Goal: Task Accomplishment & Management: Manage account settings

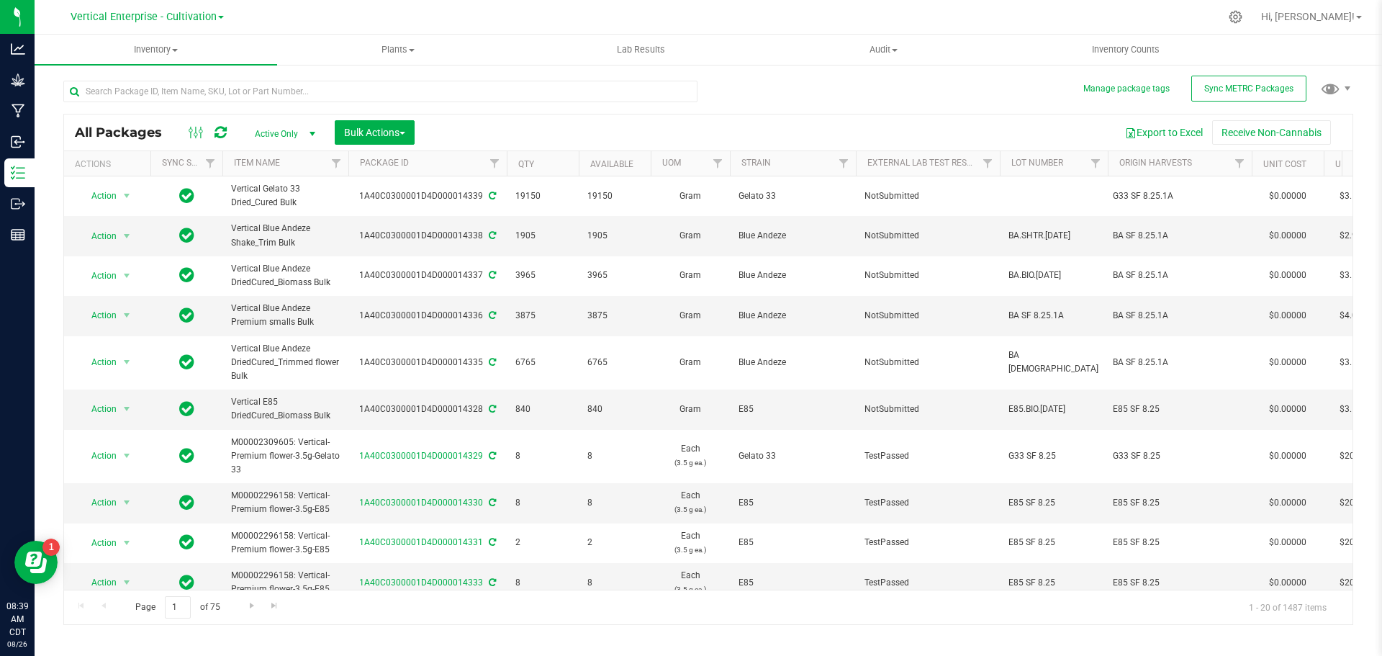
click at [142, 6] on div "Vertical Enterprise - Cultivation" at bounding box center [147, 17] width 210 height 22
click at [8, 83] on div "Grow" at bounding box center [19, 80] width 30 height 29
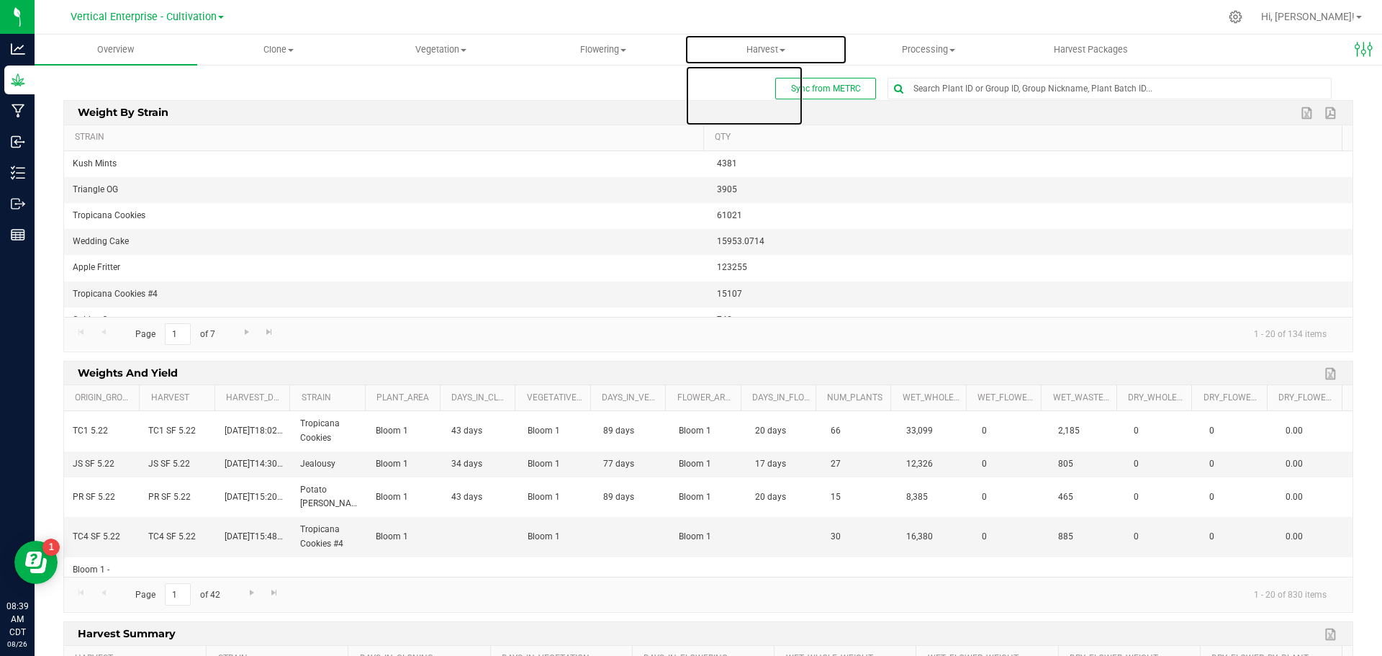
click at [762, 45] on span "Harvest" at bounding box center [765, 49] width 161 height 13
click at [742, 86] on span "Harvests" at bounding box center [725, 87] width 80 height 12
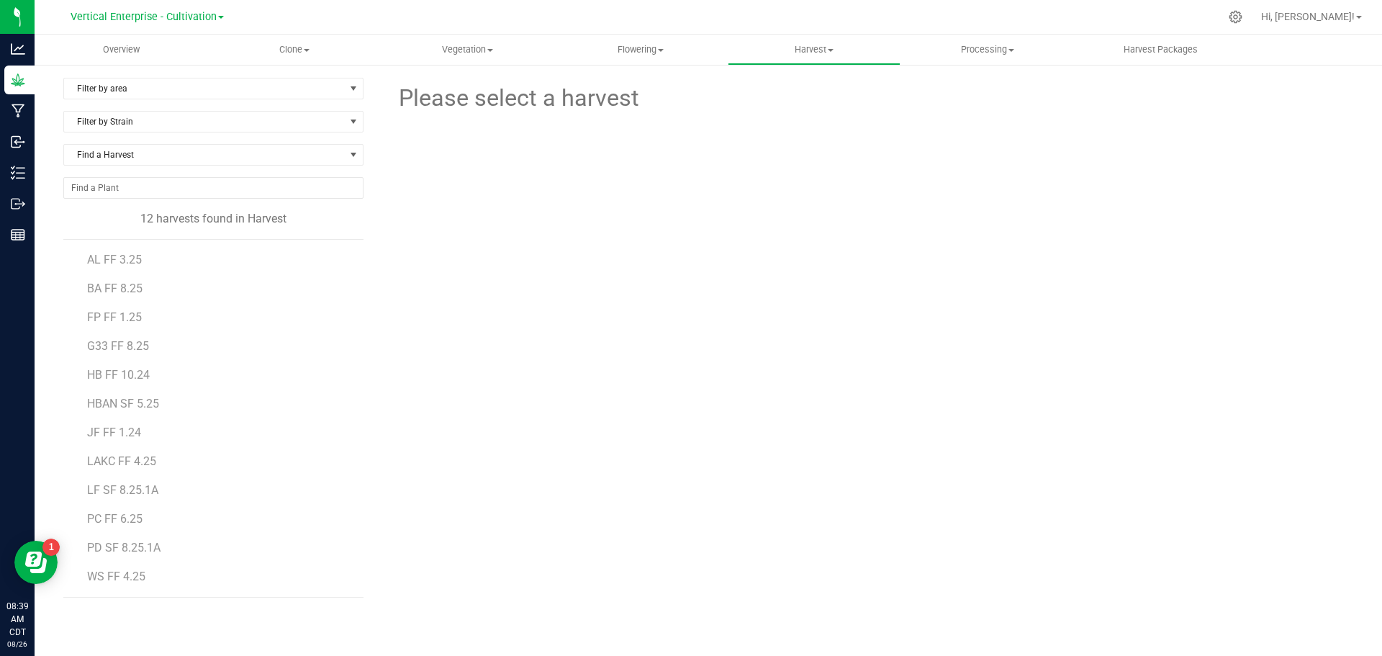
click at [120, 547] on span "PD SF 8.25.1A" at bounding box center [123, 548] width 73 height 14
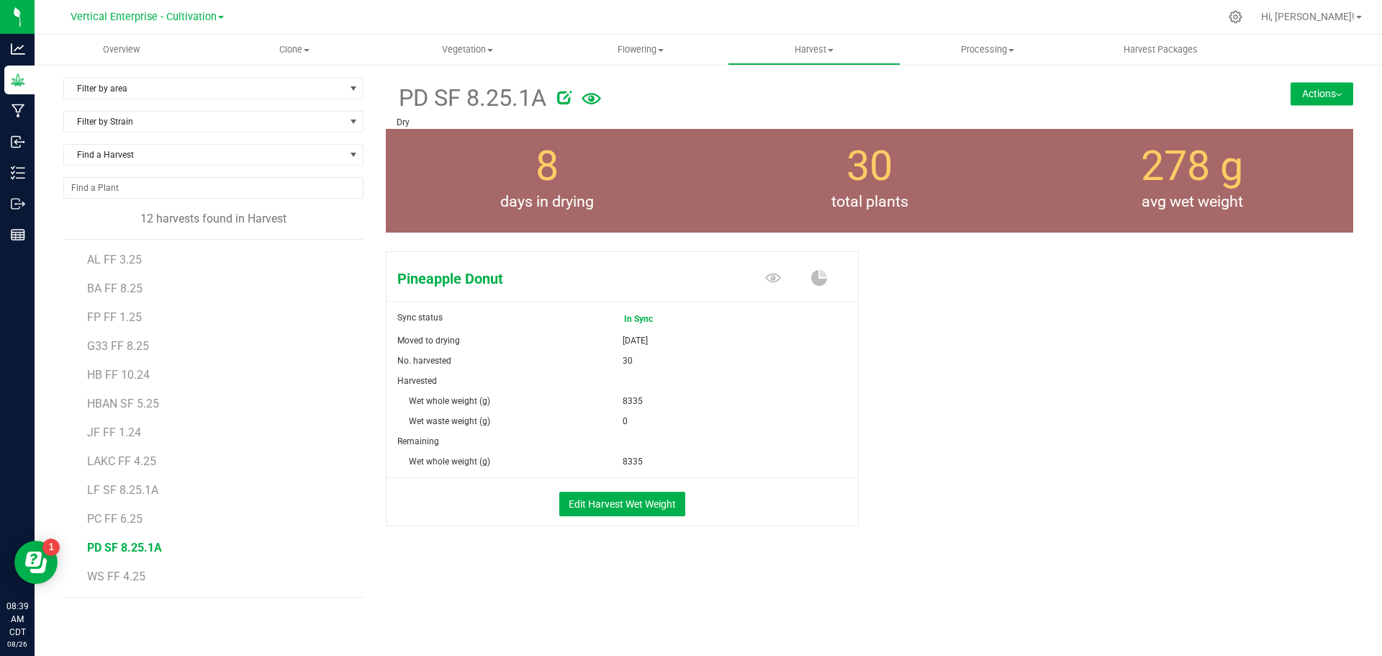
click at [1331, 84] on button "Actions" at bounding box center [1322, 93] width 63 height 23
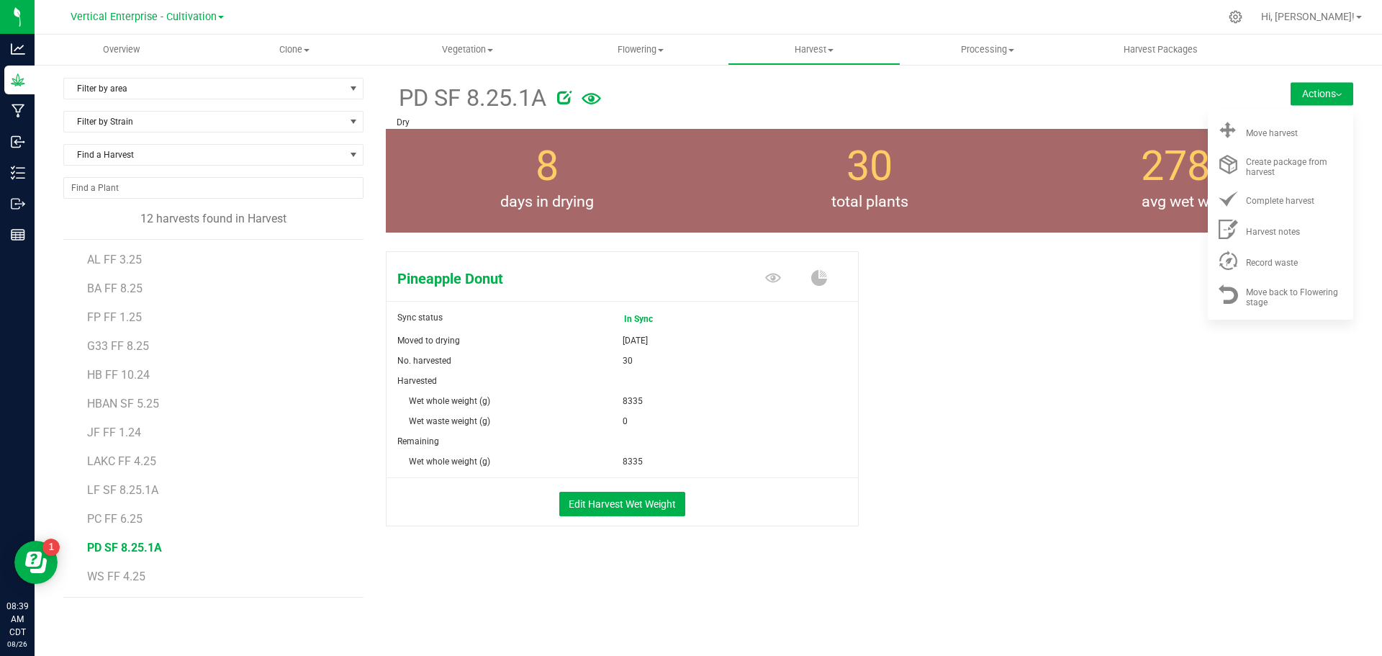
click at [1335, 135] on div "Move harvest" at bounding box center [1295, 130] width 98 height 15
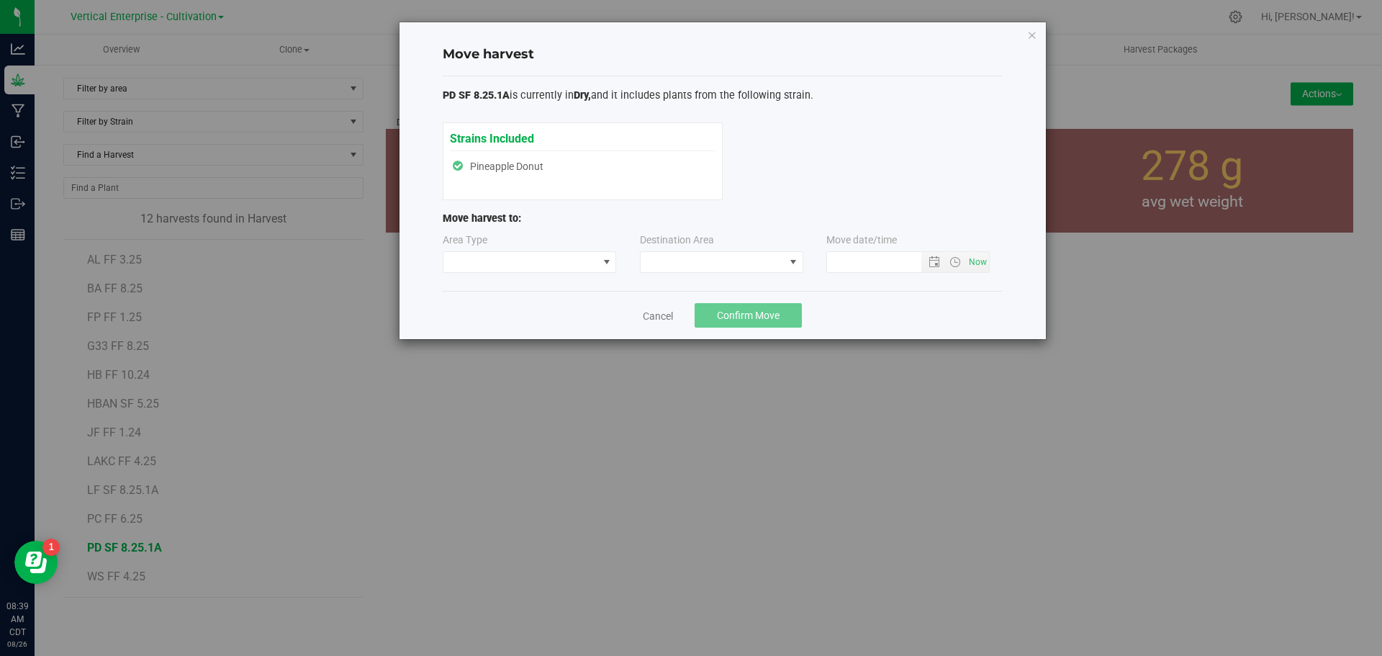
type input "8/26/2025 8:39 AM"
click at [467, 258] on span at bounding box center [521, 262] width 155 height 20
click at [472, 310] on li "Processing" at bounding box center [530, 313] width 173 height 24
click at [726, 253] on span at bounding box center [713, 262] width 144 height 20
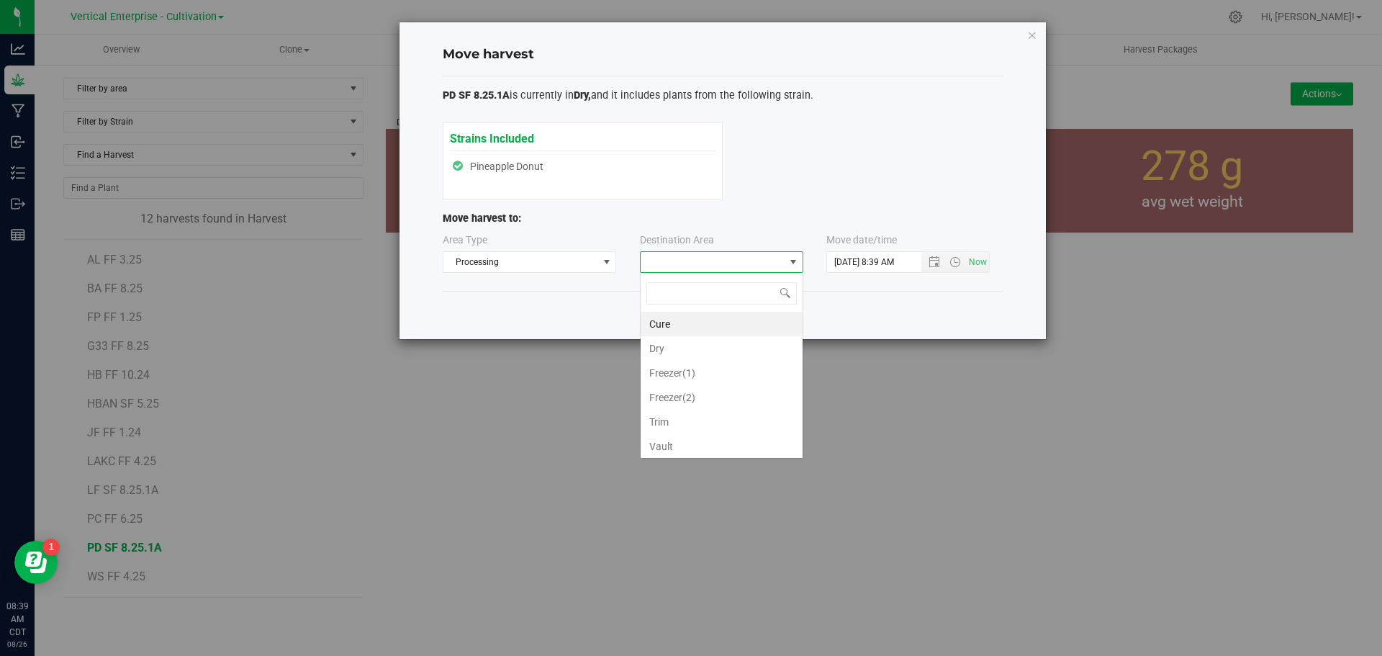
scroll to position [22, 163]
click at [710, 425] on li "Trim" at bounding box center [722, 422] width 162 height 24
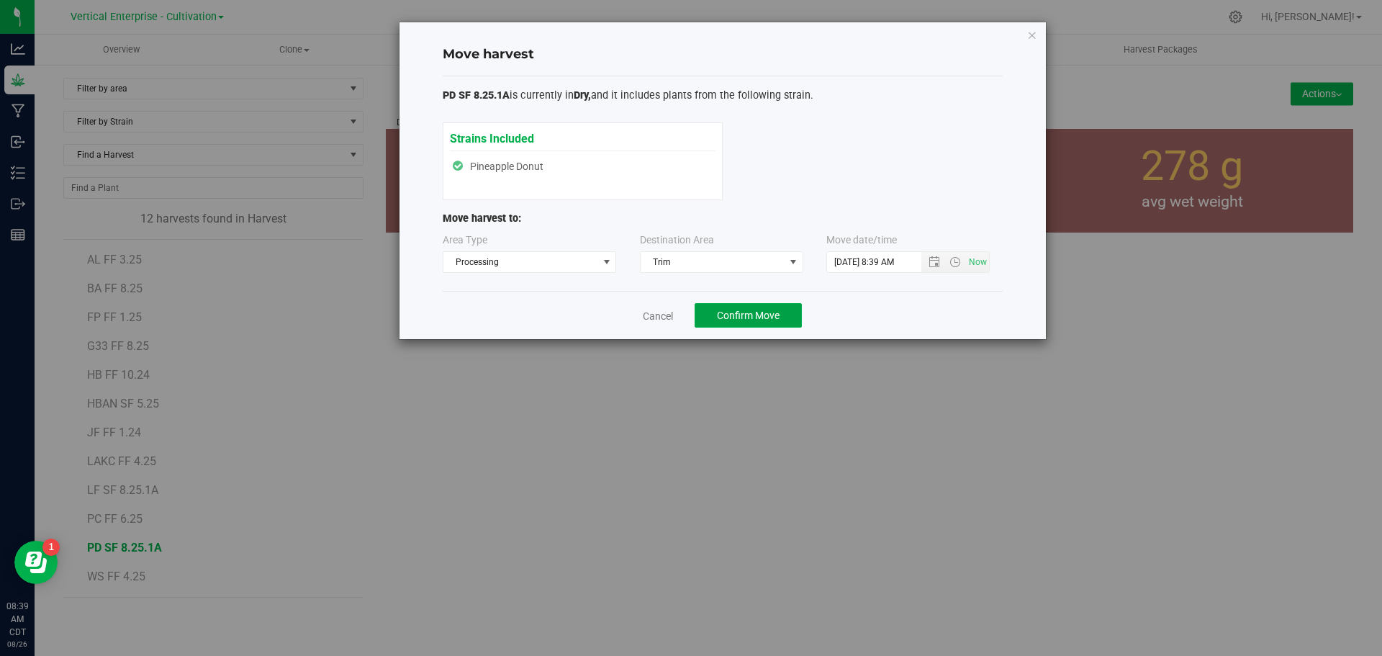
click at [756, 310] on span "Confirm Move" at bounding box center [748, 316] width 63 height 12
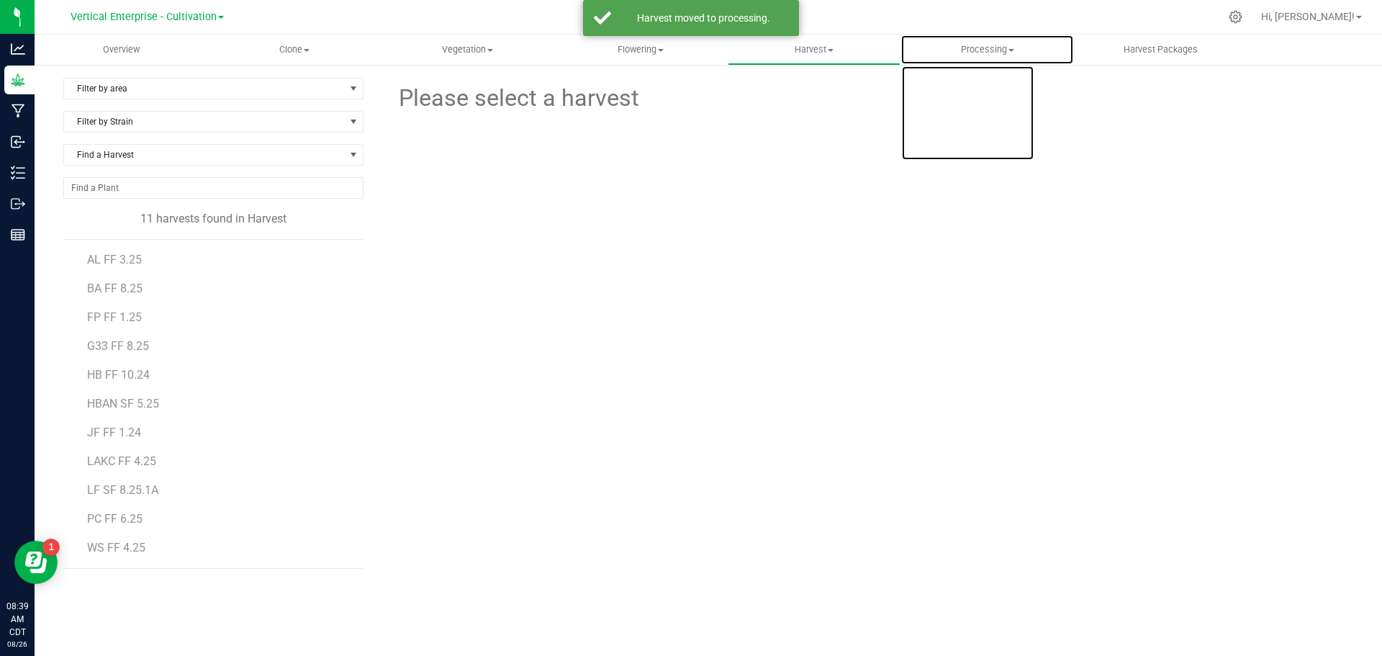
click at [1003, 47] on span "Processing" at bounding box center [987, 49] width 172 height 13
click at [1002, 103] on span "Processing harvests" at bounding box center [967, 104] width 133 height 12
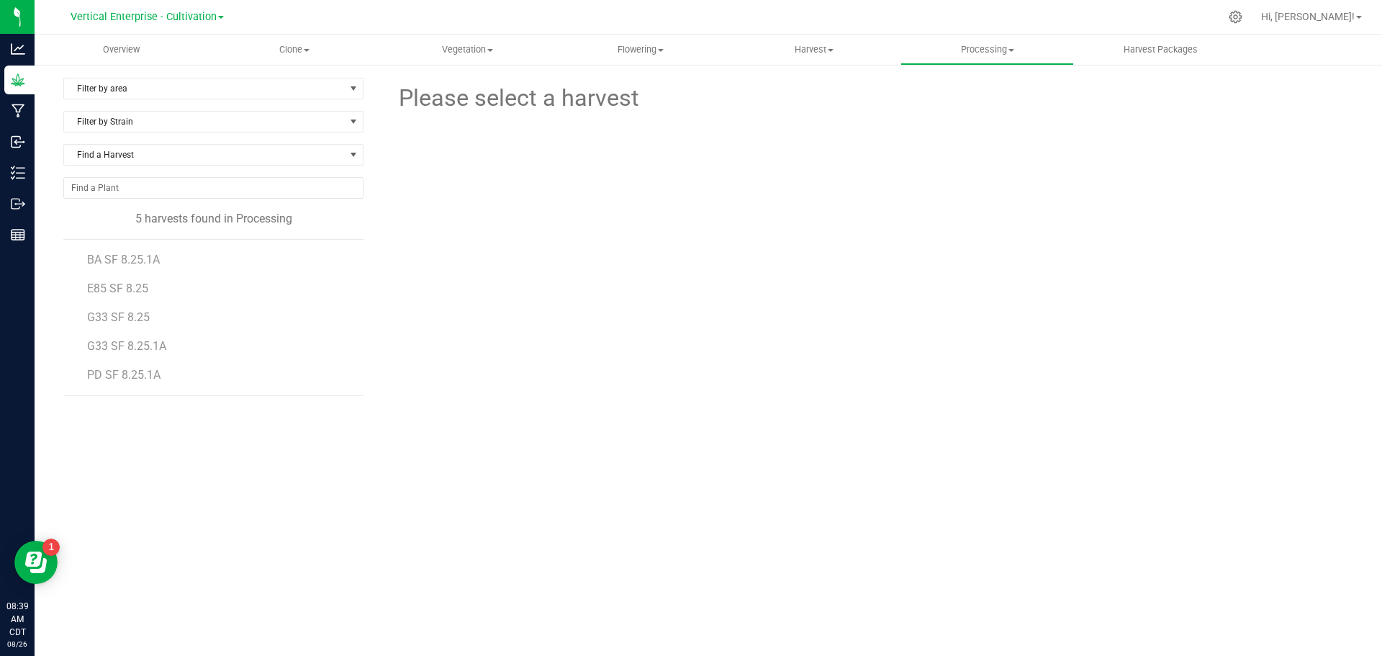
click at [138, 376] on span "PD SF 8.25.1A" at bounding box center [123, 375] width 73 height 14
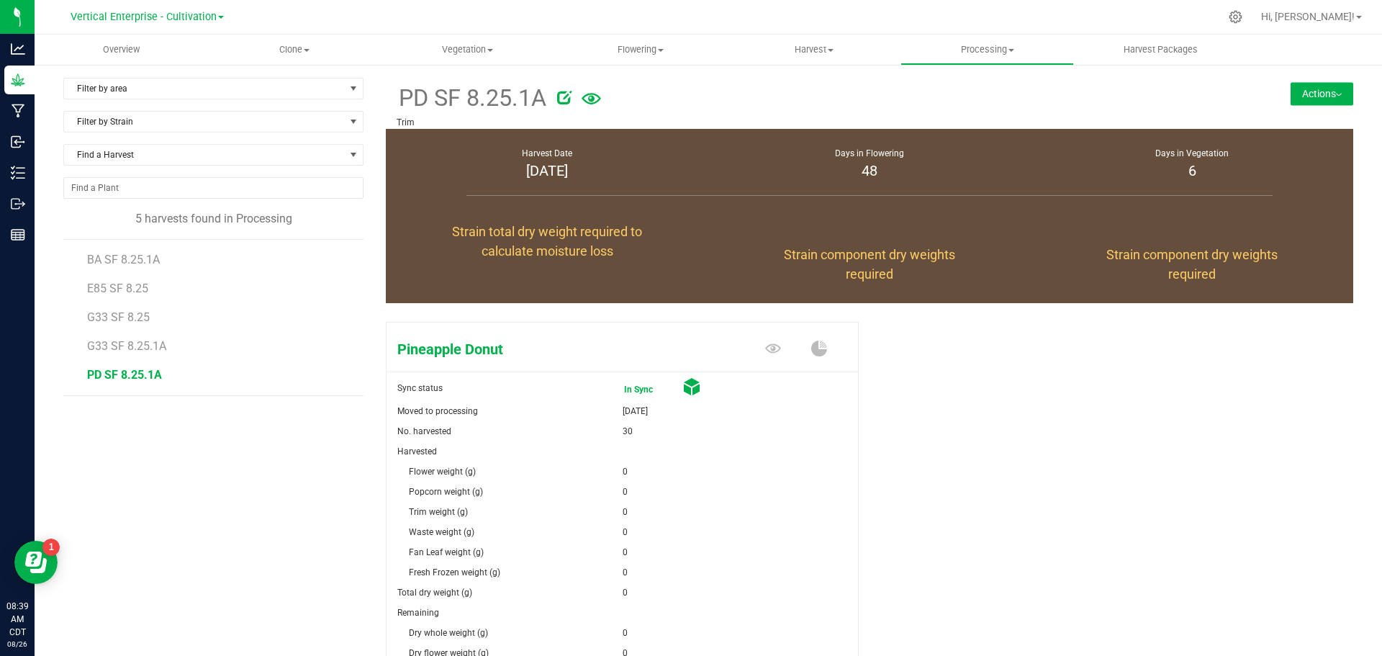
click at [1335, 86] on button "Actions" at bounding box center [1322, 93] width 63 height 23
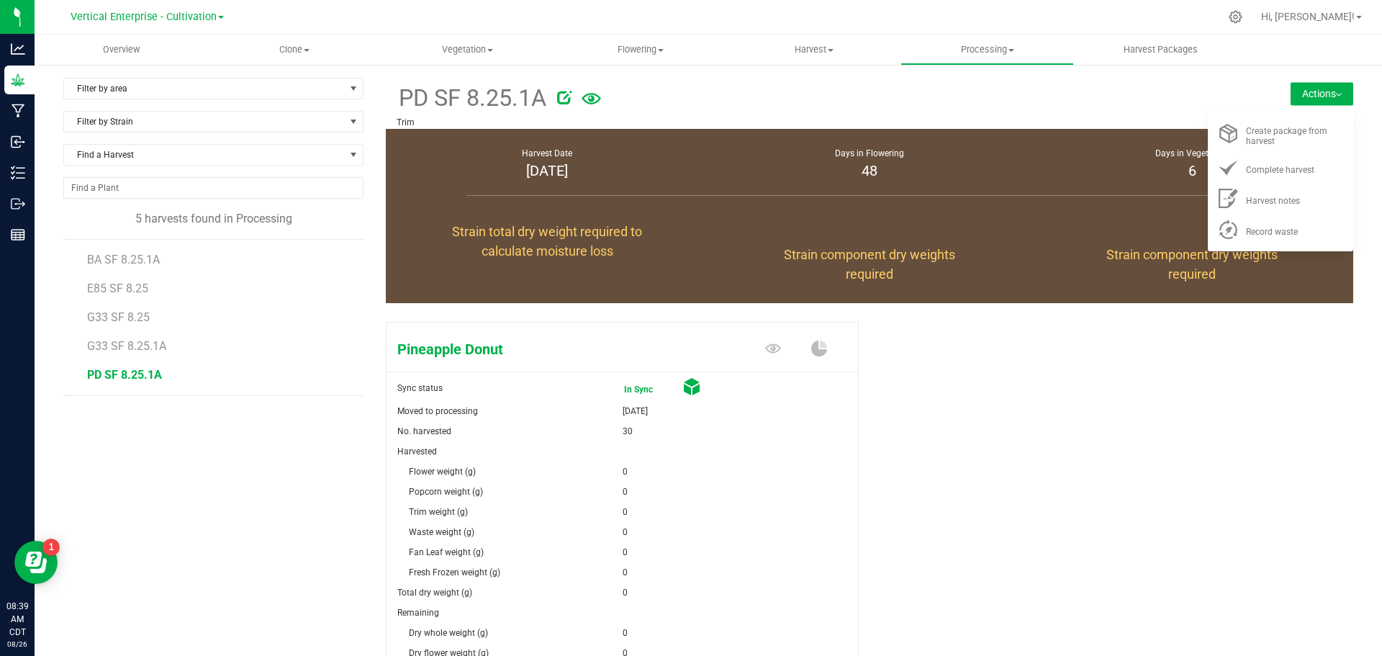
click at [1296, 233] on div "Record waste" at bounding box center [1295, 229] width 98 height 15
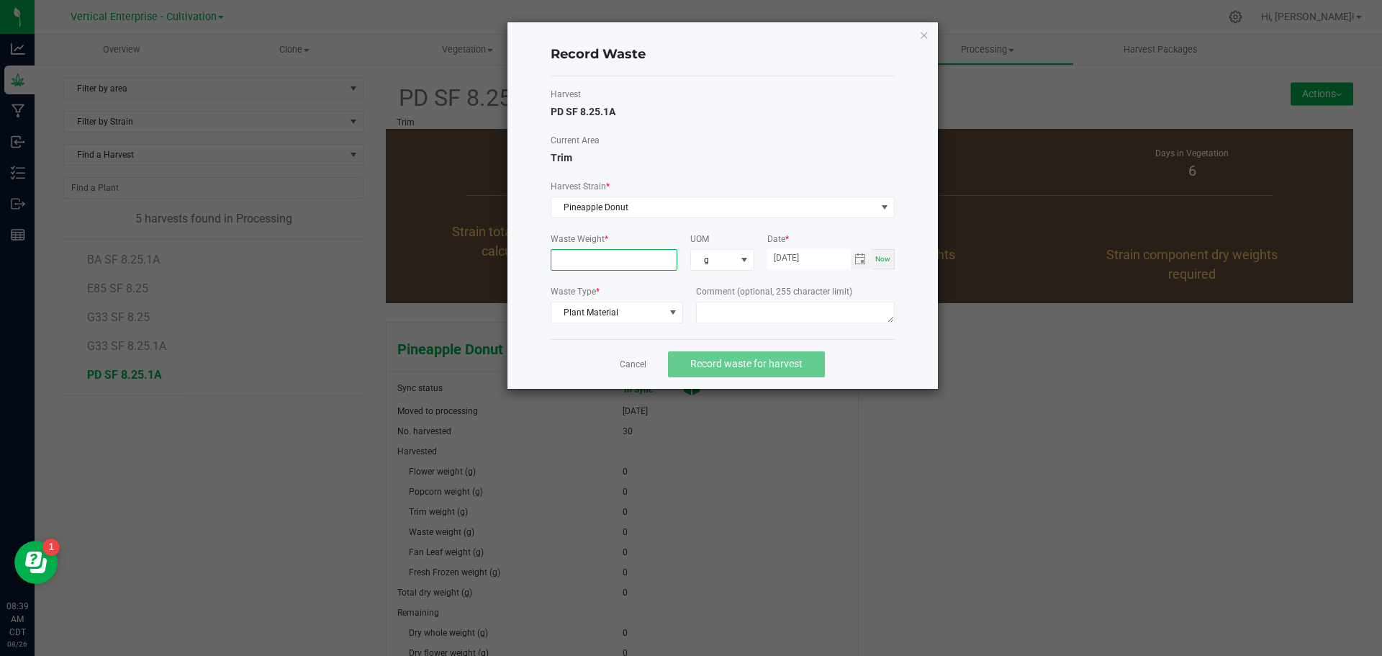
click at [565, 253] on input at bounding box center [615, 260] width 126 height 20
type input "560.0000 g"
click at [746, 319] on textarea at bounding box center [795, 313] width 199 height 22
type textarea "Bucking"
click at [754, 376] on button "Record waste for harvest" at bounding box center [746, 364] width 157 height 26
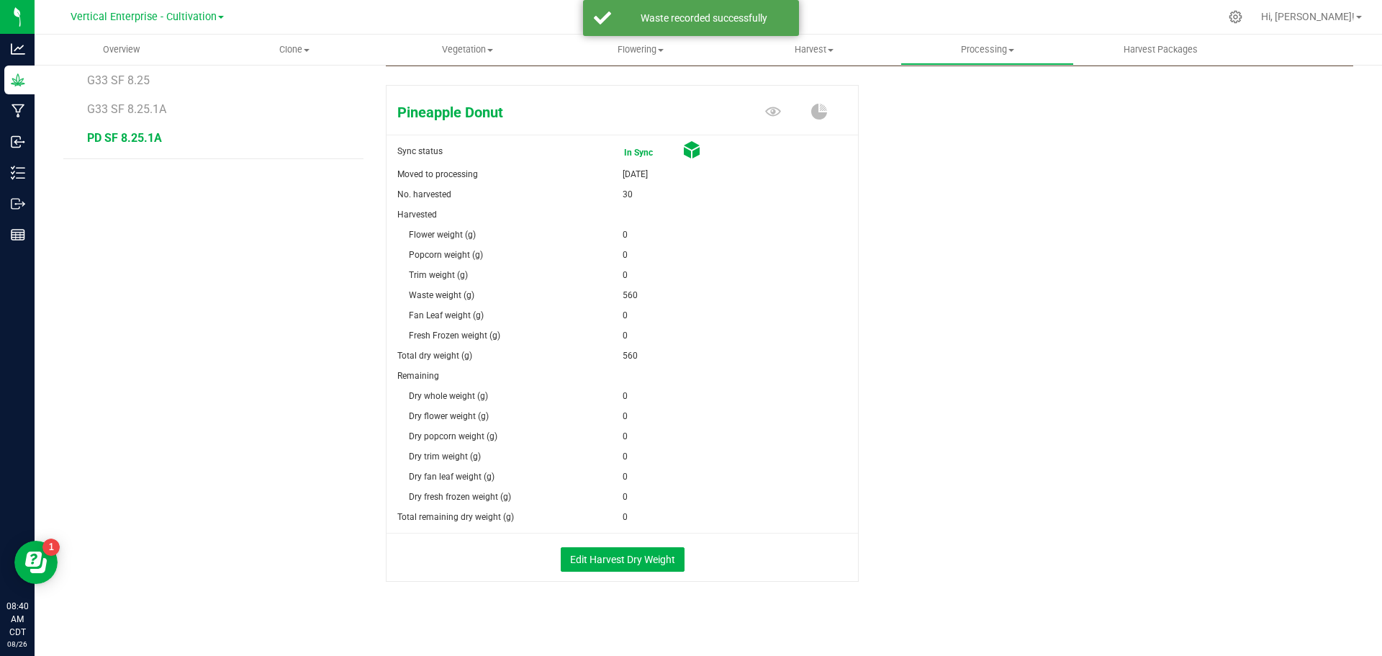
scroll to position [246, 0]
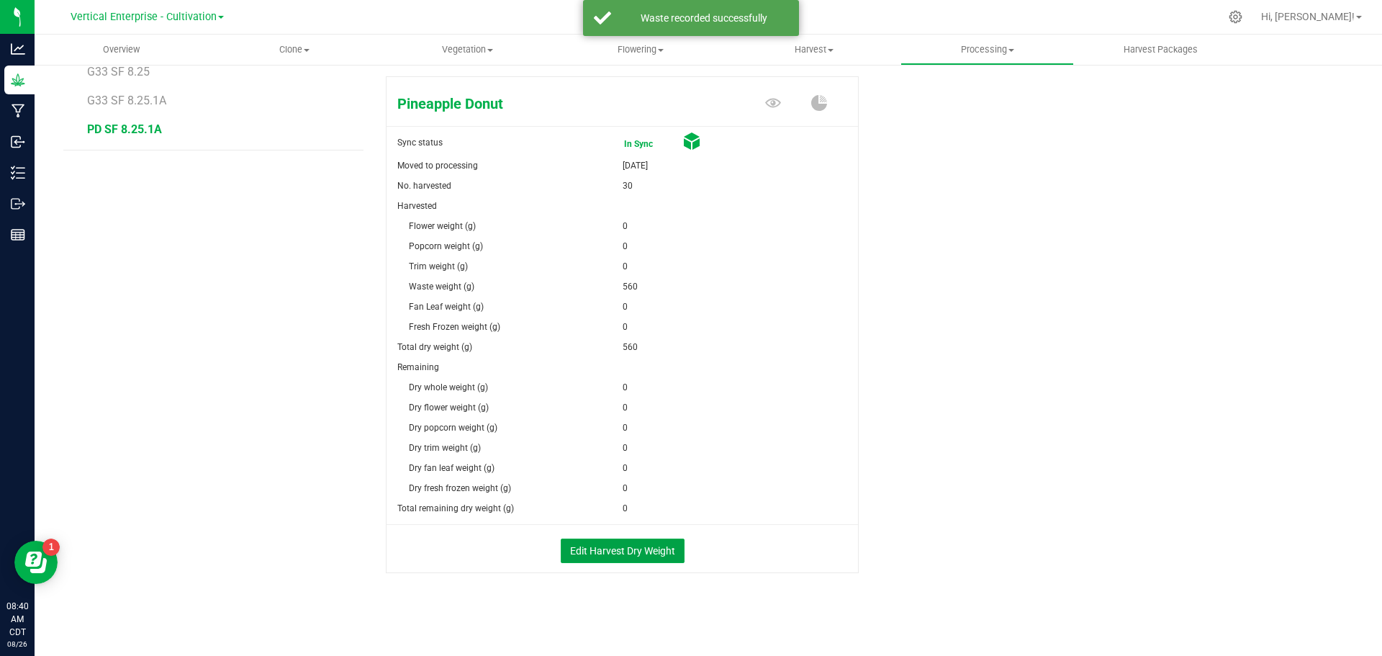
click at [626, 543] on button "Edit Harvest Dry Weight" at bounding box center [623, 551] width 124 height 24
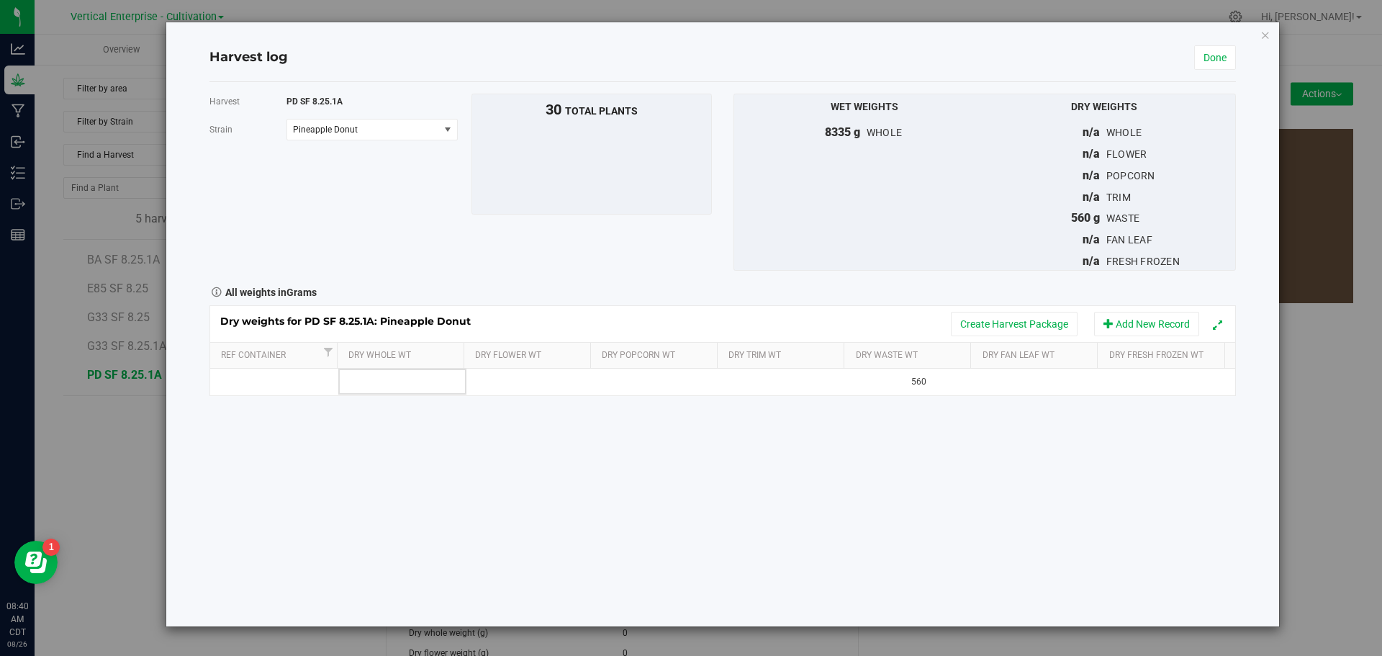
click at [390, 379] on td at bounding box center [402, 382] width 128 height 26
type input "1920"
click at [513, 459] on div "Harvest PD SF 8.25.1A Strain Pineapple Donut Select strain Pineapple Donut To b…" at bounding box center [723, 354] width 1027 height 544
click at [1023, 335] on button "Create Harvest Package" at bounding box center [1014, 324] width 127 height 24
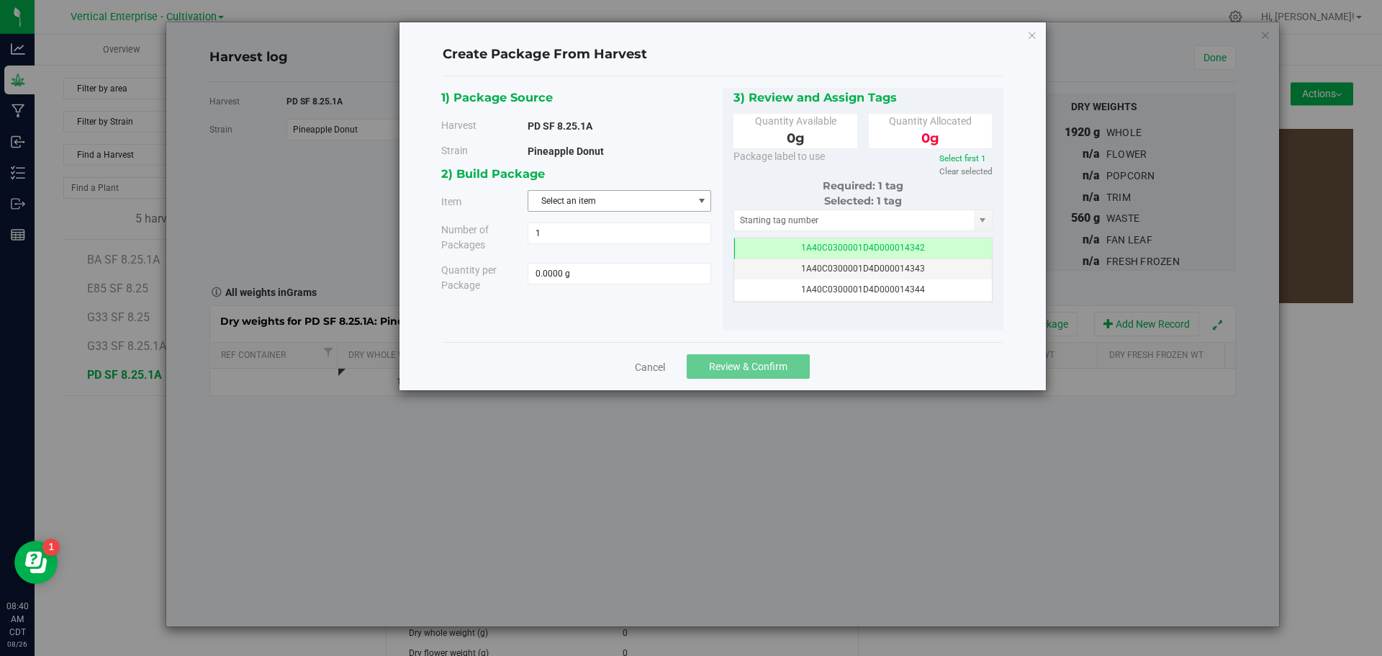
click at [579, 196] on span "Select an item" at bounding box center [610, 201] width 164 height 20
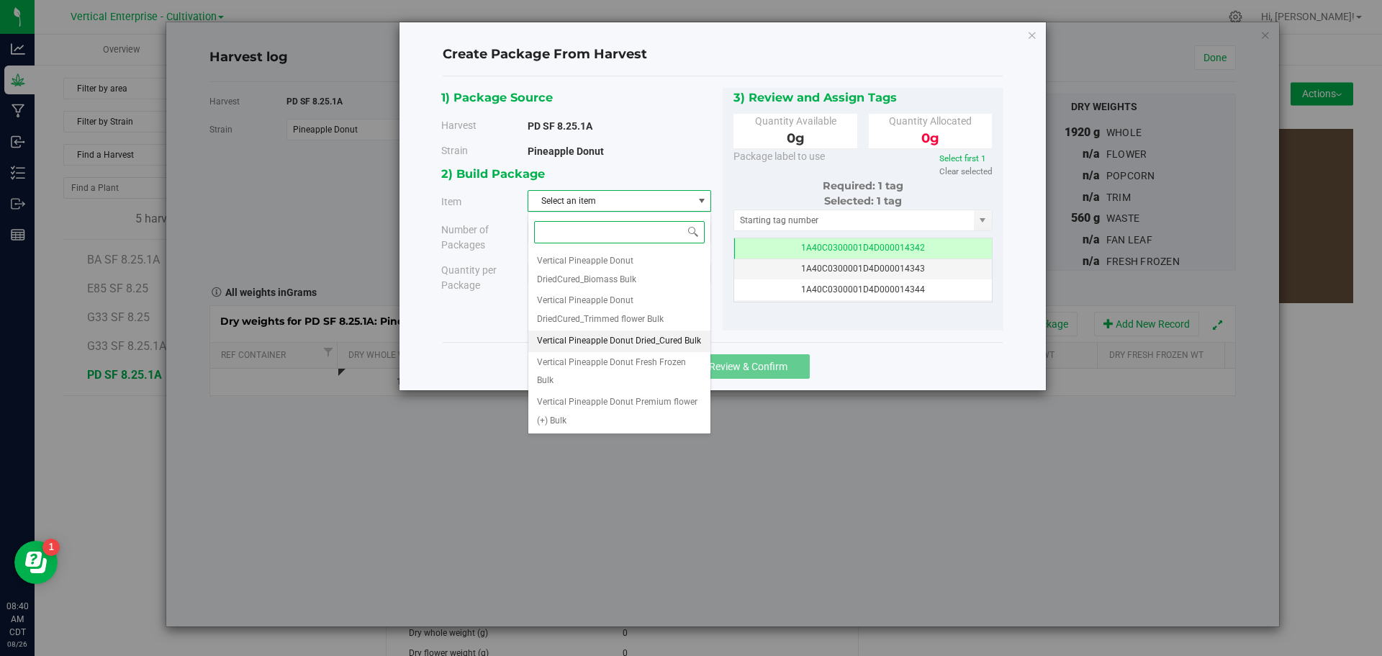
click at [610, 341] on span "Vertical Pineapple Donut Dried_Cured Bulk" at bounding box center [619, 341] width 164 height 19
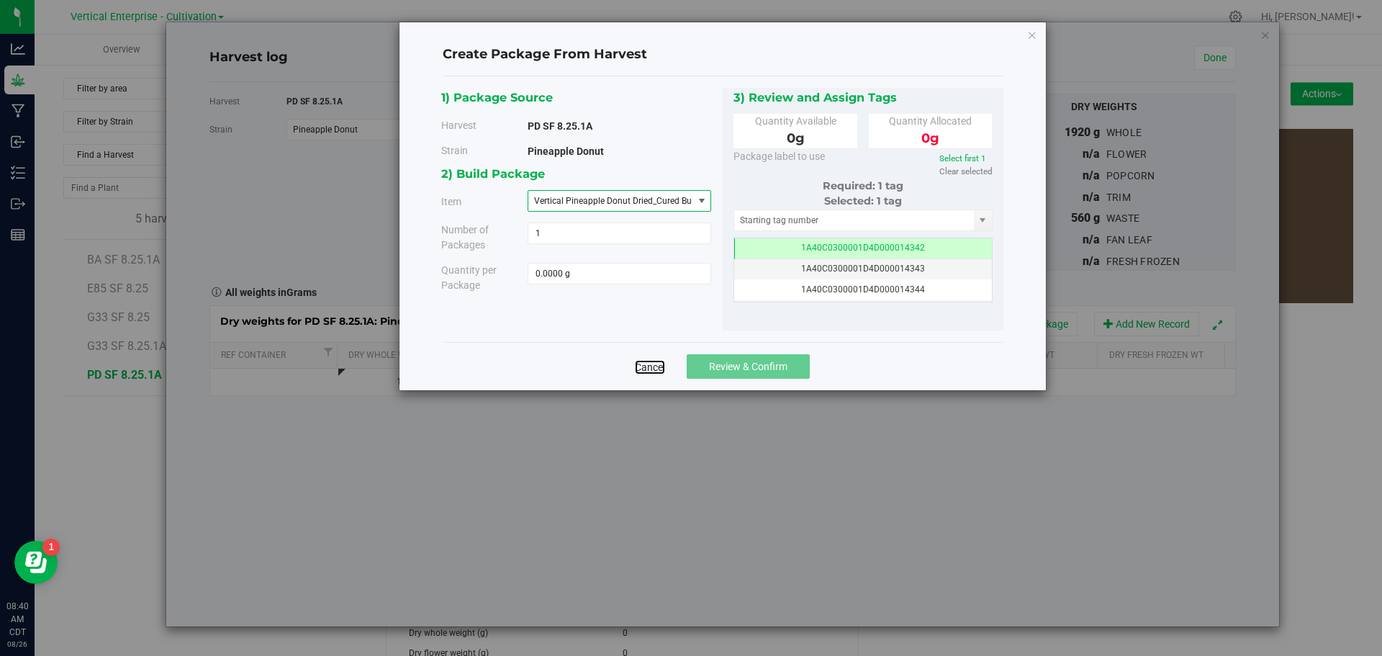
click at [645, 371] on link "Cancel" at bounding box center [650, 367] width 30 height 14
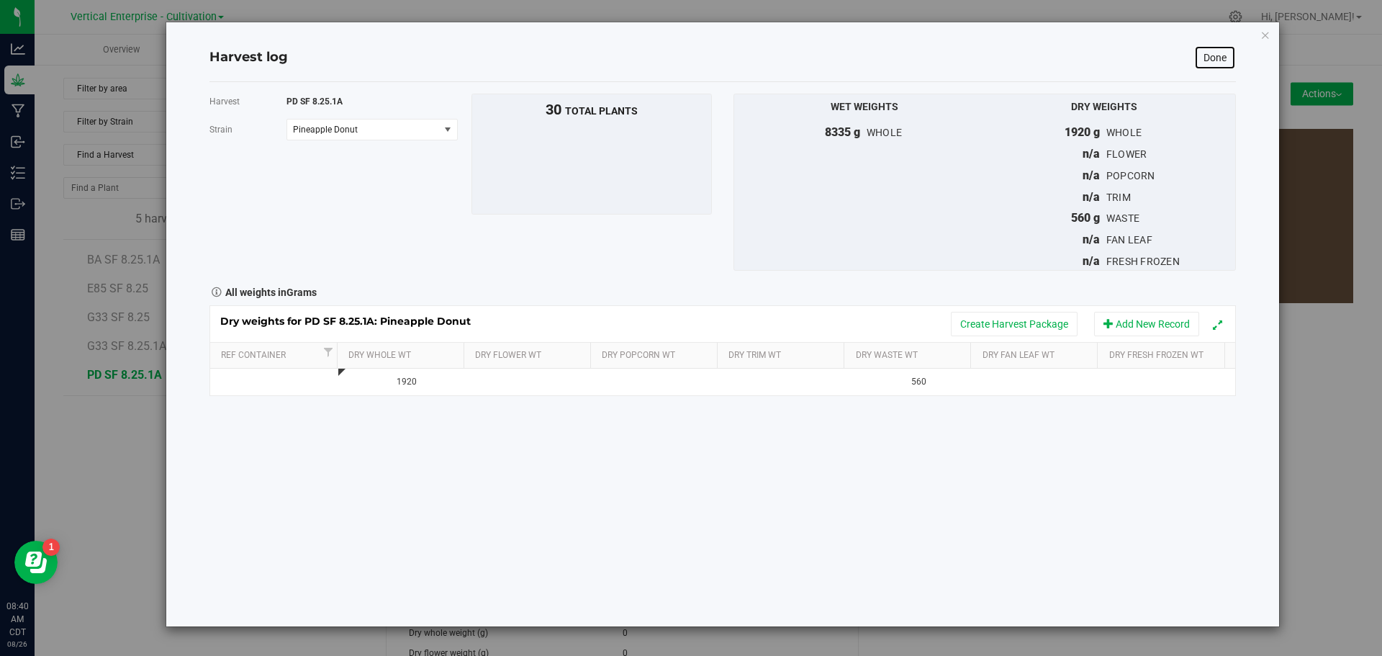
click at [1211, 53] on link "Done" at bounding box center [1215, 57] width 42 height 24
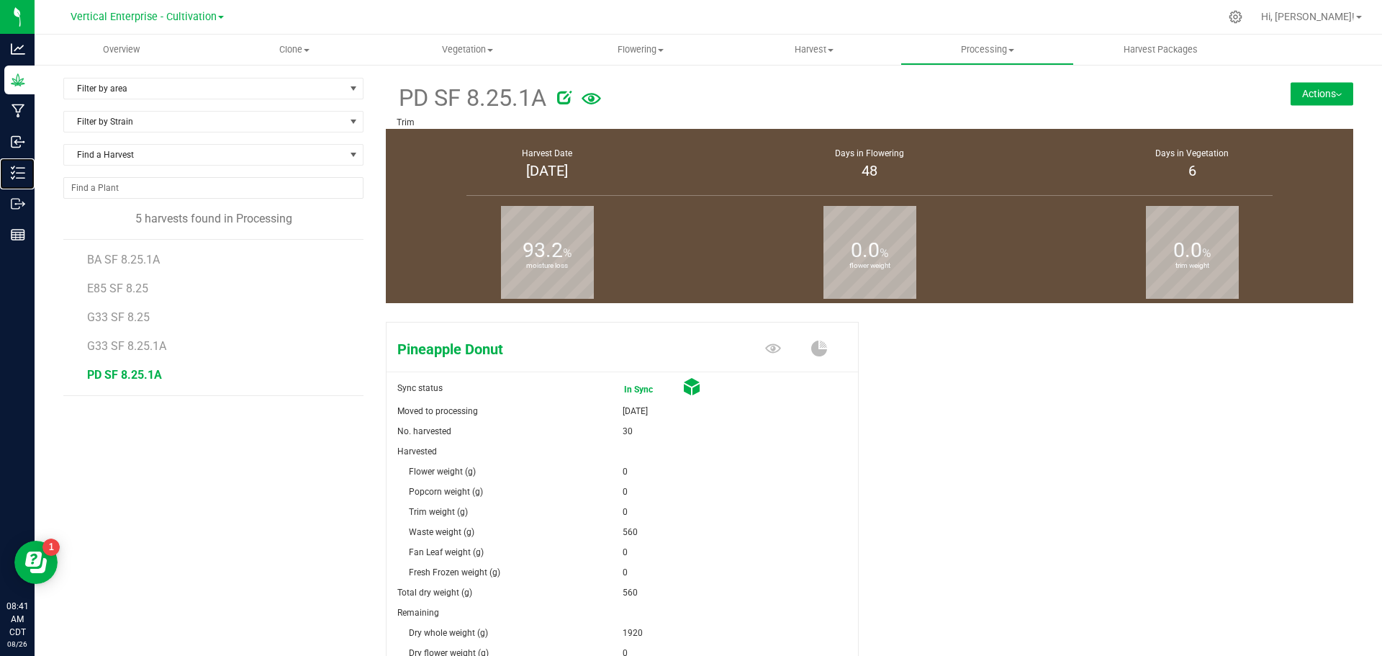
click at [0, 0] on p "Inventory" at bounding box center [0, 0] width 0 height 0
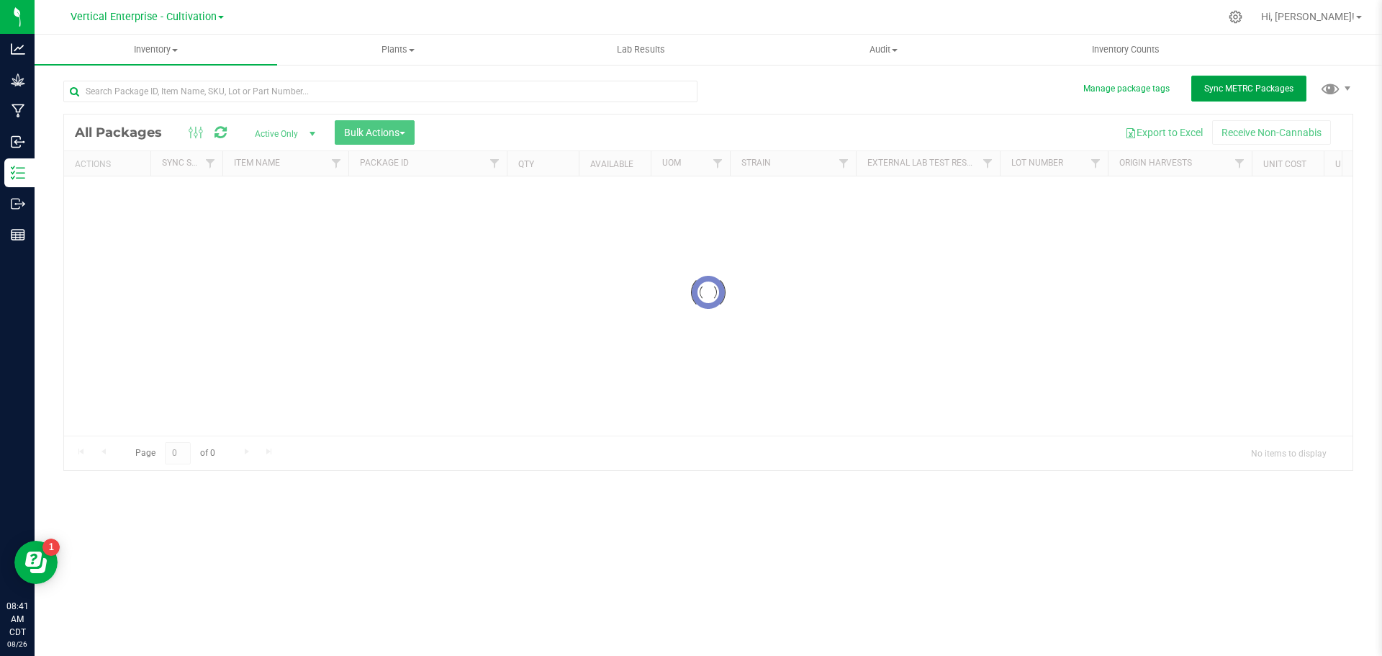
click at [1278, 89] on span "Sync METRC Packages" at bounding box center [1249, 89] width 89 height 10
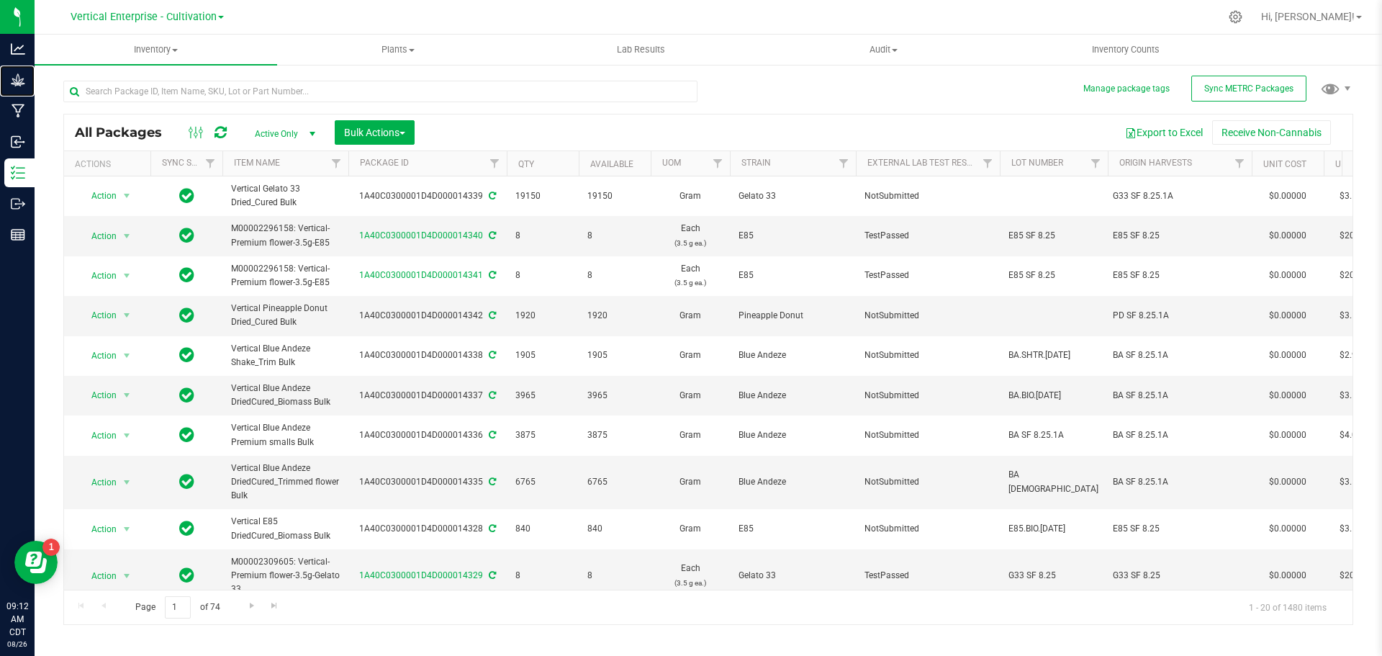
click at [0, 0] on p "Grow" at bounding box center [0, 0] width 0 height 0
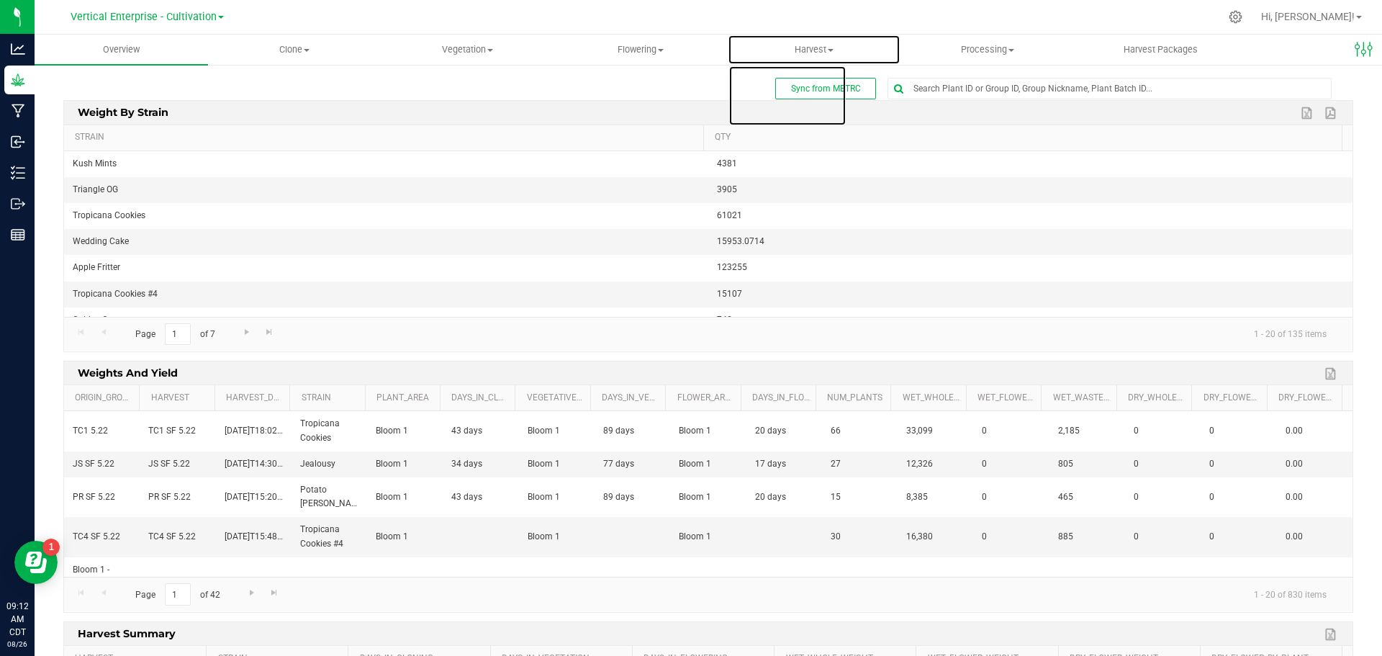
click at [801, 55] on span "Harvest" at bounding box center [815, 49] width 172 height 13
click at [788, 92] on span "Harvests" at bounding box center [768, 87] width 80 height 12
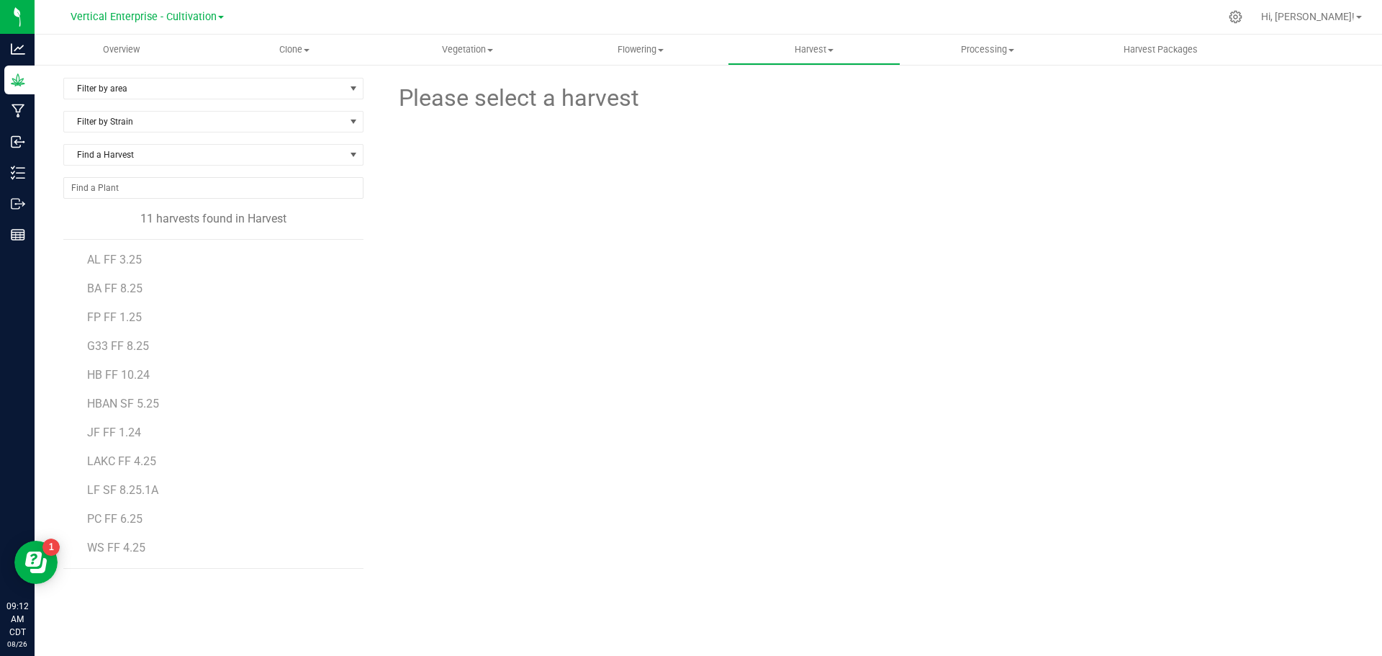
click at [118, 495] on span "LF SF 8.25.1A" at bounding box center [122, 490] width 71 height 14
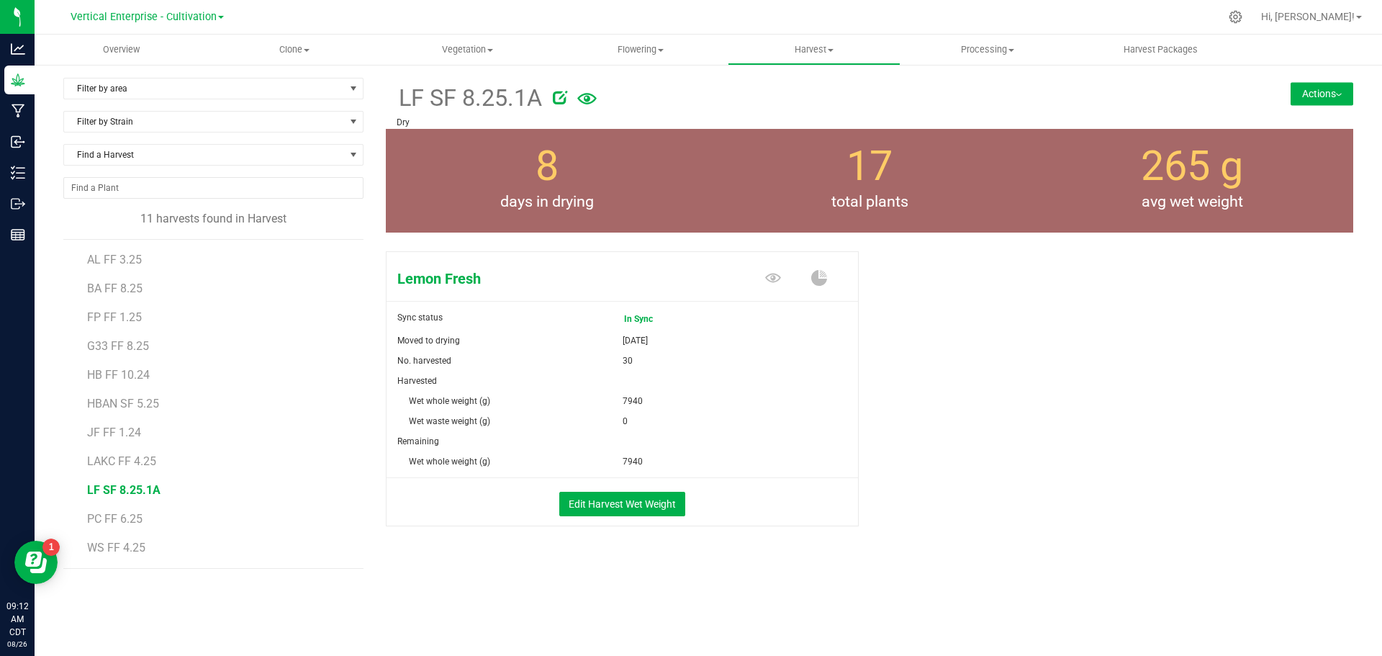
click at [1321, 86] on button "Actions" at bounding box center [1322, 93] width 63 height 23
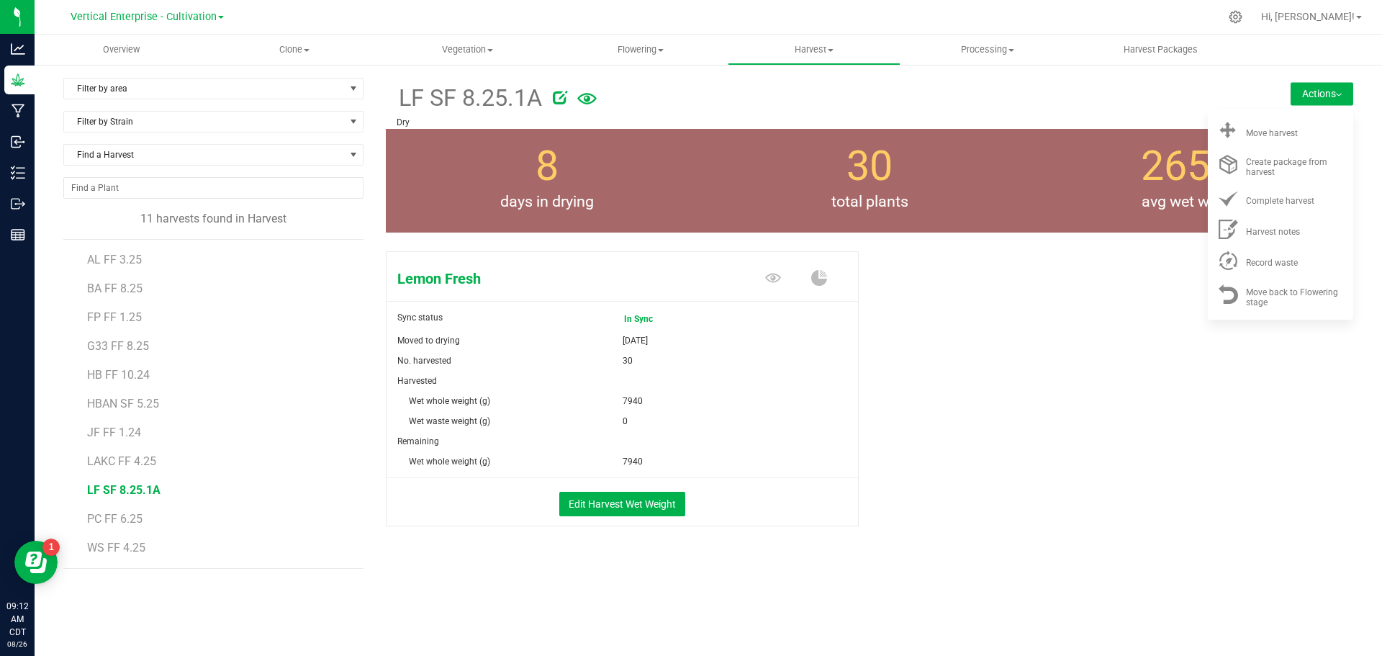
click at [1304, 137] on div "Move harvest" at bounding box center [1295, 130] width 98 height 15
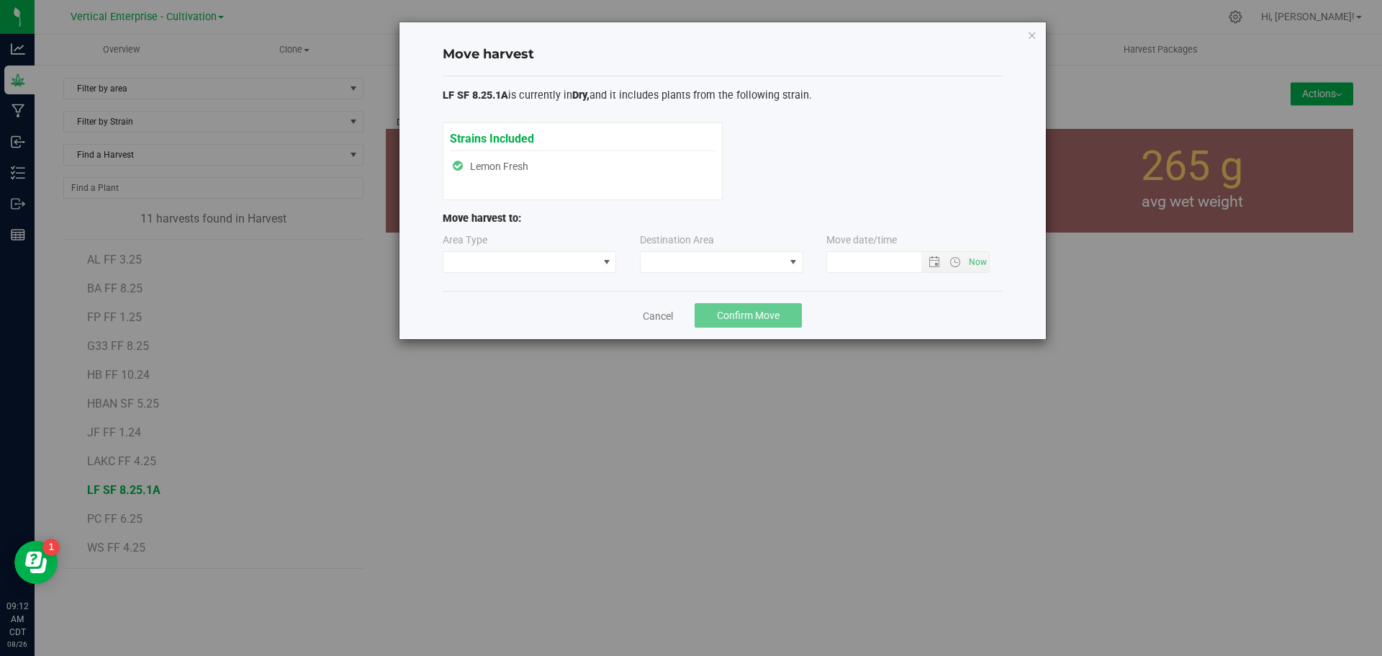
type input "8/26/2025 9:12 AM"
click at [478, 255] on span at bounding box center [521, 262] width 155 height 20
click at [474, 310] on li "Processing" at bounding box center [530, 313] width 173 height 24
click at [705, 266] on span at bounding box center [713, 262] width 144 height 20
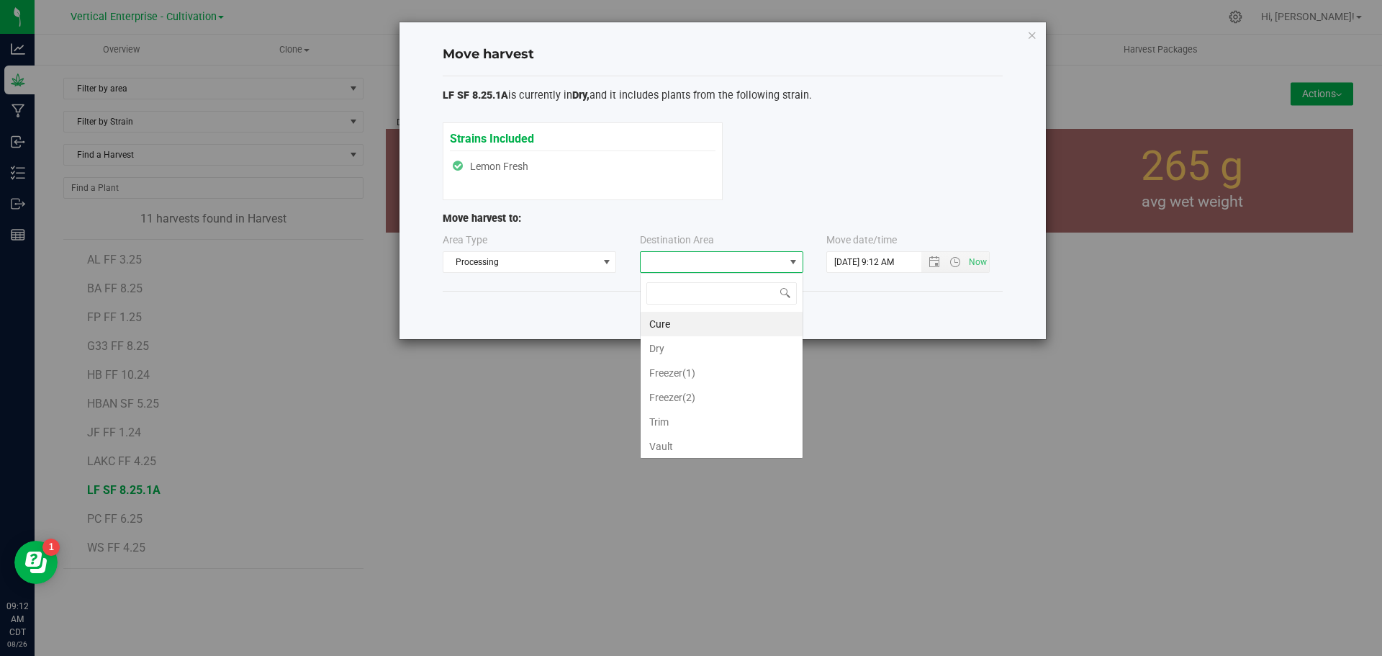
scroll to position [22, 163]
click at [690, 417] on li "Trim" at bounding box center [722, 422] width 162 height 24
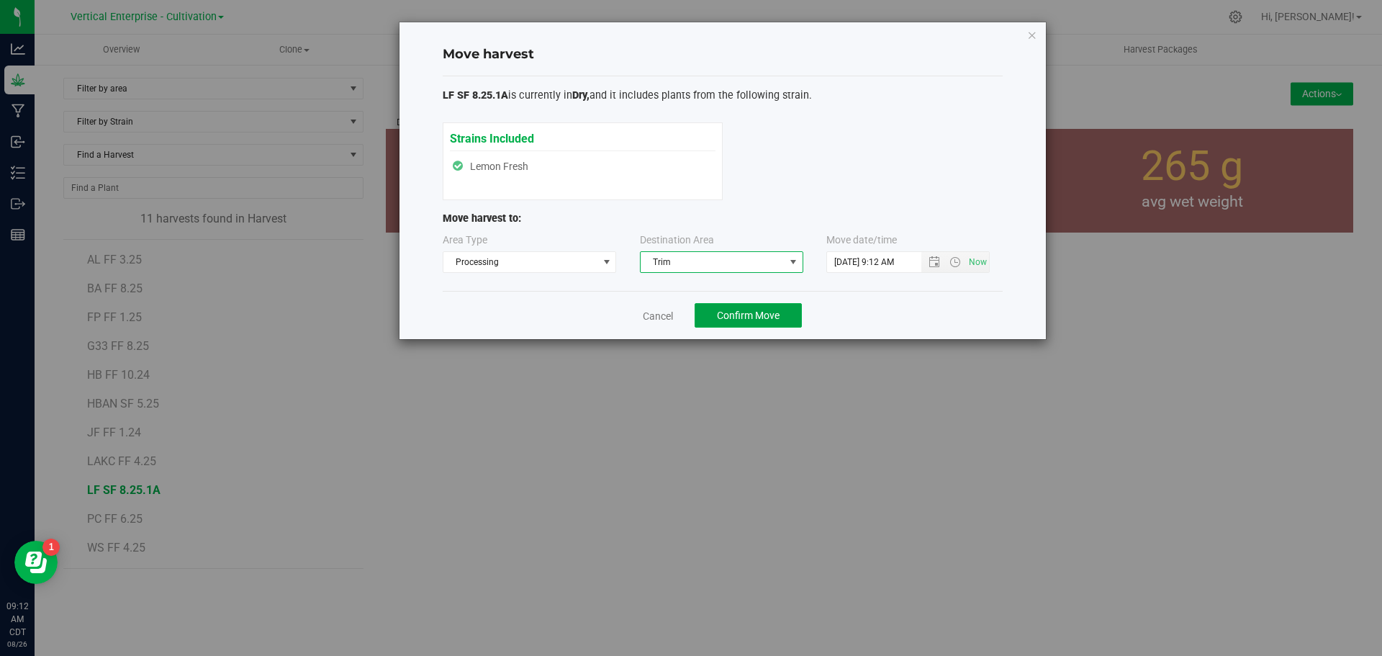
click at [761, 311] on span "Confirm Move" at bounding box center [748, 316] width 63 height 12
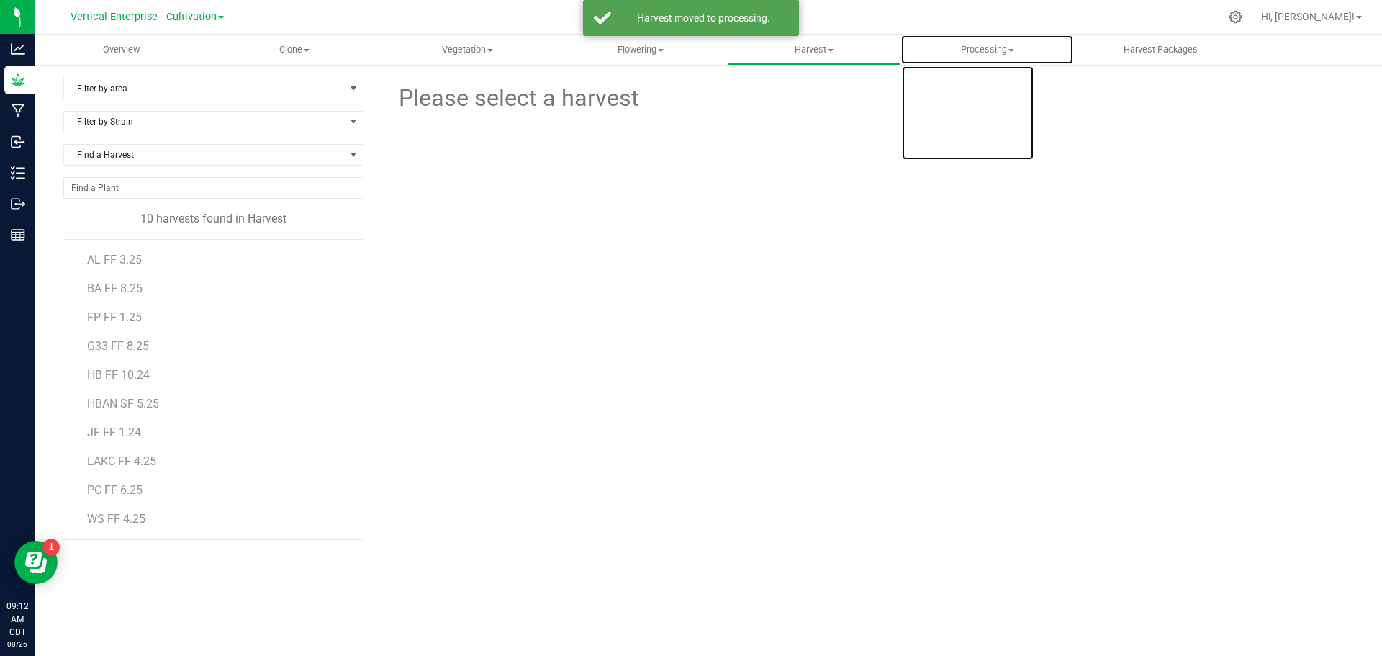
click at [994, 59] on uib-tab-heading "Processing Create package Processing harvests Processing plants Completed harve…" at bounding box center [987, 49] width 172 height 29
click at [989, 100] on span "Processing harvests" at bounding box center [967, 104] width 133 height 12
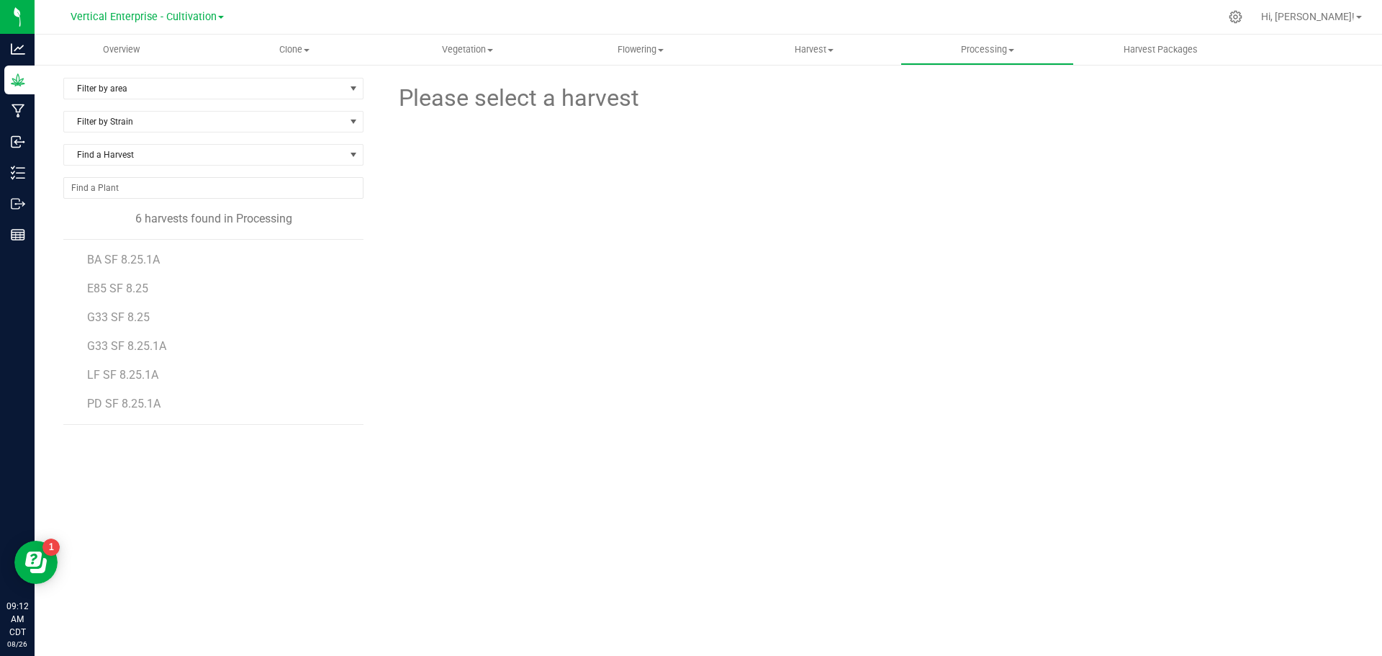
click at [120, 377] on span "LF SF 8.25.1A" at bounding box center [122, 375] width 71 height 14
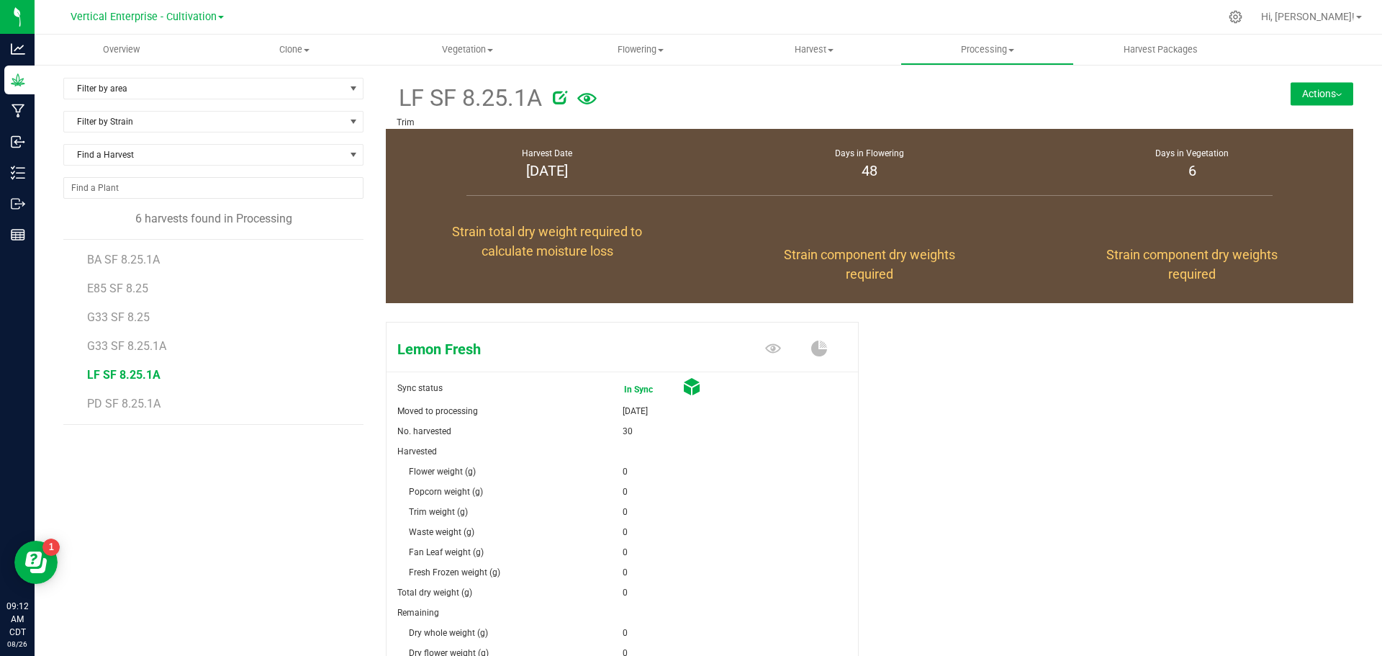
click at [1315, 89] on button "Actions" at bounding box center [1322, 93] width 63 height 23
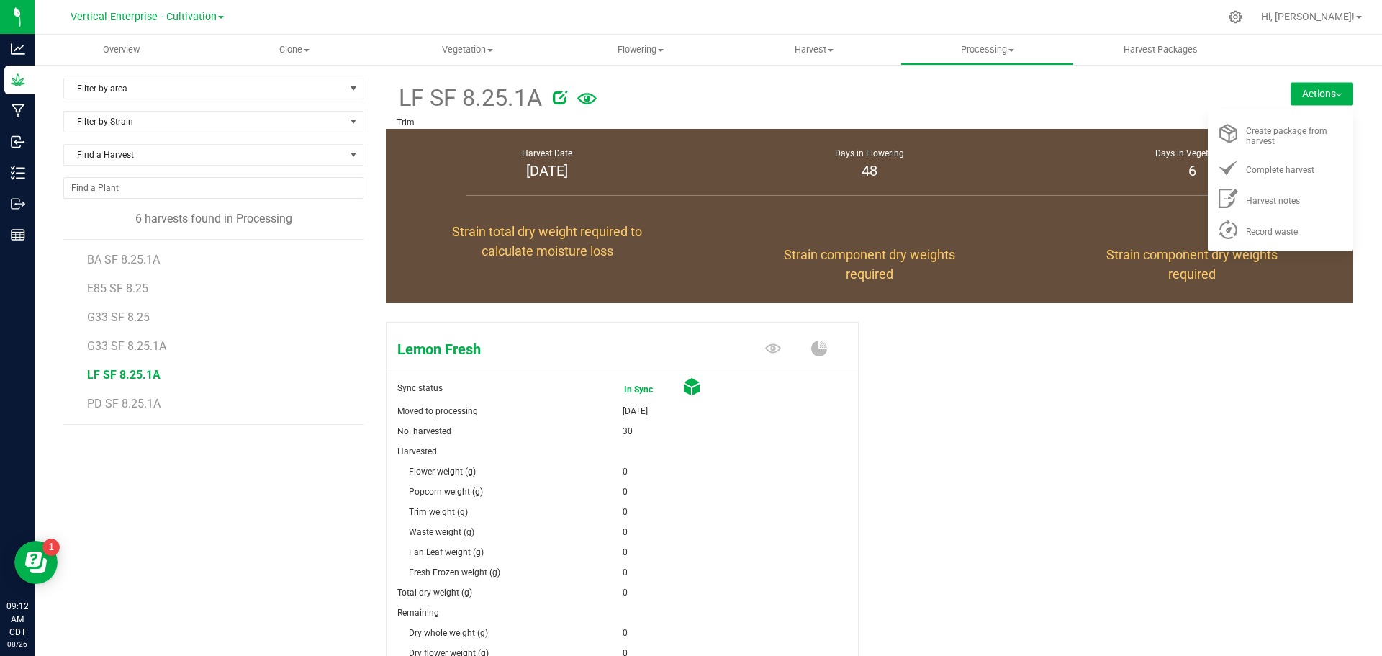
click at [1299, 229] on div "Record waste" at bounding box center [1295, 229] width 98 height 15
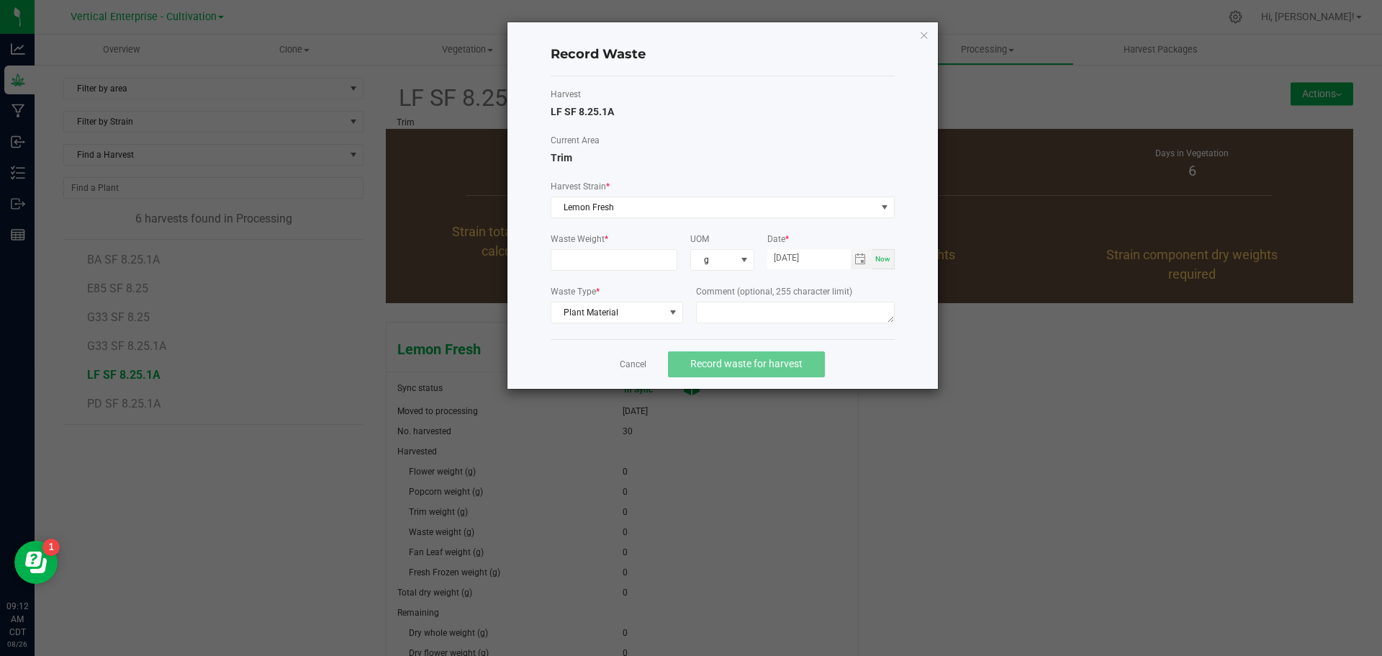
click at [618, 262] on input at bounding box center [615, 260] width 126 height 20
type input "625.0000 g"
click at [731, 318] on textarea at bounding box center [795, 313] width 199 height 22
type textarea "Bucking"
click at [752, 366] on span "Record waste for harvest" at bounding box center [746, 364] width 112 height 12
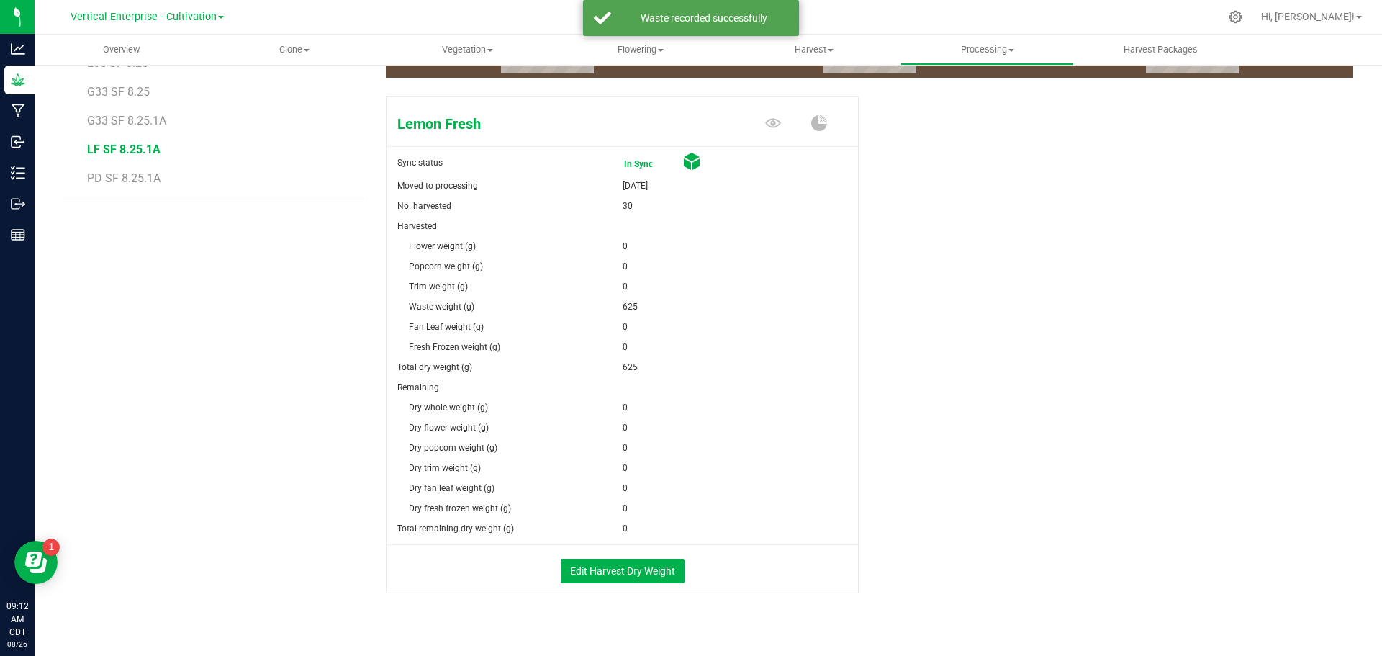
scroll to position [246, 0]
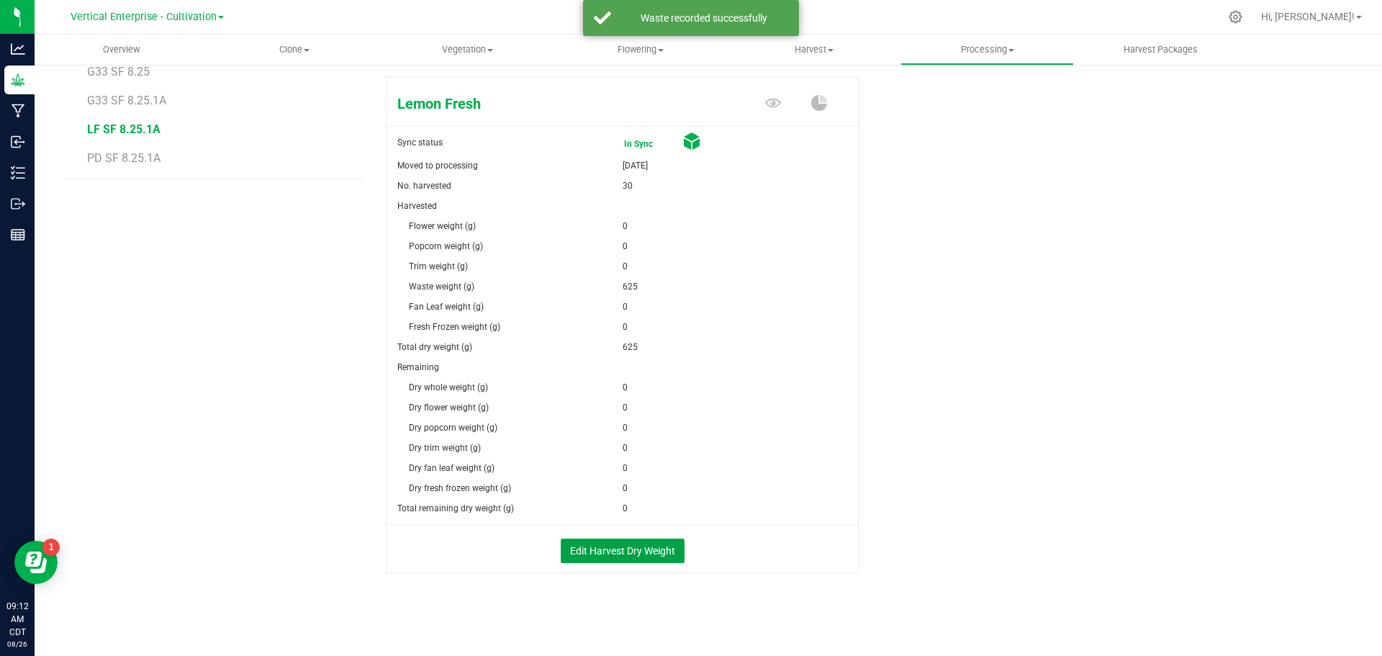
click at [604, 545] on button "Edit Harvest Dry Weight" at bounding box center [623, 551] width 124 height 24
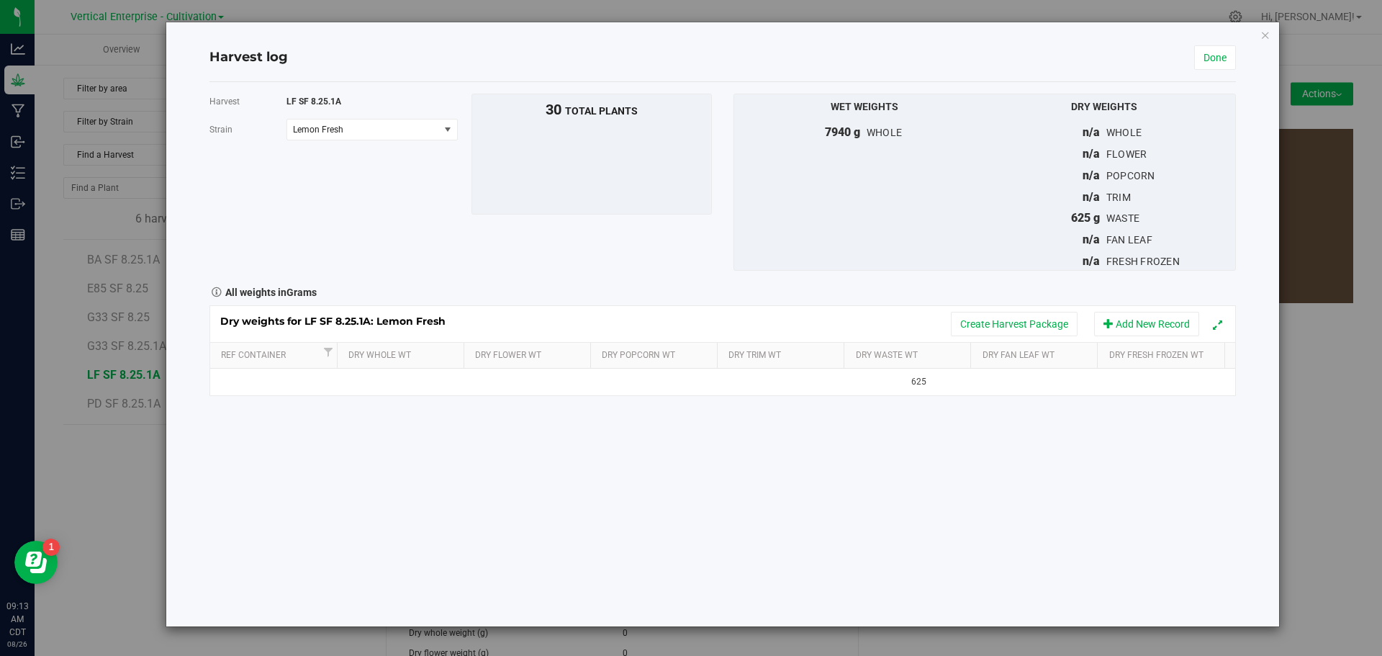
click at [379, 379] on td at bounding box center [402, 382] width 128 height 26
type input "1595"
type input "1595.0000 g"
click at [893, 494] on div "Harvest LF SF 8.25.1A Strain Lemon Fresh Select strain Lemon Fresh To bulk uplo…" at bounding box center [723, 354] width 1027 height 544
click at [1003, 320] on button "Create Harvest Package" at bounding box center [1014, 324] width 127 height 24
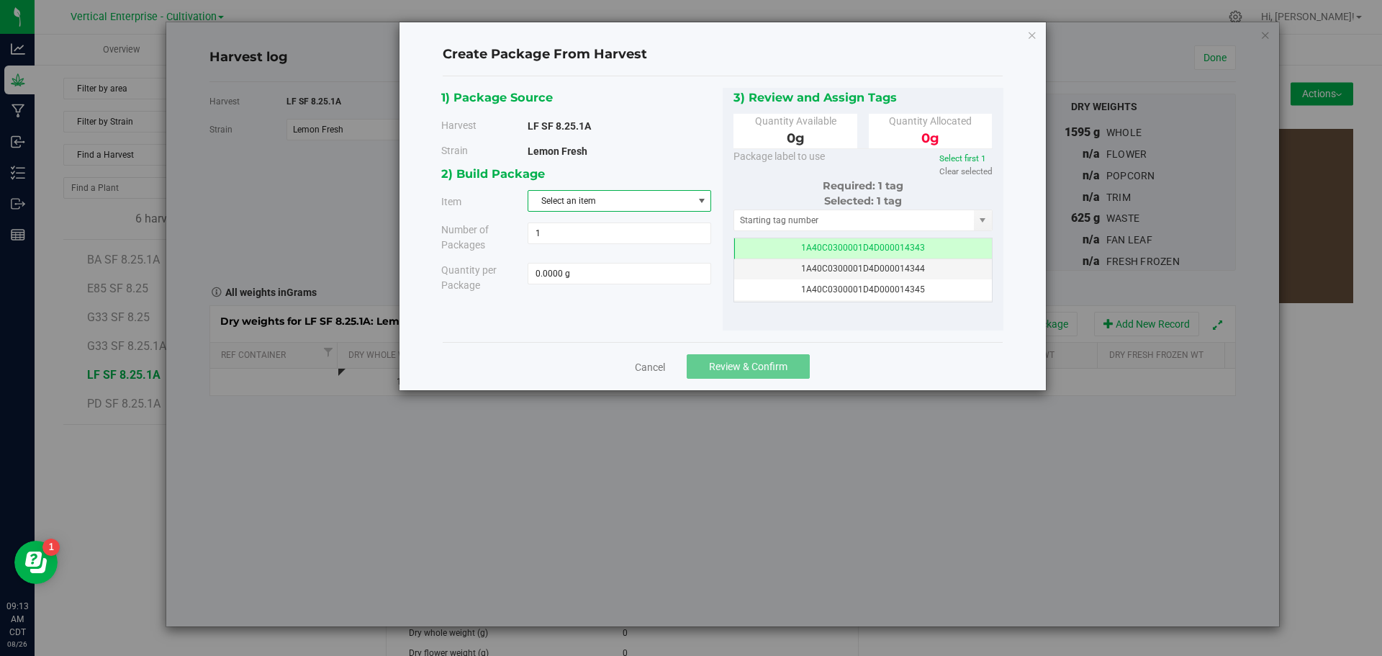
click at [605, 205] on span "Select an item" at bounding box center [610, 201] width 164 height 20
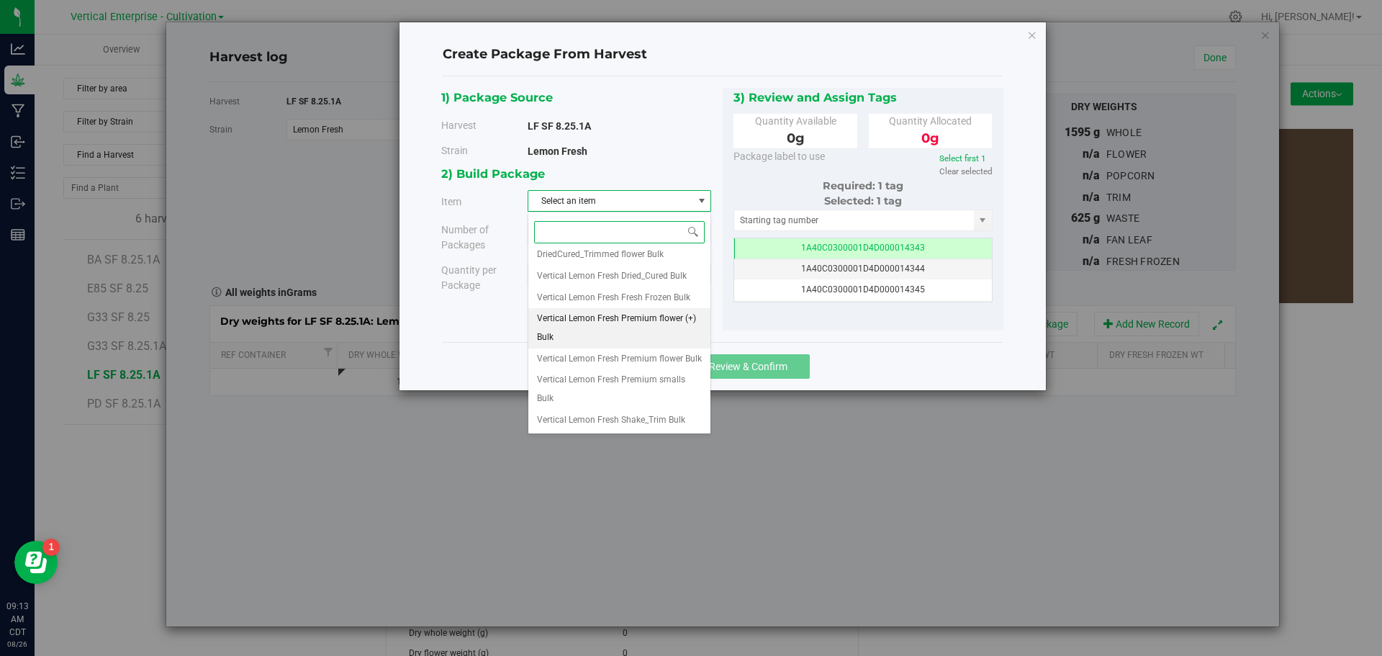
scroll to position [83, 0]
click at [597, 267] on span "Vertical Lemon Fresh Dried_Cured Bulk" at bounding box center [612, 276] width 150 height 19
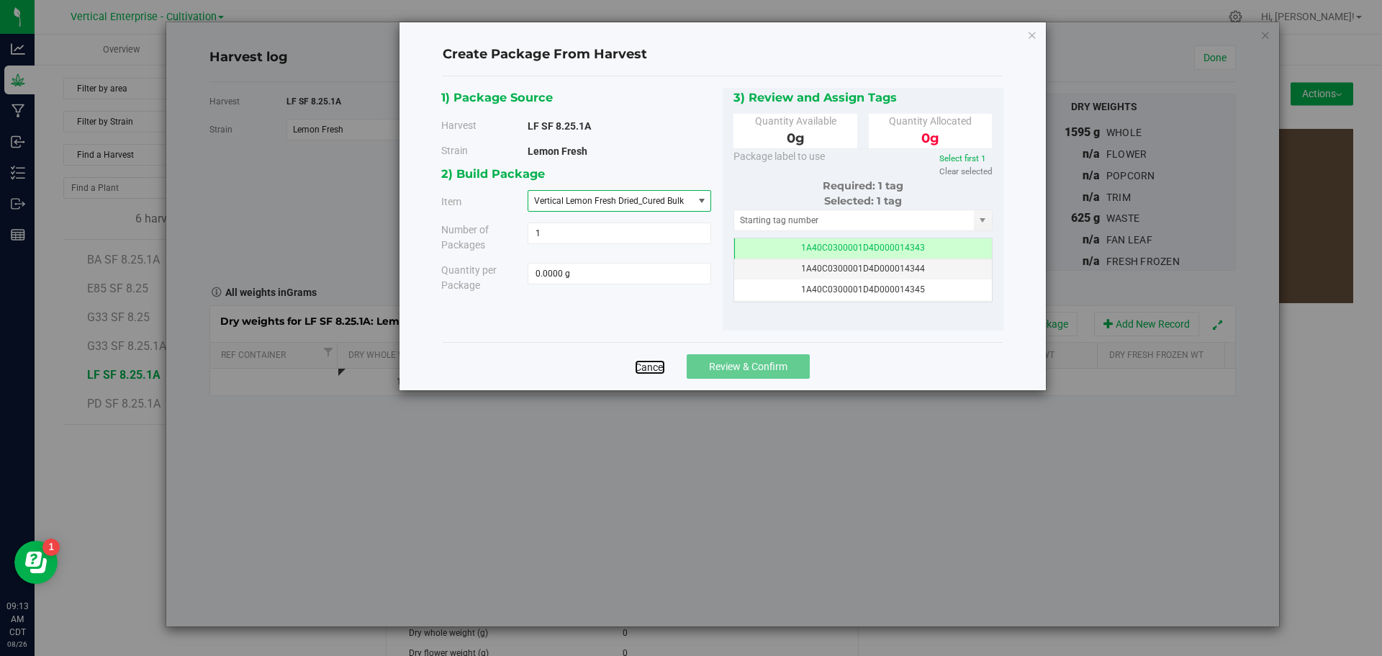
click at [656, 362] on link "Cancel" at bounding box center [650, 367] width 30 height 14
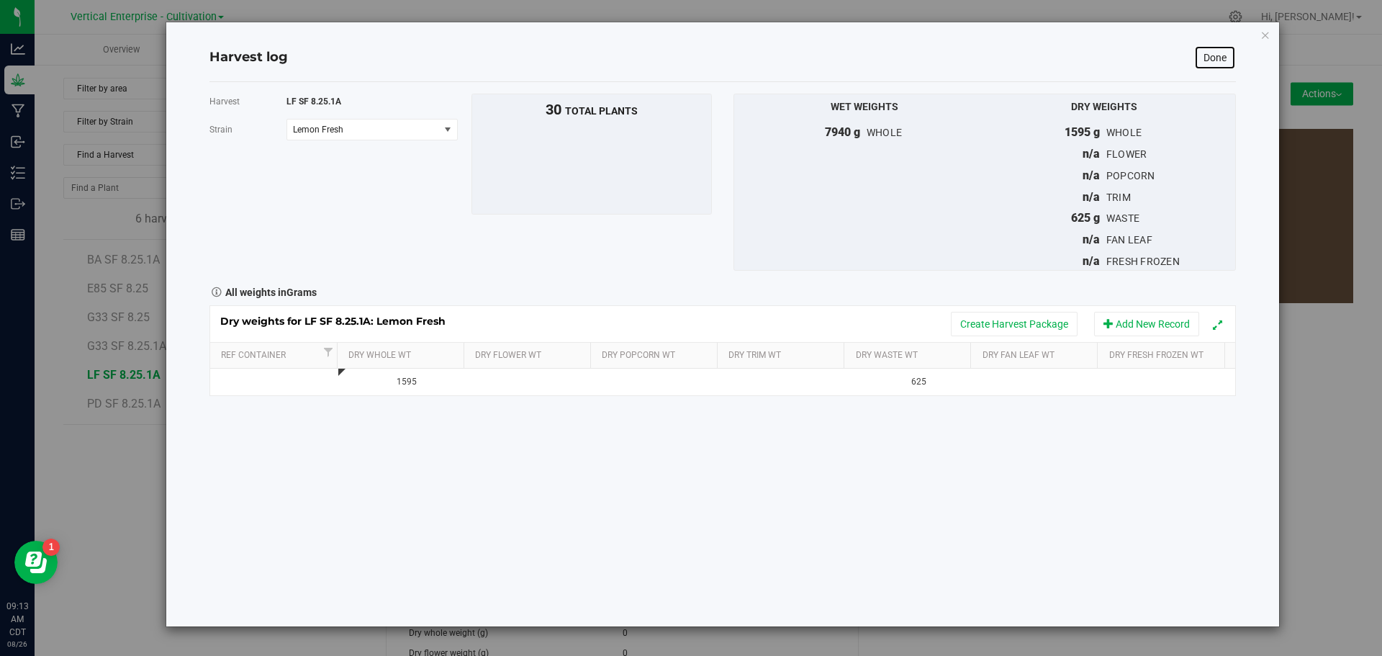
click at [1232, 55] on link "Done" at bounding box center [1215, 57] width 42 height 24
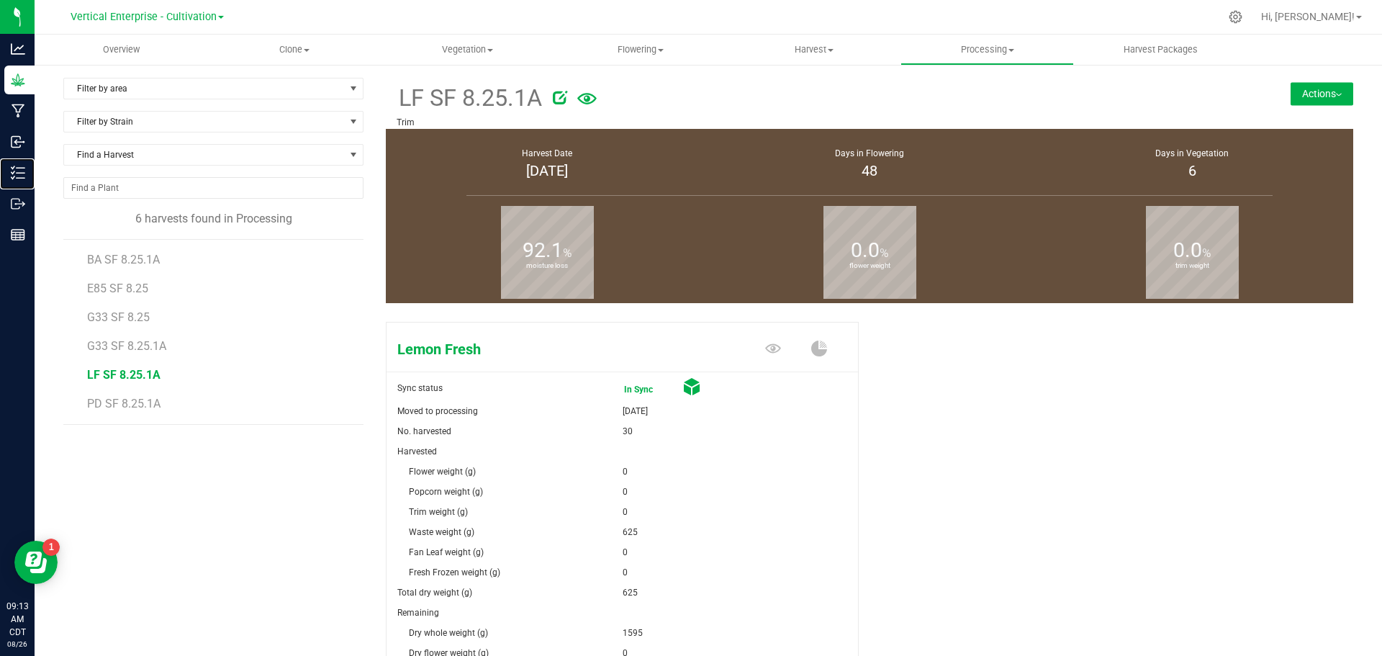
click at [0, 0] on p "Inventory" at bounding box center [0, 0] width 0 height 0
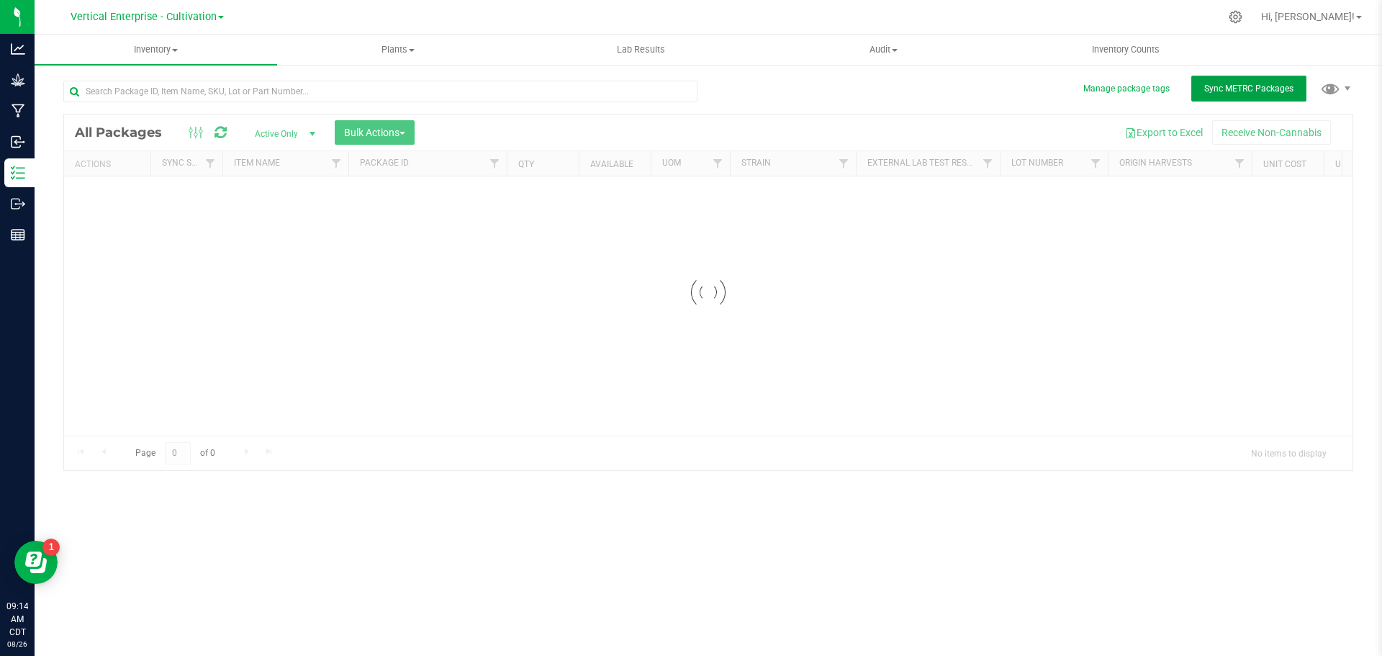
click at [1238, 90] on span "Sync METRC Packages" at bounding box center [1249, 89] width 89 height 10
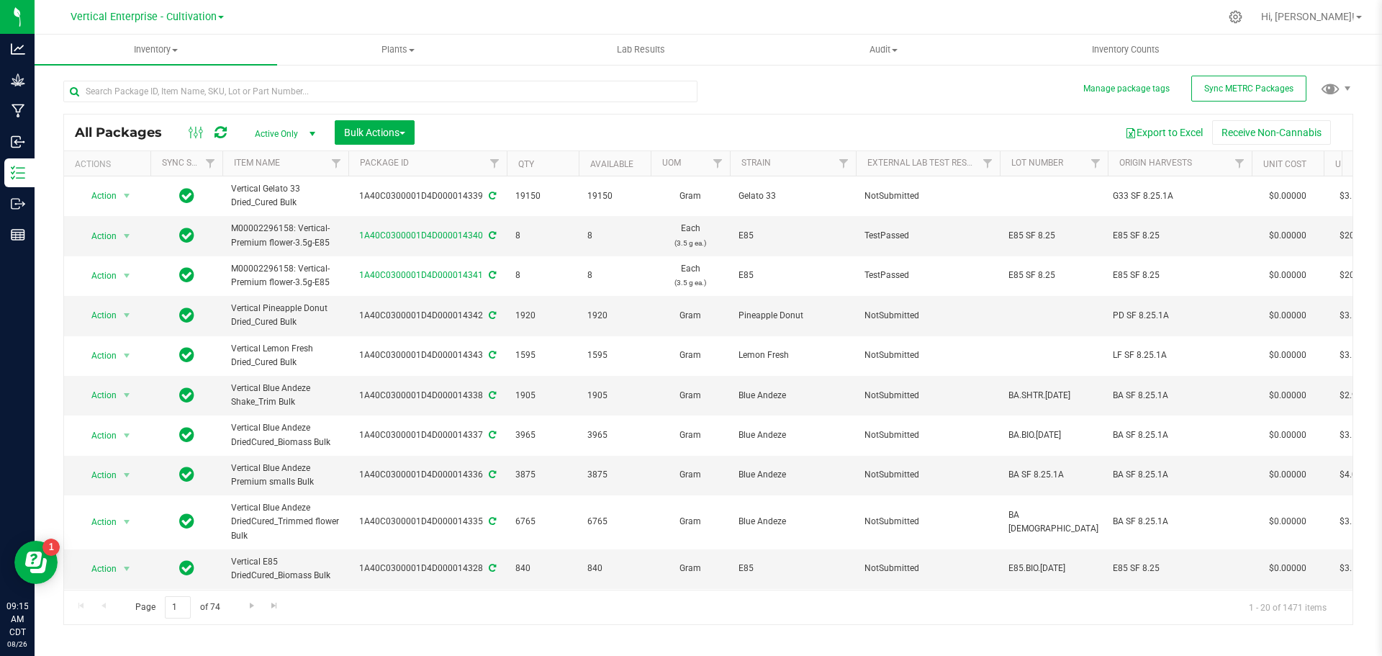
click at [200, 102] on div at bounding box center [380, 97] width 634 height 33
click at [199, 95] on input "text" at bounding box center [380, 92] width 634 height 22
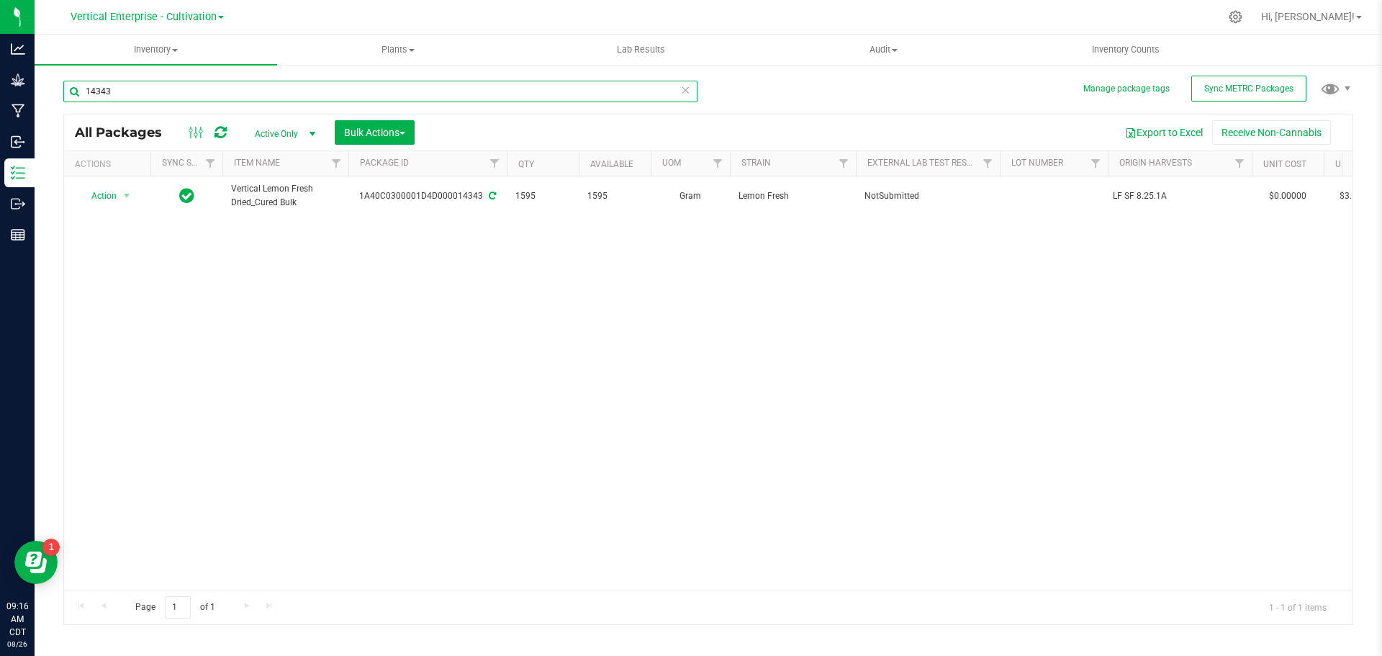
type input "14343"
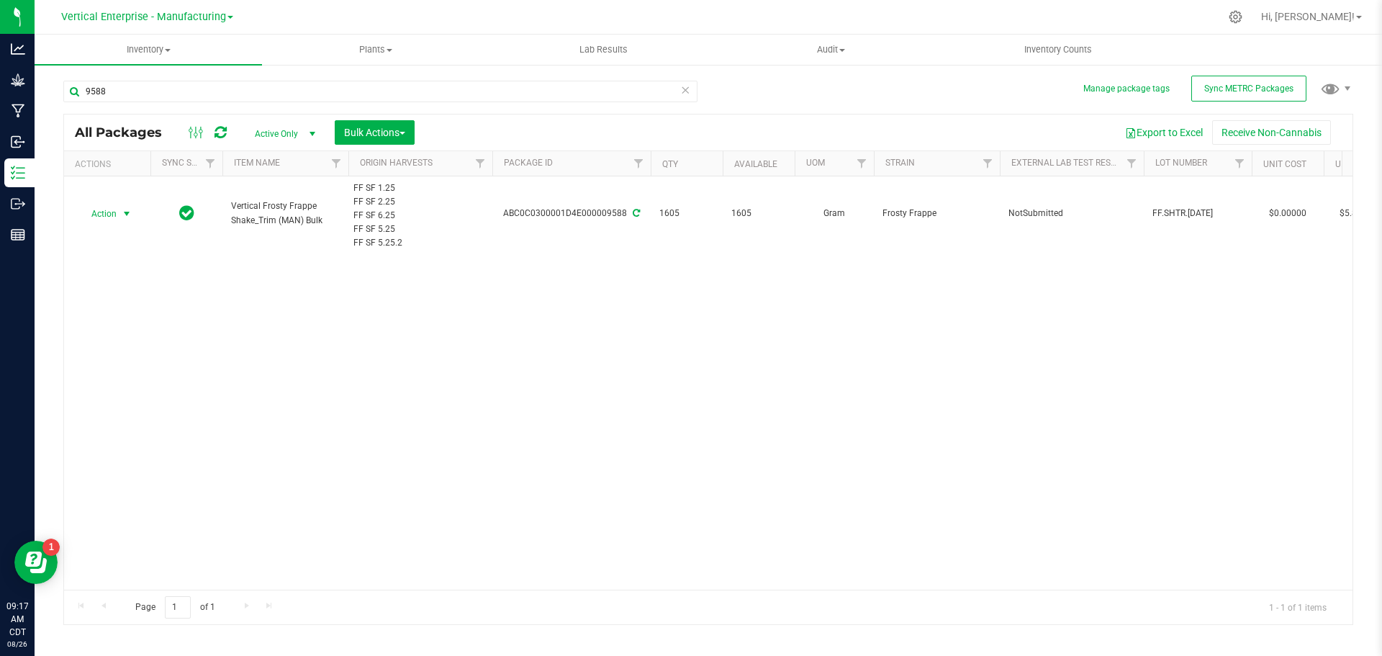
type input "9588"
click at [99, 215] on span "Action" at bounding box center [97, 214] width 39 height 20
click at [112, 255] on li "Create package" at bounding box center [124, 259] width 91 height 22
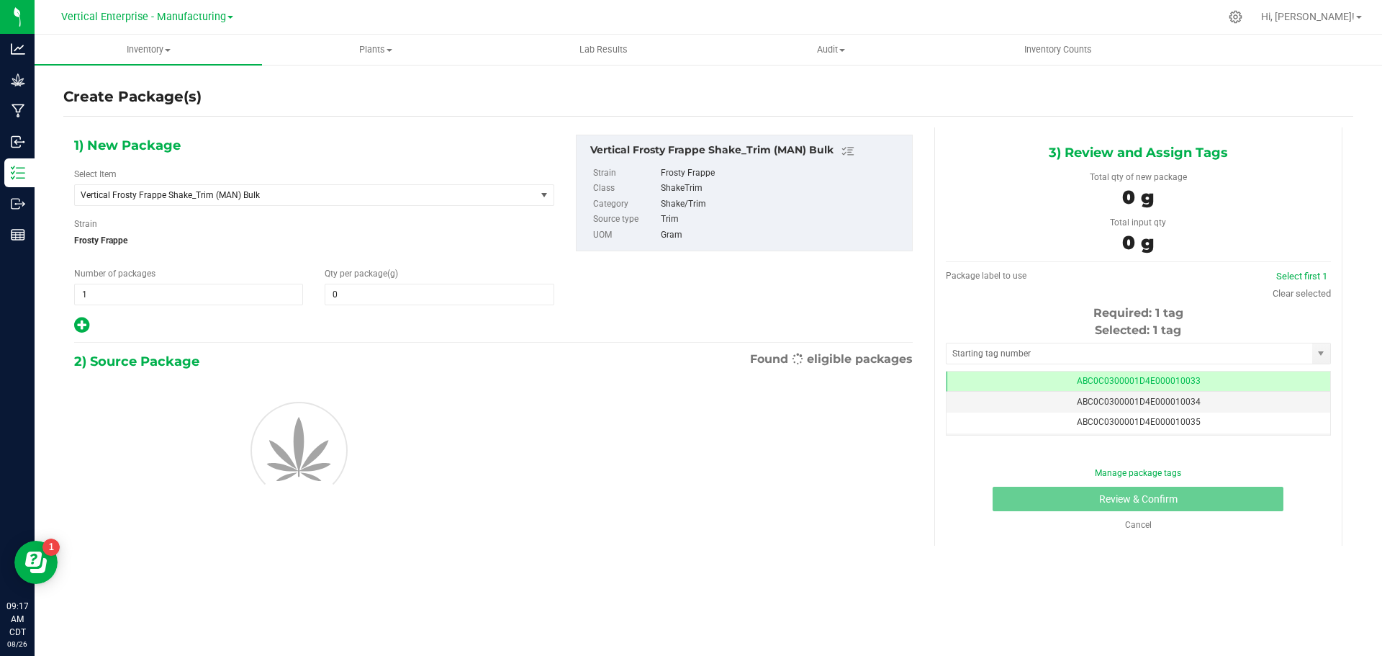
type input "0.0000"
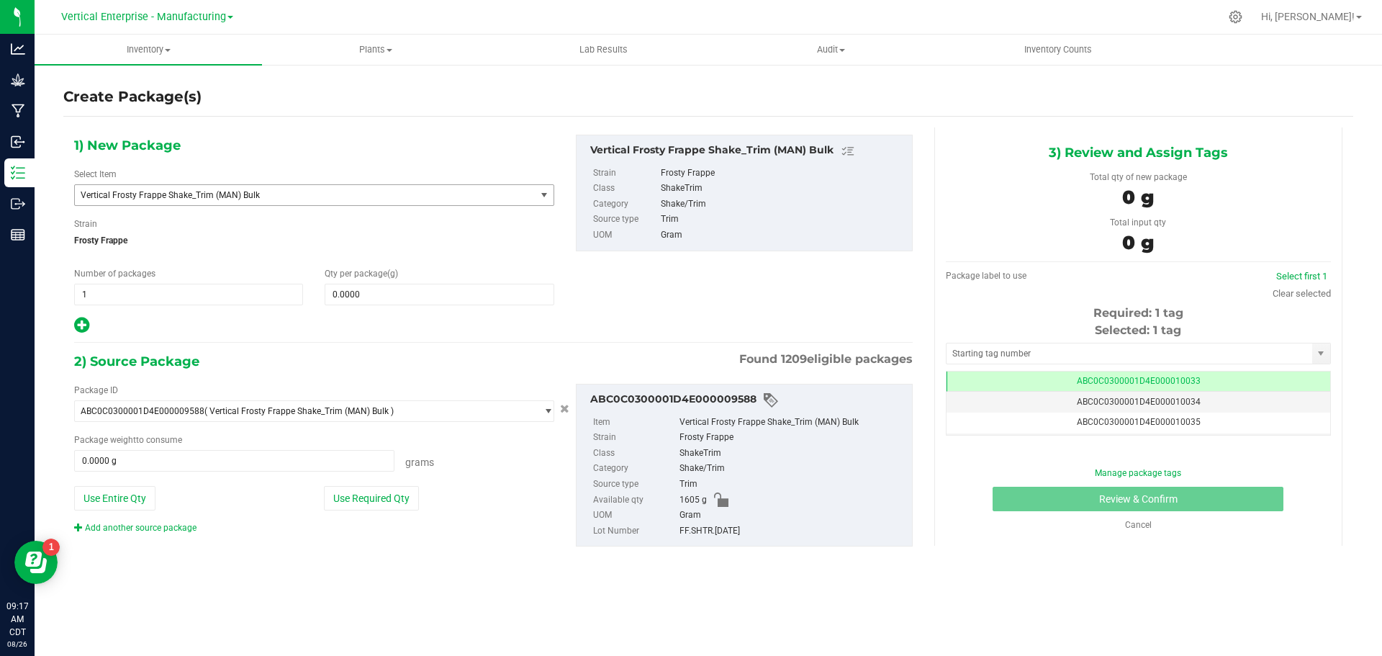
click at [141, 190] on span "Vertical Frosty Frappe Shake_Trim (MAN) Bulk" at bounding box center [296, 195] width 431 height 10
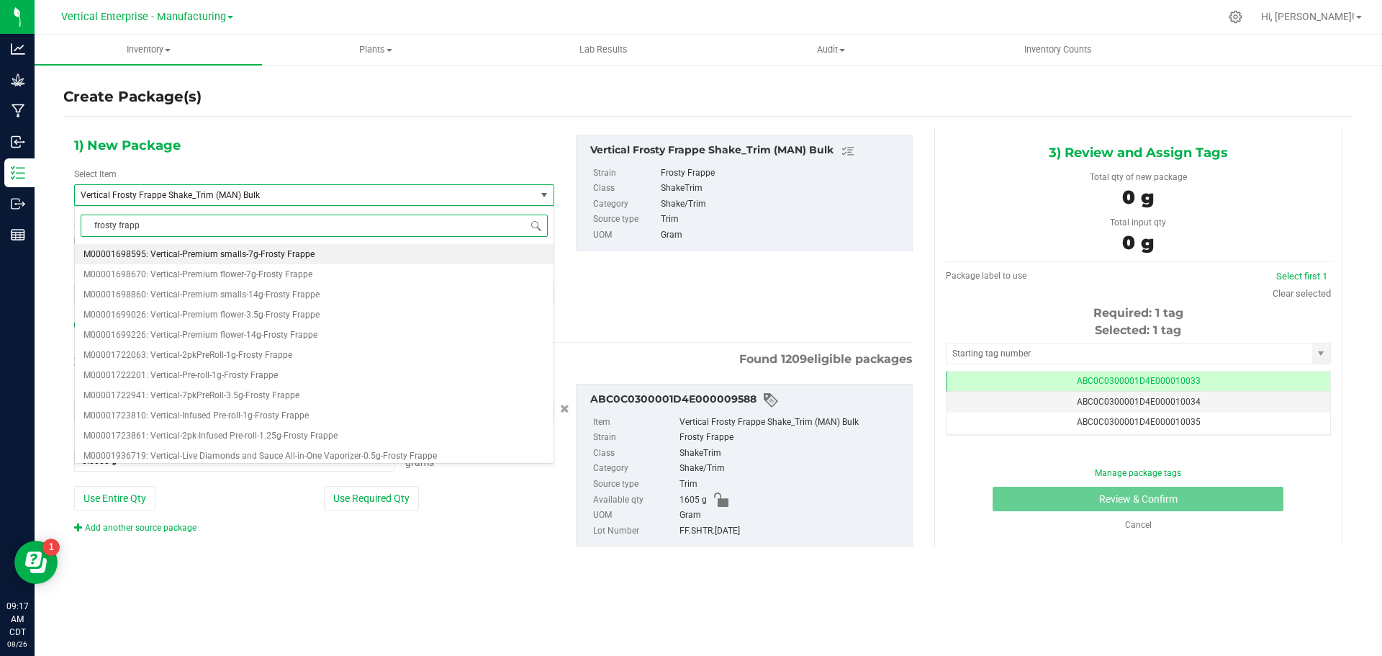
type input "frosty frappe"
click at [220, 374] on span "M00001722201: Vertical-Pre-roll-1g-Frosty Frappe" at bounding box center [181, 375] width 194 height 10
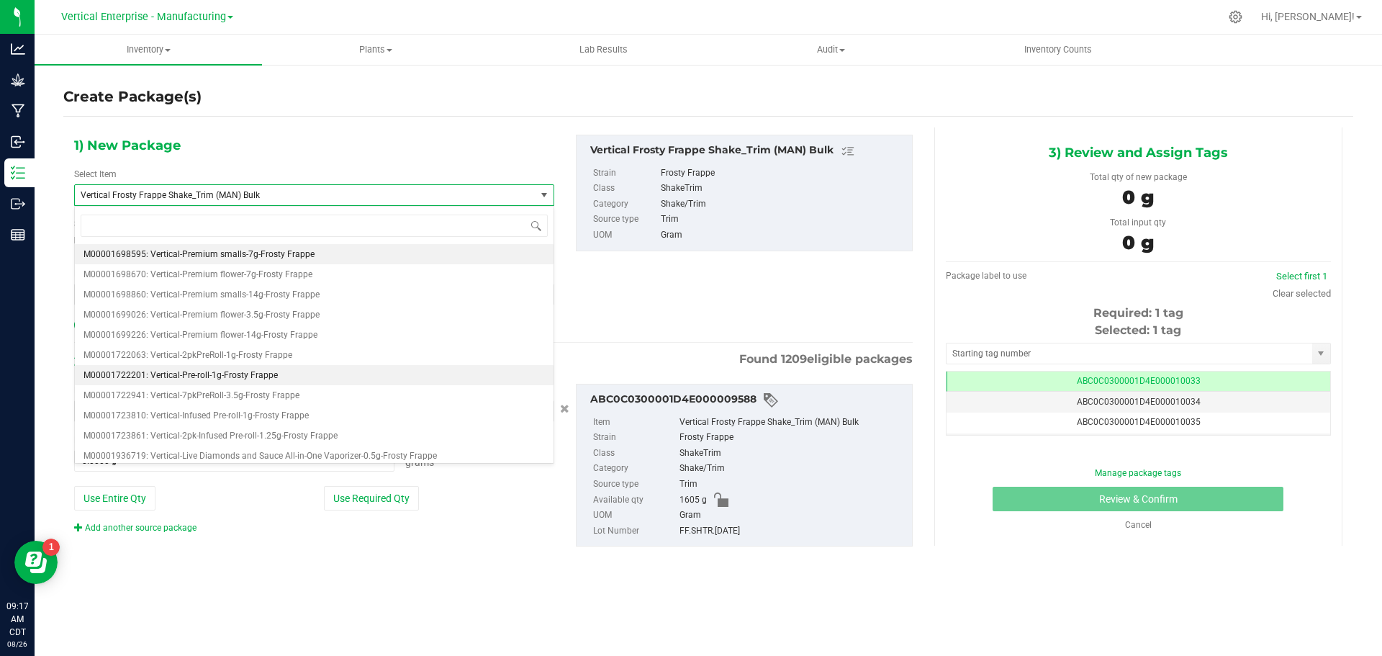
type input "0"
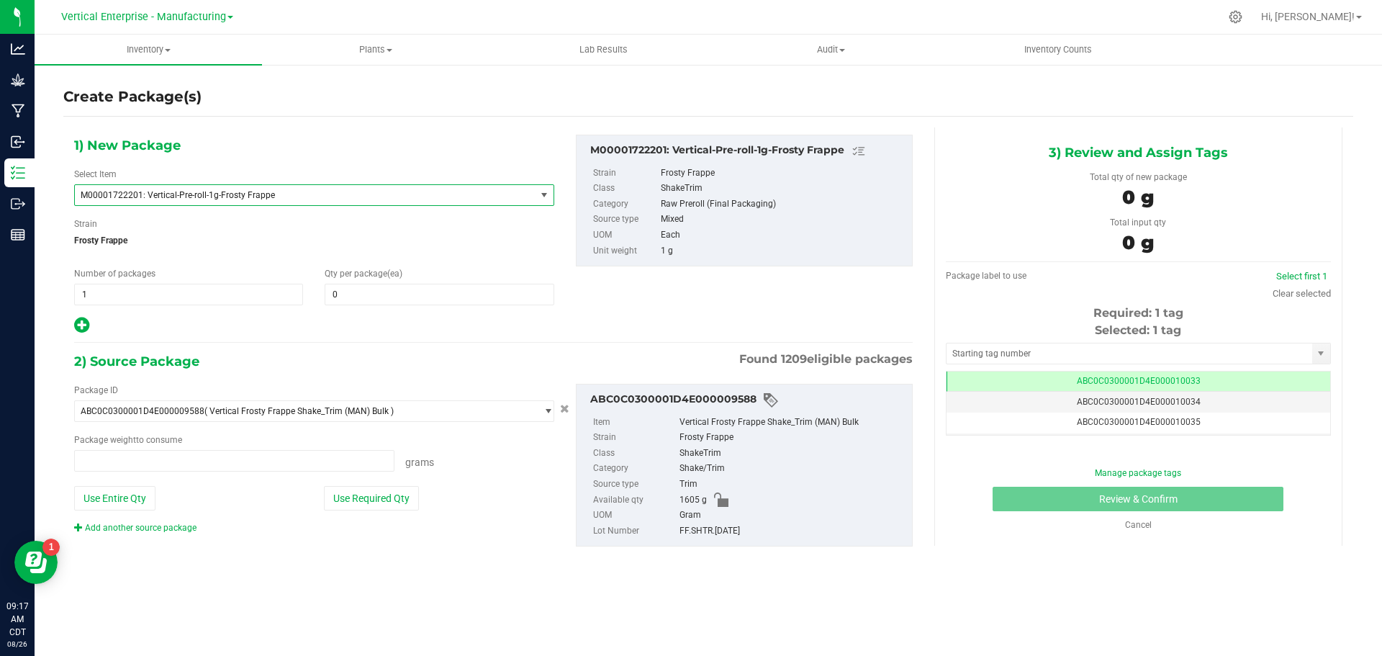
type input "0.0000 g"
click at [352, 292] on span at bounding box center [439, 295] width 229 height 22
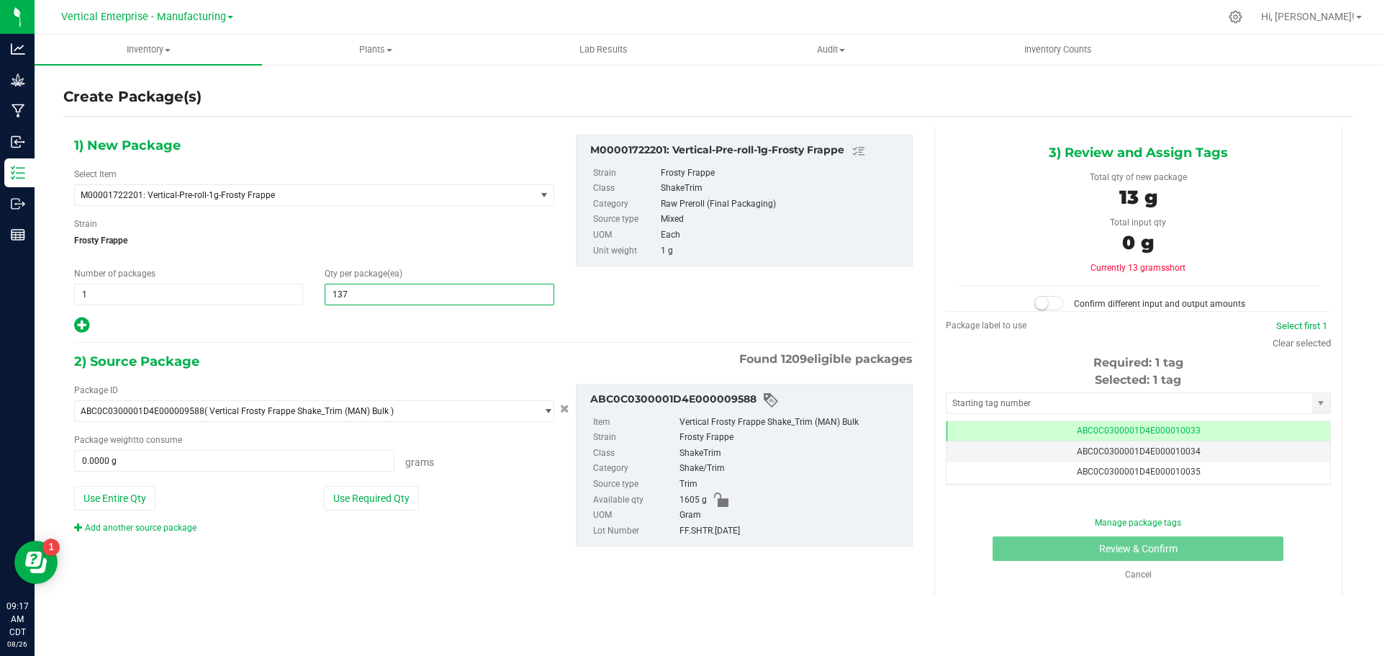
type input "1379"
type input "1,379"
click at [127, 493] on button "Use Entire Qty" at bounding box center [114, 498] width 81 height 24
type input "1605.0000 g"
click at [1040, 300] on small at bounding box center [1041, 303] width 13 height 13
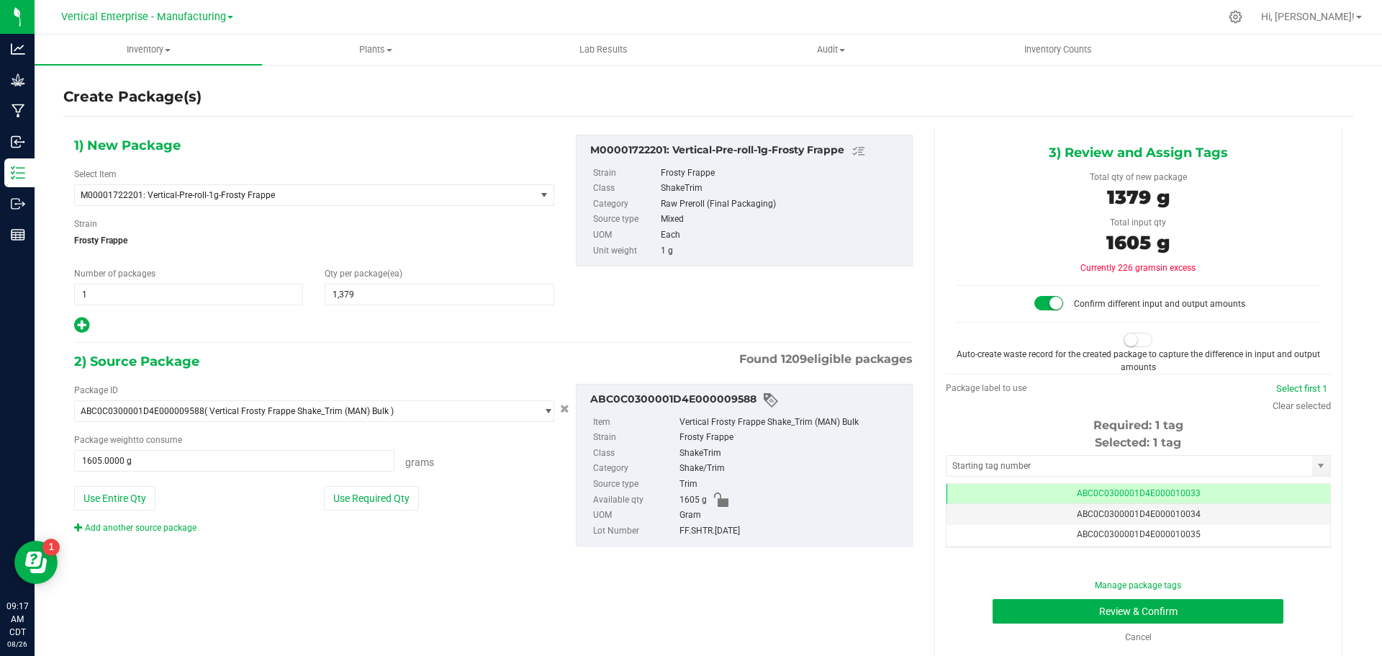
click at [1125, 339] on small at bounding box center [1131, 339] width 13 height 13
click at [1092, 613] on button "Review & Confirm" at bounding box center [1138, 611] width 291 height 24
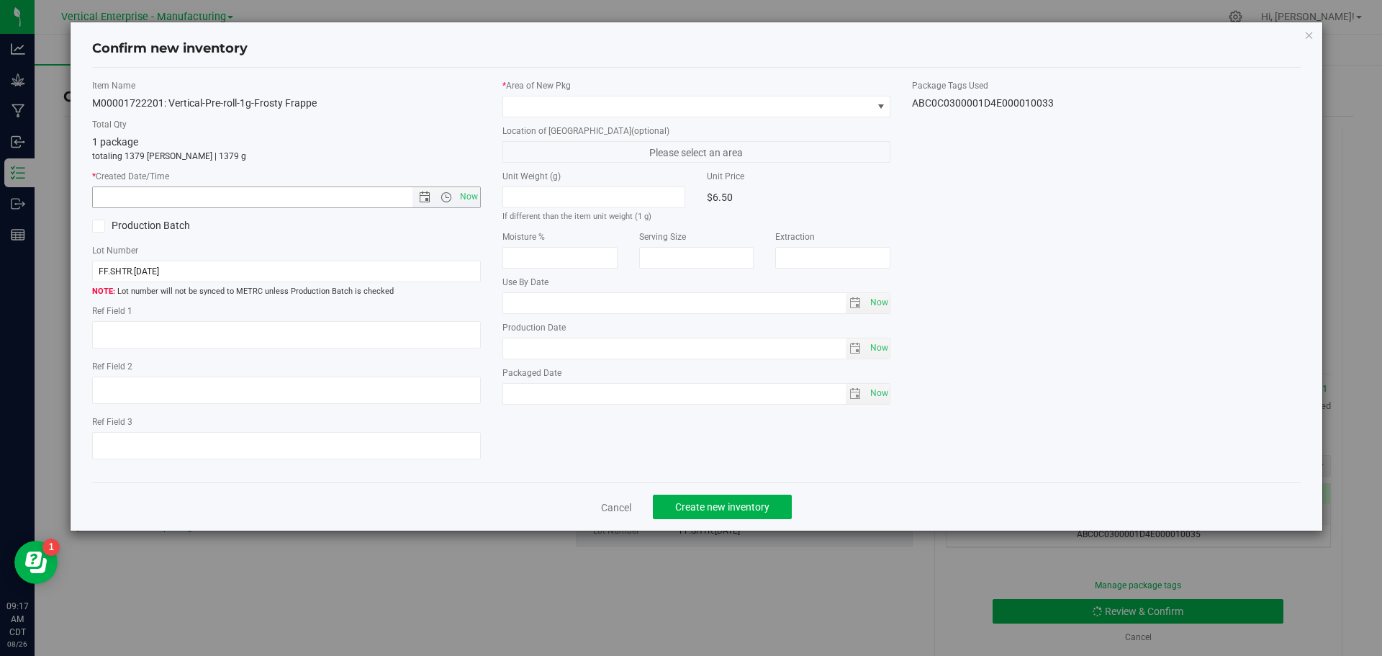
drag, startPoint x: 470, startPoint y: 199, endPoint x: 175, endPoint y: 230, distance: 296.8
click at [470, 199] on span "Now" at bounding box center [468, 196] width 24 height 21
type input "[DATE] 9:17 AM"
click at [96, 226] on icon at bounding box center [98, 226] width 9 height 0
click at [0, 0] on input "Production Batch" at bounding box center [0, 0] width 0 height 0
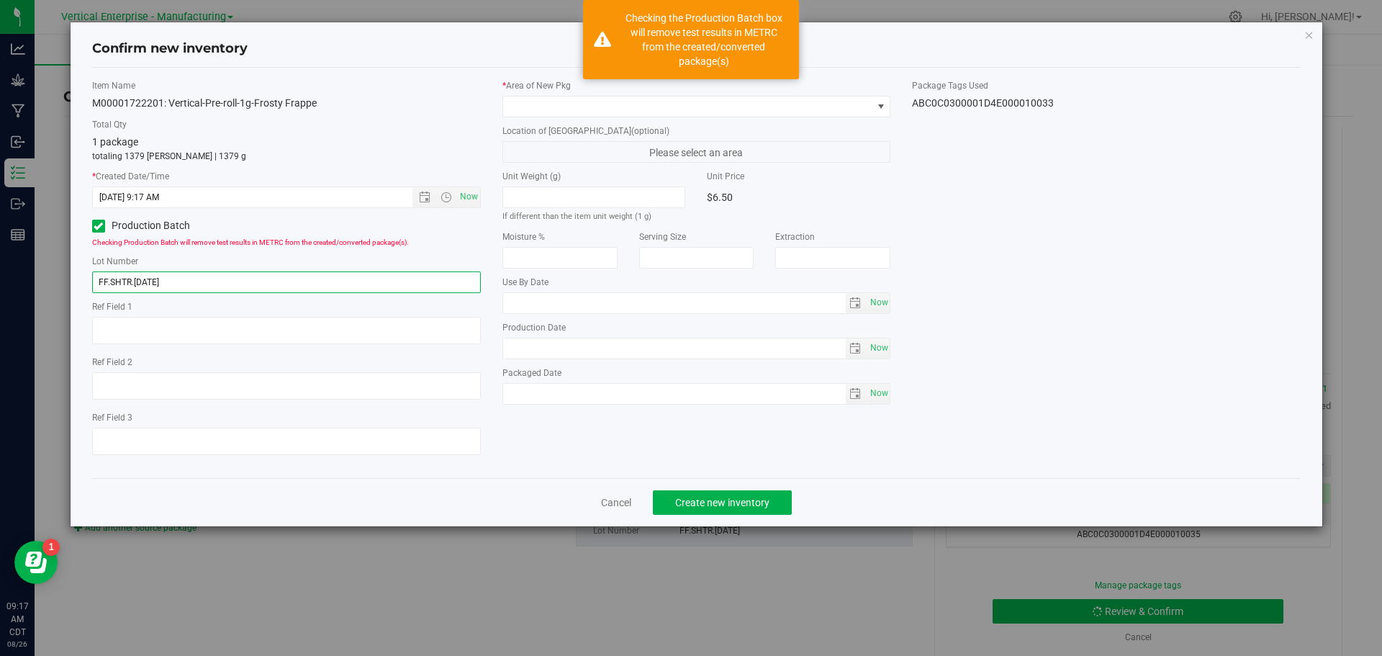
click at [215, 282] on input "FF.SHTR.[DATE]" at bounding box center [286, 282] width 389 height 22
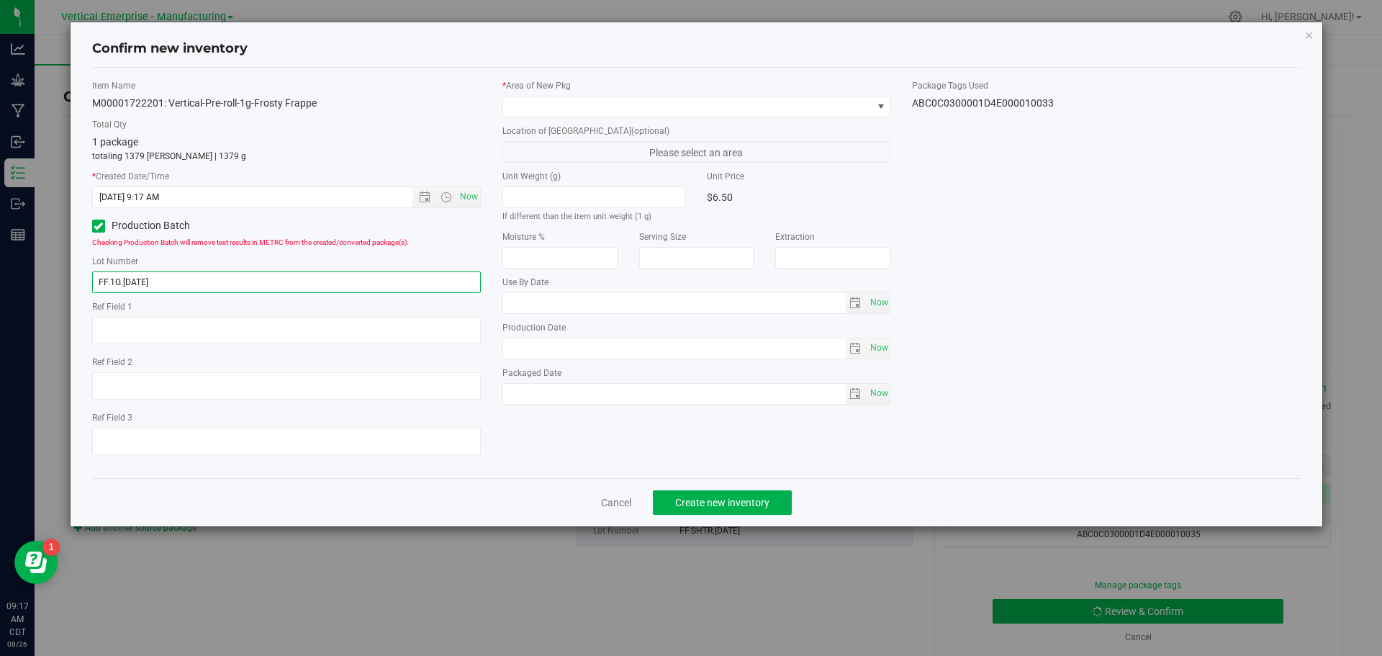
type input "FF.1G.[DATE]"
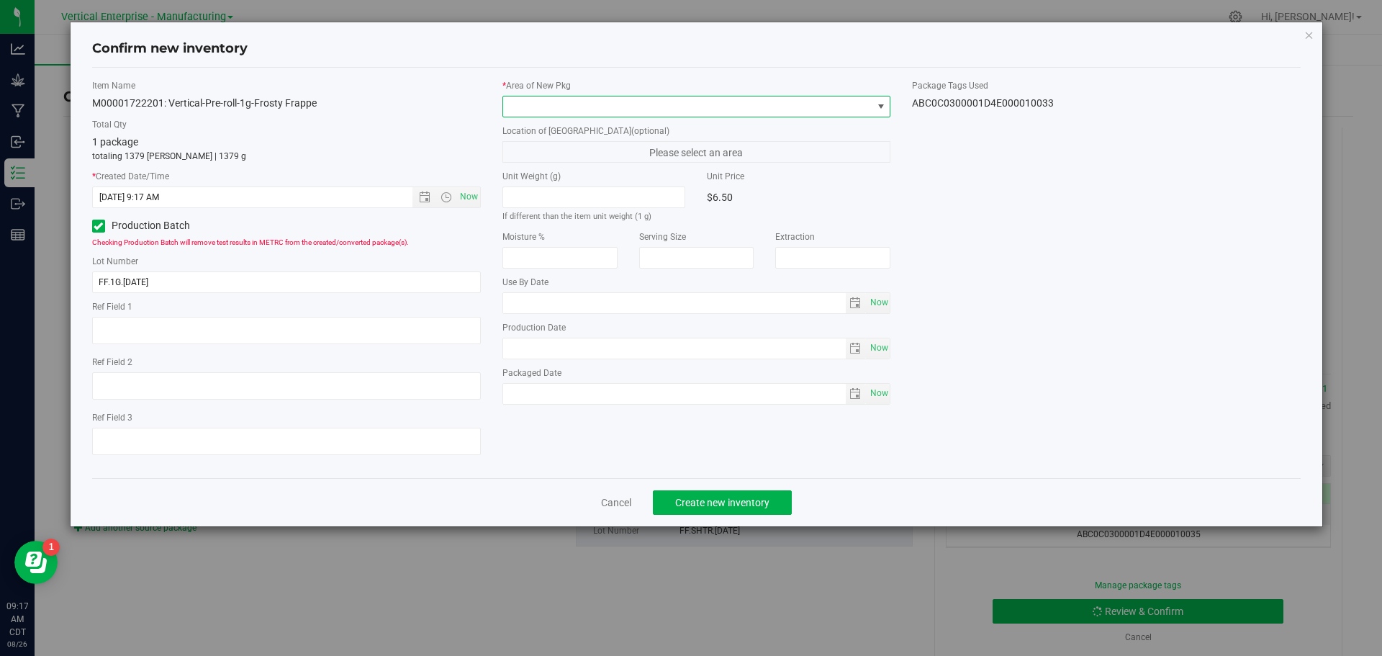
click at [520, 110] on span at bounding box center [687, 106] width 369 height 20
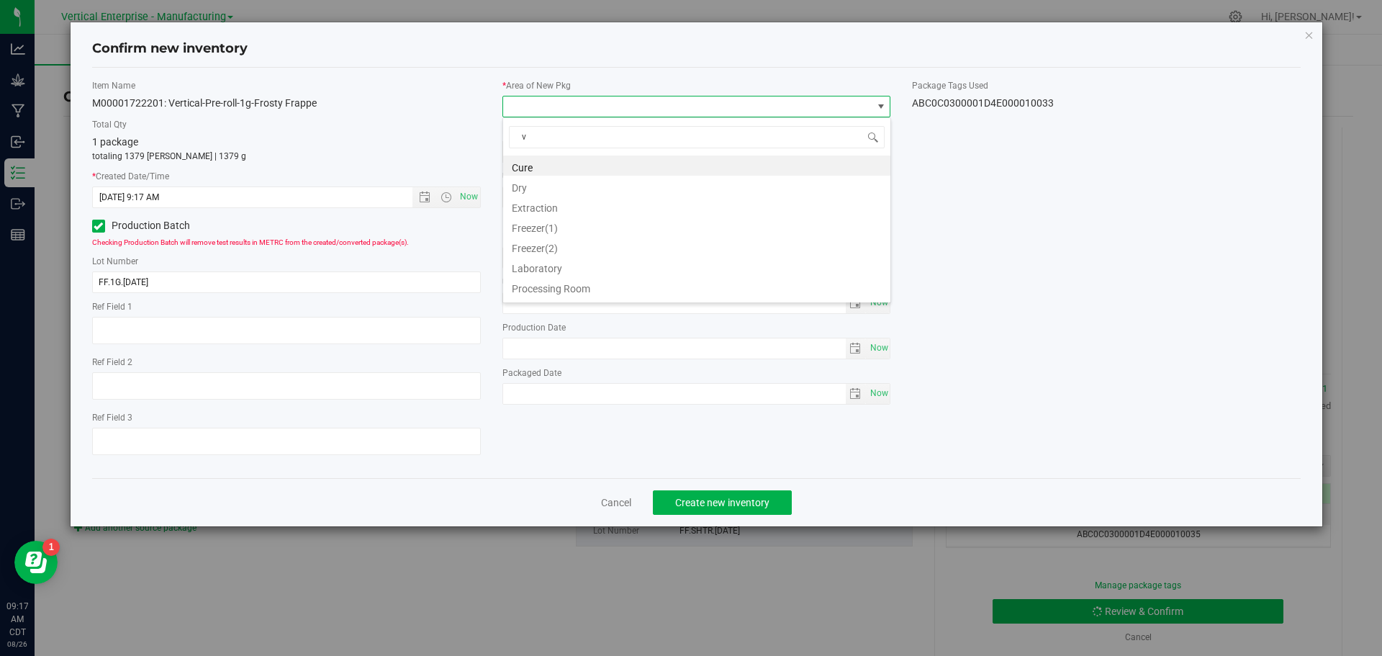
type input "va"
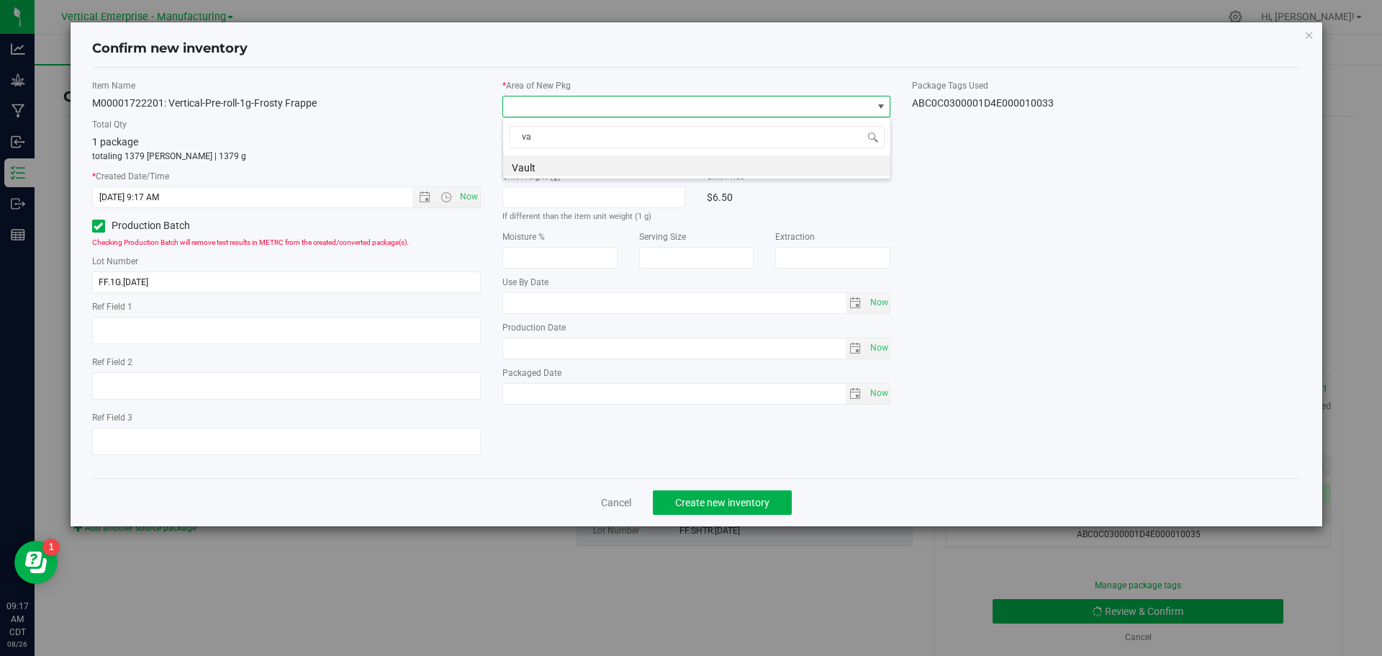
click at [552, 161] on li "Vault" at bounding box center [696, 166] width 387 height 20
click at [736, 502] on span "Create new inventory" at bounding box center [722, 503] width 94 height 12
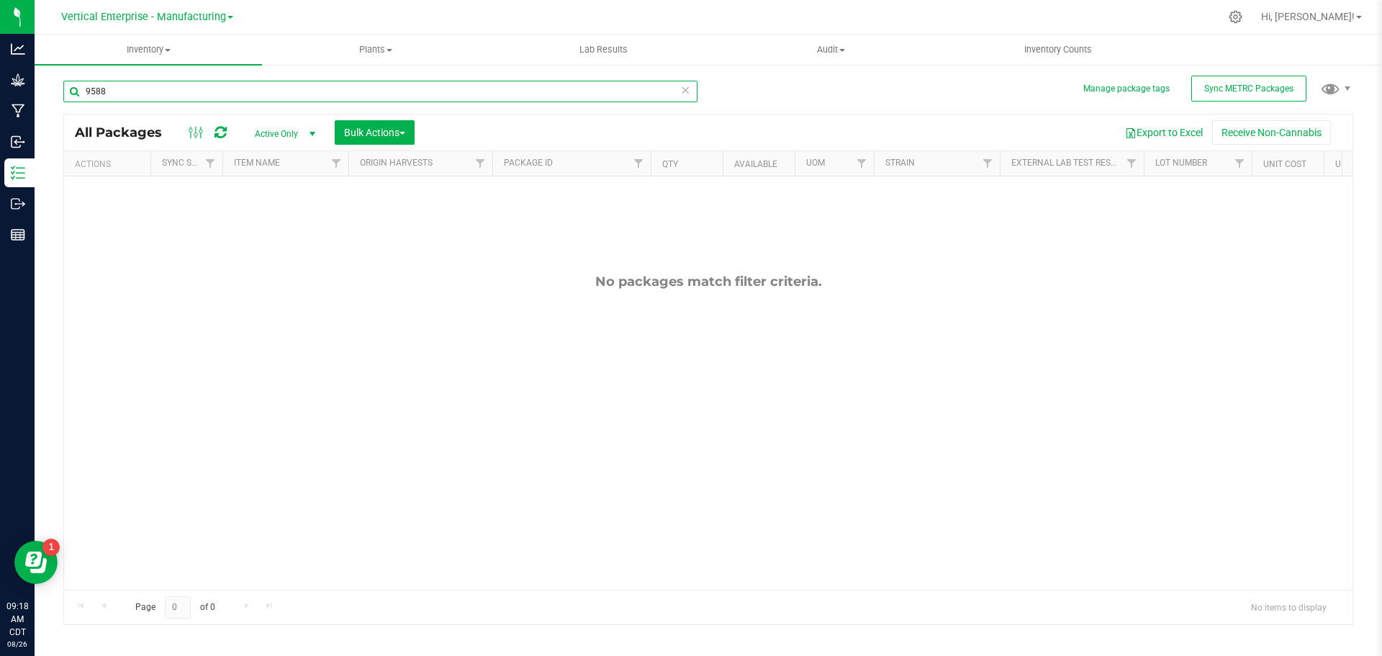
click at [151, 96] on input "9588" at bounding box center [380, 92] width 634 height 22
type input "9"
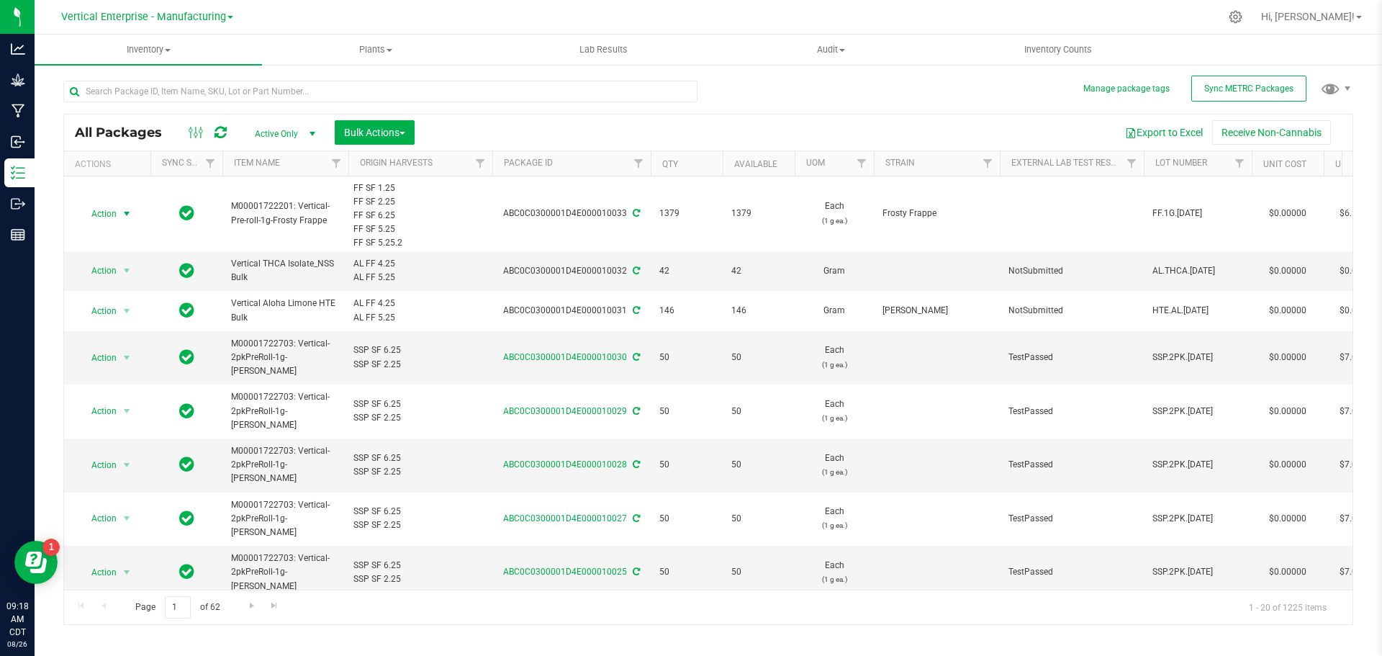
click at [119, 212] on span "select" at bounding box center [127, 214] width 18 height 20
click at [113, 338] on li "Lock package" at bounding box center [124, 345] width 91 height 22
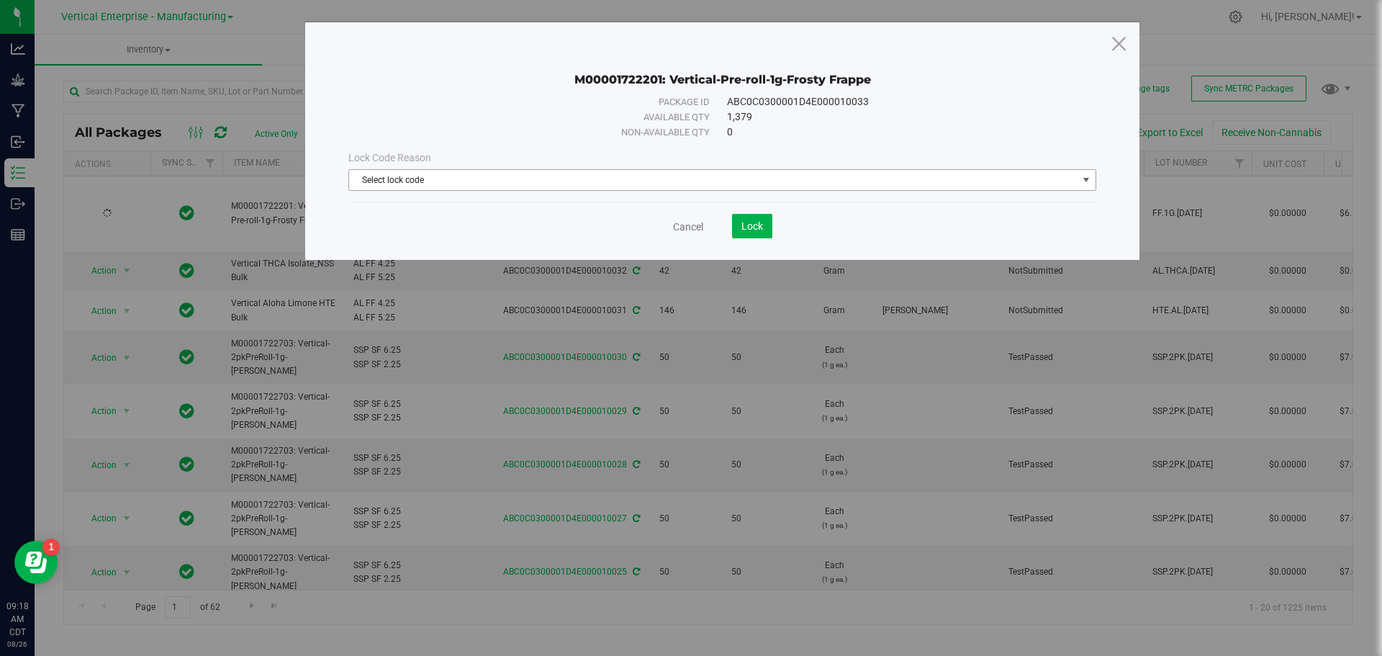
click at [420, 186] on span "Select lock code" at bounding box center [713, 180] width 729 height 20
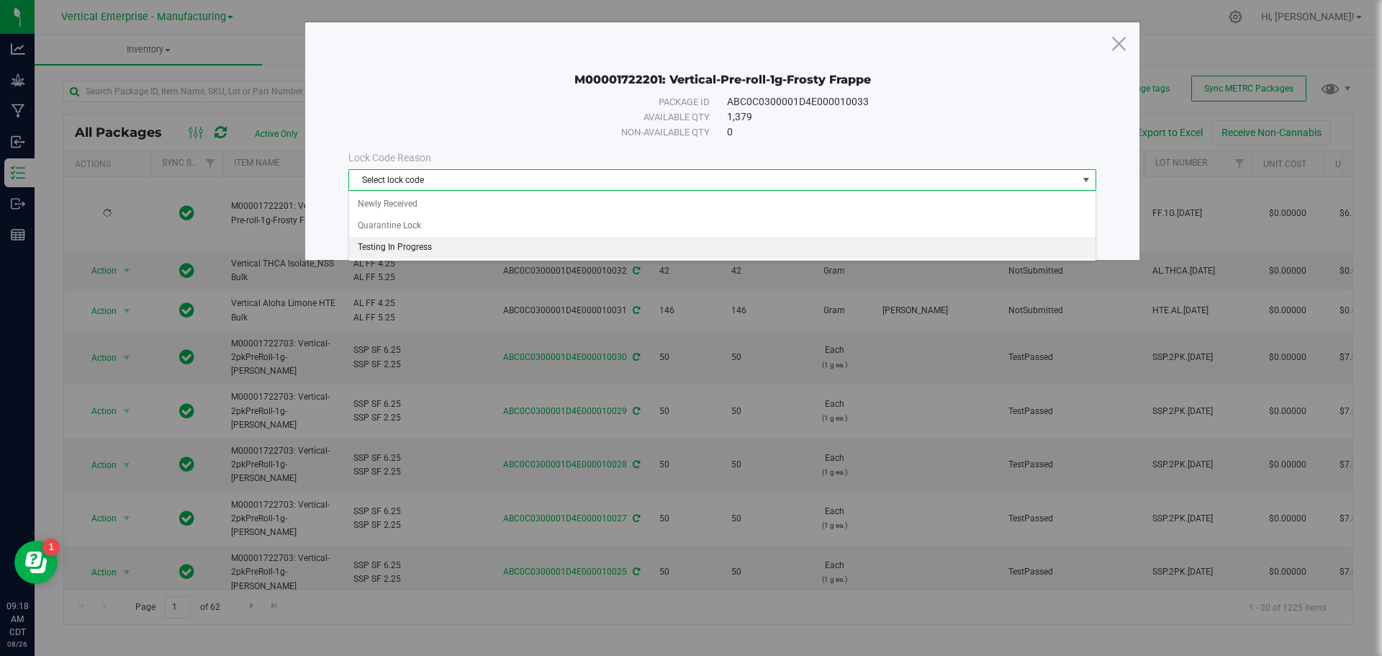
click at [418, 250] on li "Testing In Progress" at bounding box center [722, 248] width 747 height 22
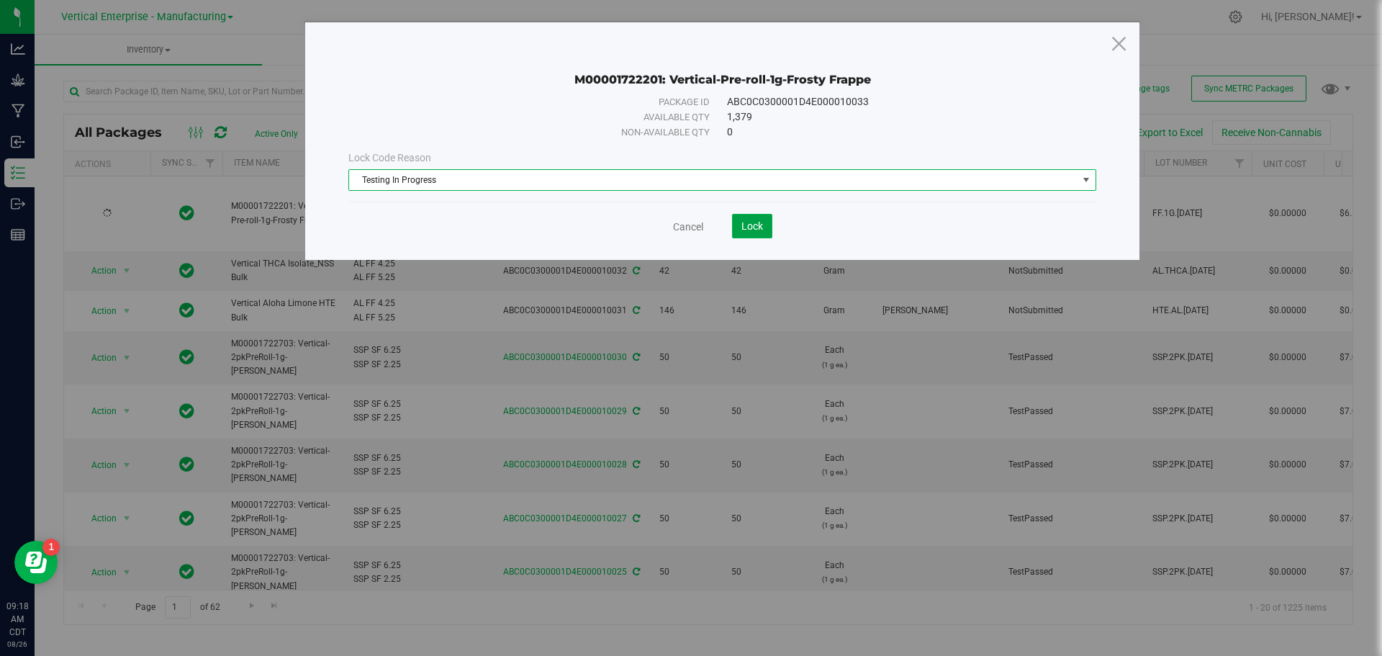
click at [749, 228] on span "Lock" at bounding box center [753, 226] width 22 height 12
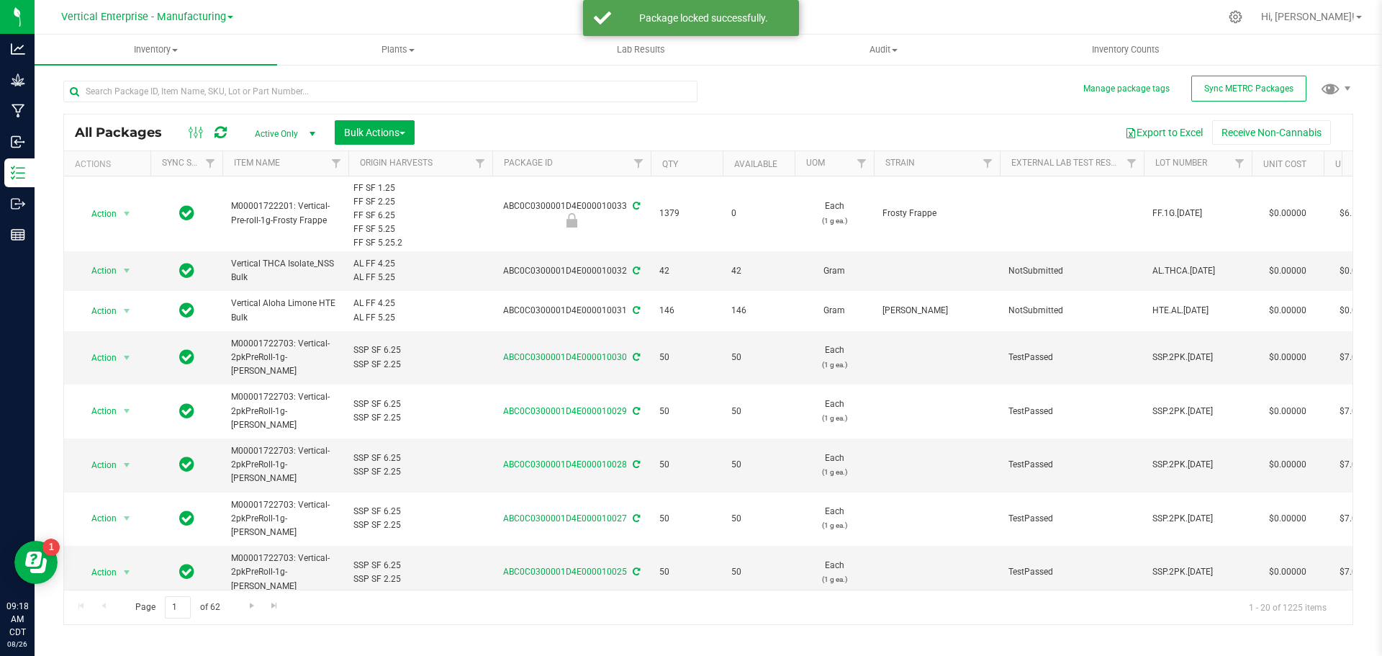
click at [567, 204] on div "ABC0C0300001D4E000010033" at bounding box center [571, 213] width 163 height 28
copy div "ABC0C0300001D4E000010033"
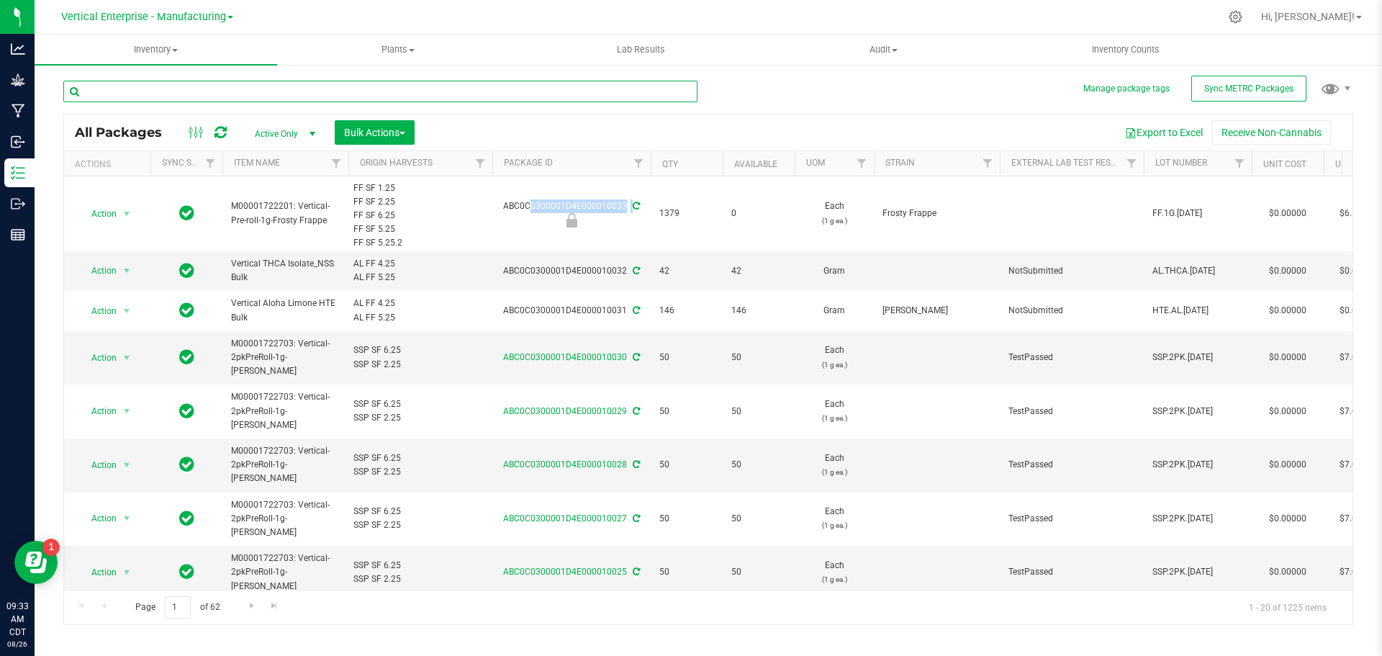
click at [173, 96] on input "text" at bounding box center [380, 92] width 634 height 22
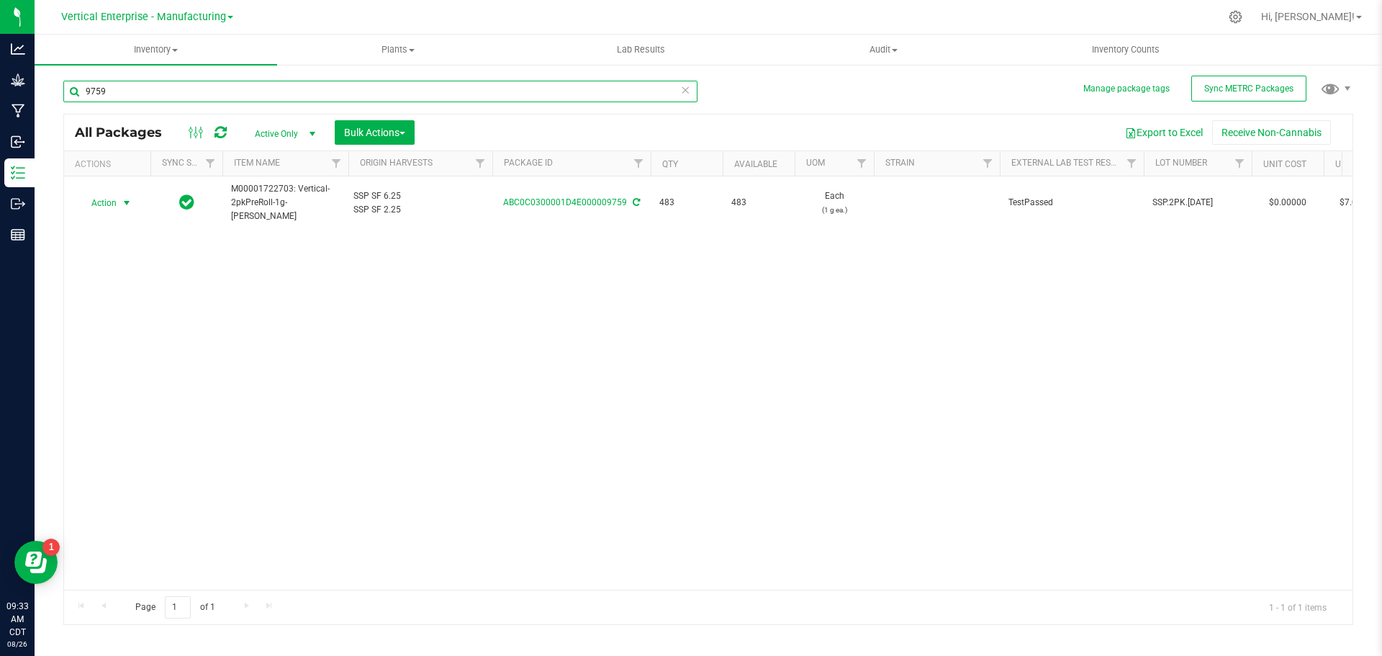
type input "9759"
click at [107, 207] on span "Action" at bounding box center [97, 203] width 39 height 20
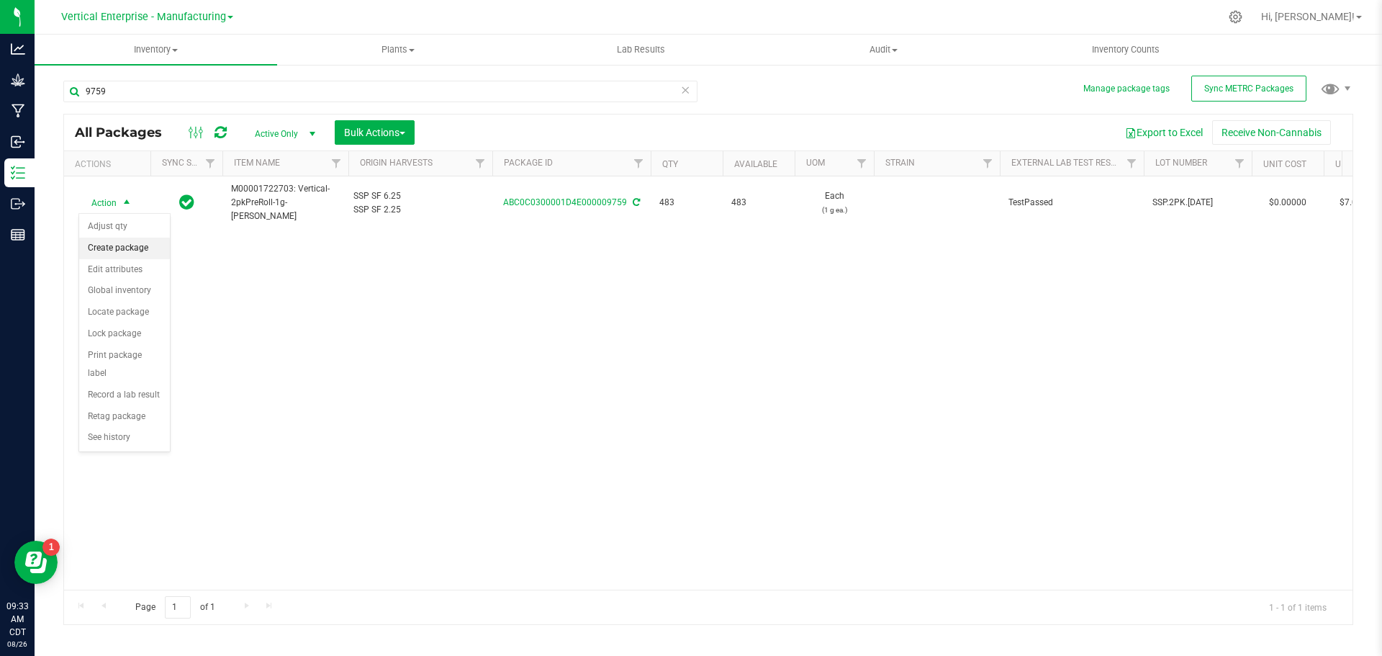
click at [120, 251] on li "Create package" at bounding box center [124, 249] width 91 height 22
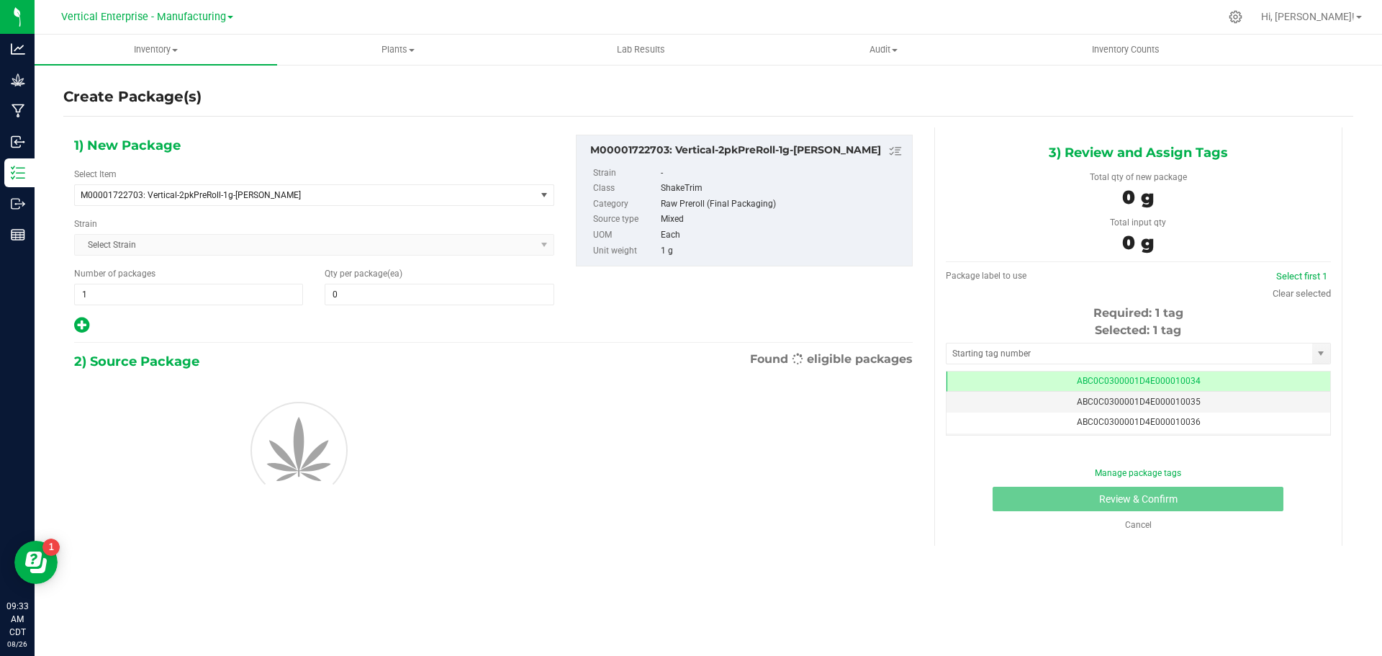
type input "0"
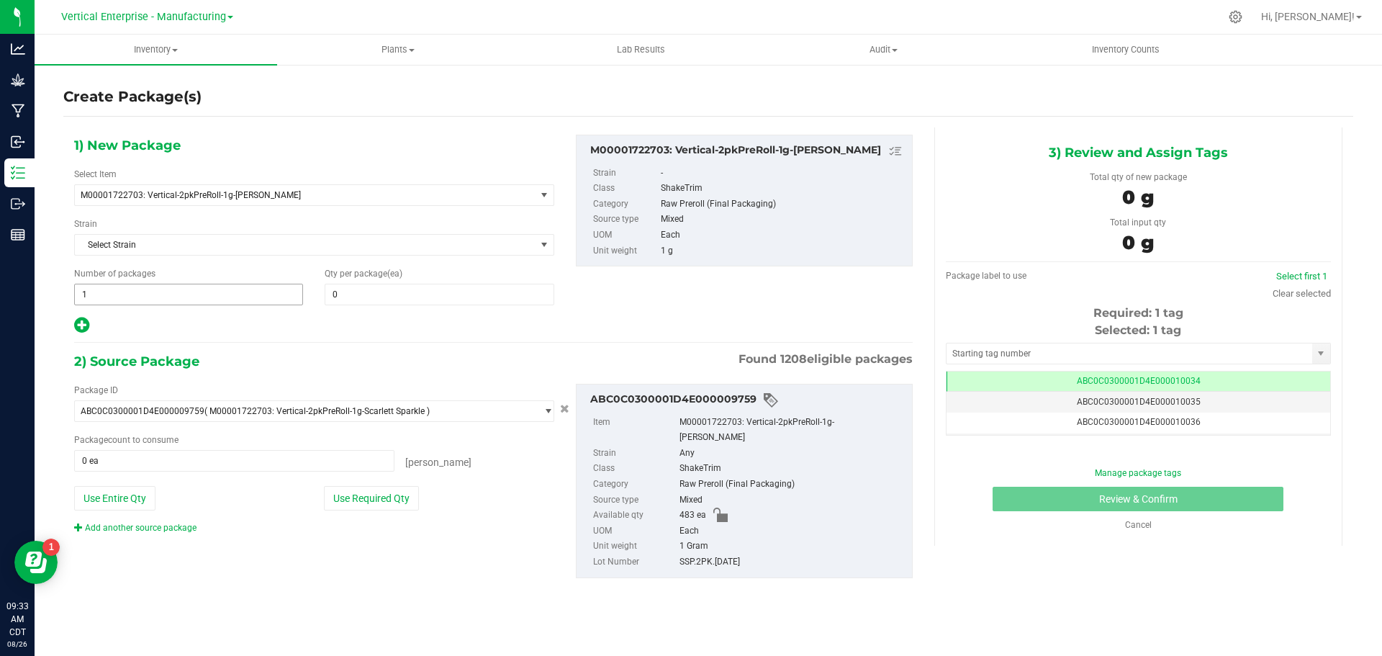
click at [139, 293] on span "1 1" at bounding box center [188, 295] width 229 height 22
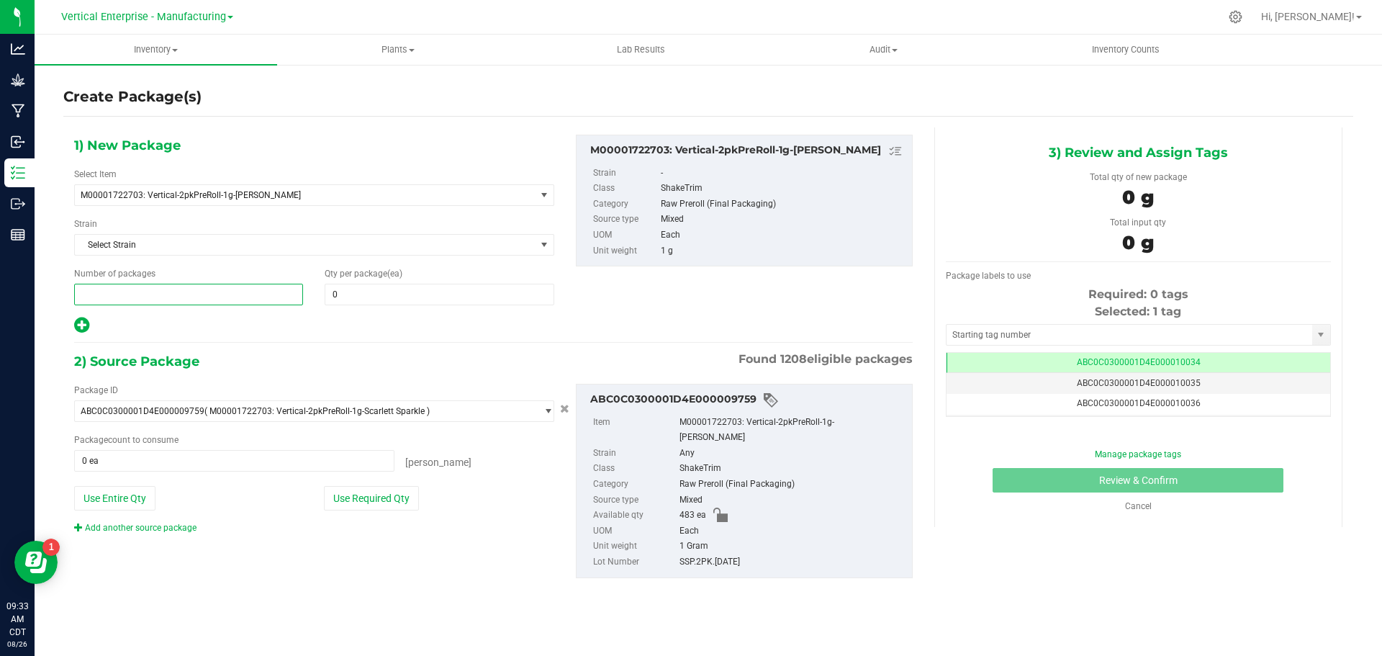
type input "2"
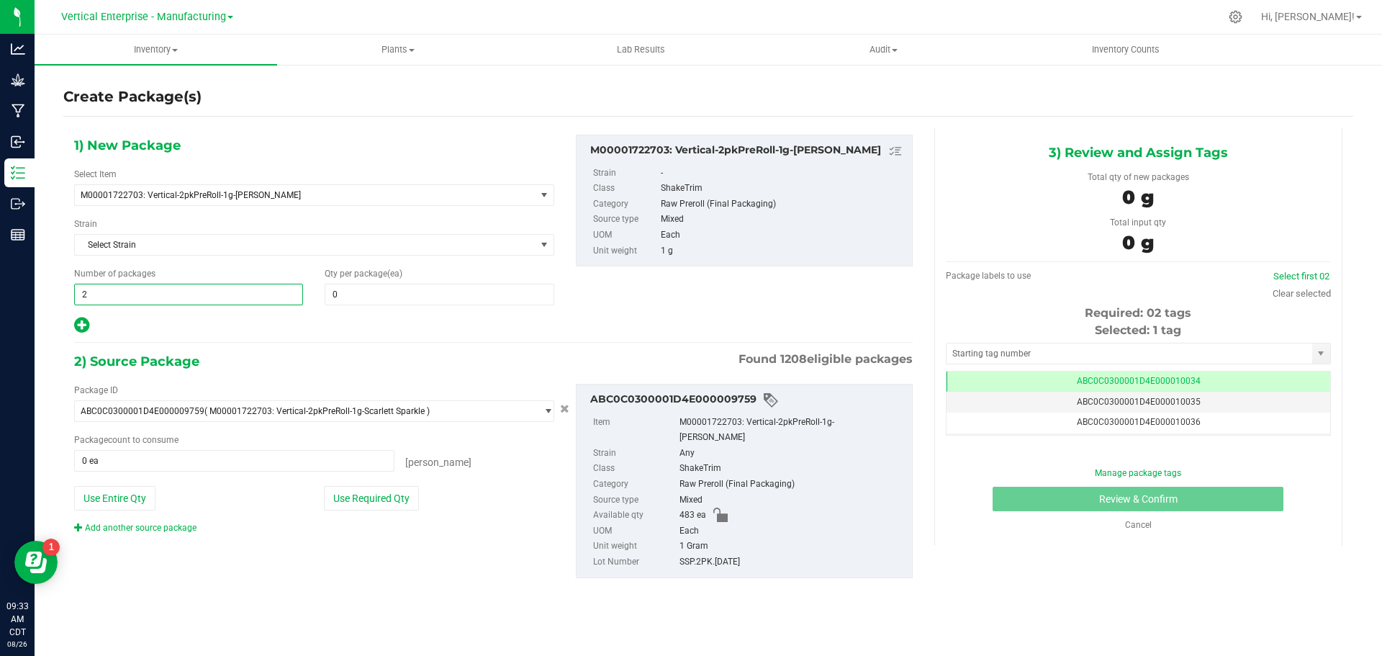
type input "2"
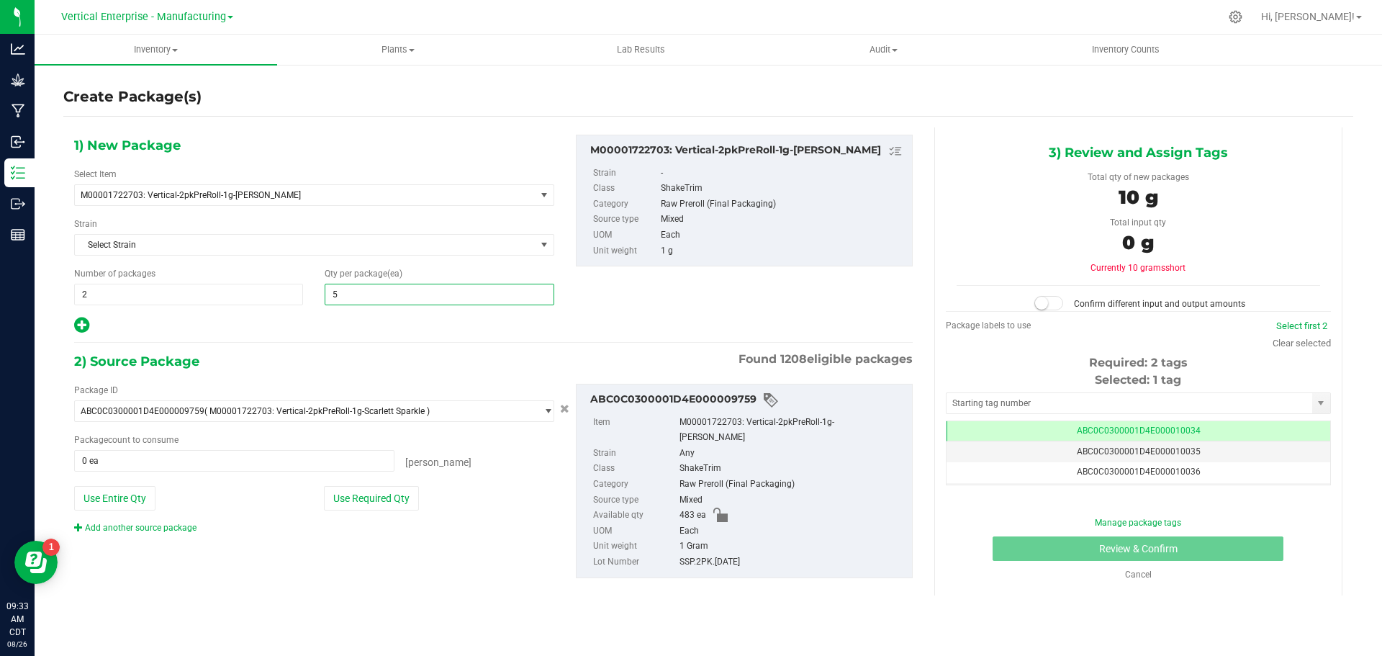
type input "50"
click at [366, 490] on button "Use Required Qty" at bounding box center [371, 498] width 95 height 24
type input "100 ea"
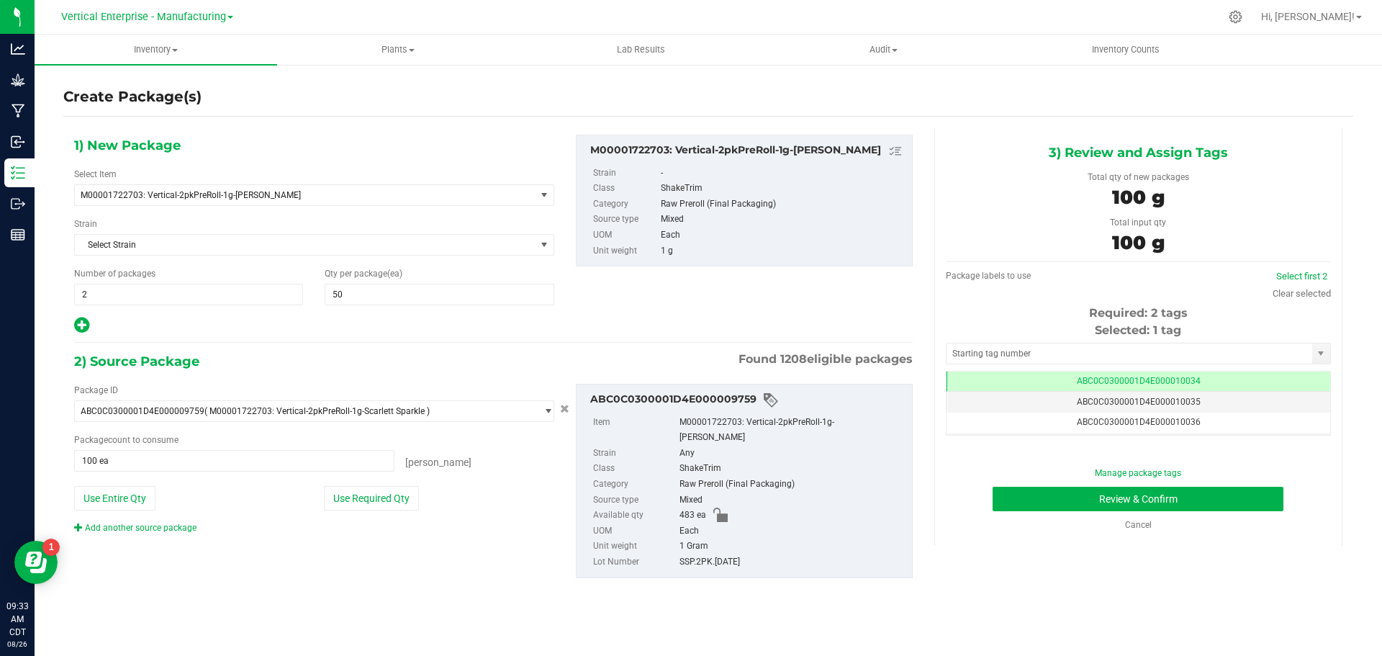
click at [1294, 269] on div "Select first 2" at bounding box center [1302, 276] width 58 height 14
click at [1292, 276] on link "Select first 2" at bounding box center [1302, 276] width 51 height 11
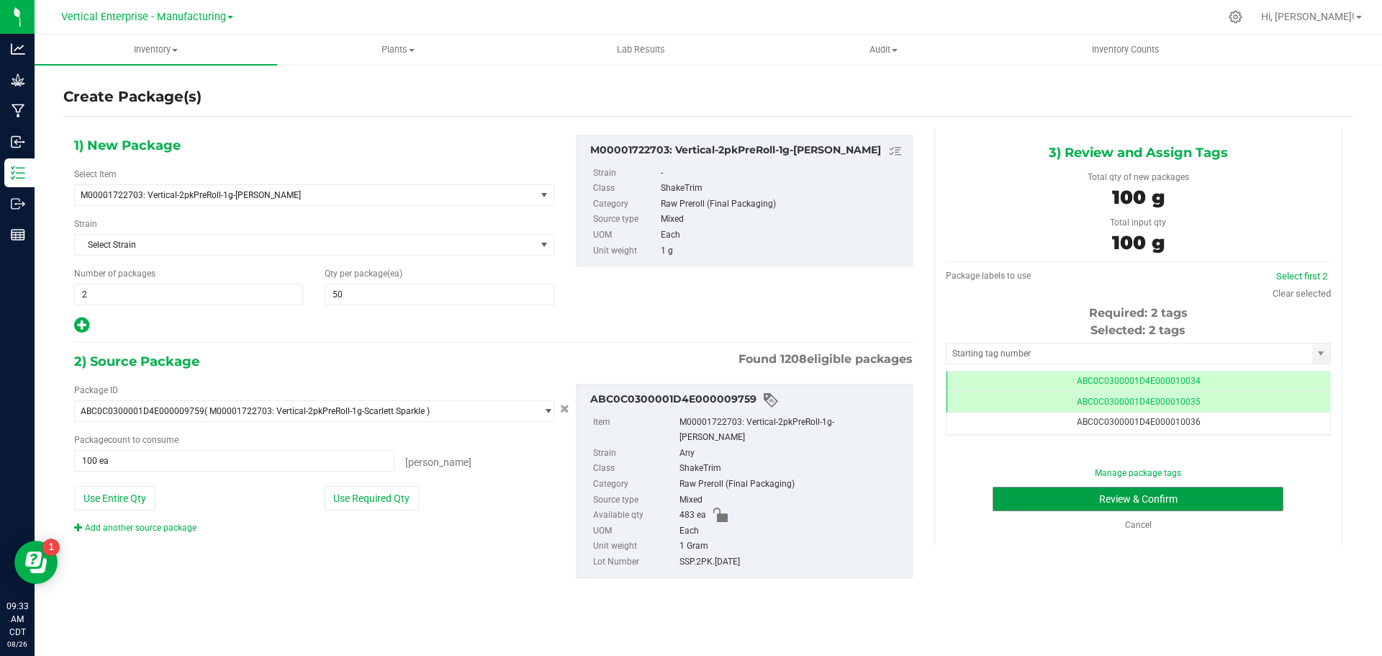
click at [1239, 505] on button "Review & Confirm" at bounding box center [1138, 499] width 291 height 24
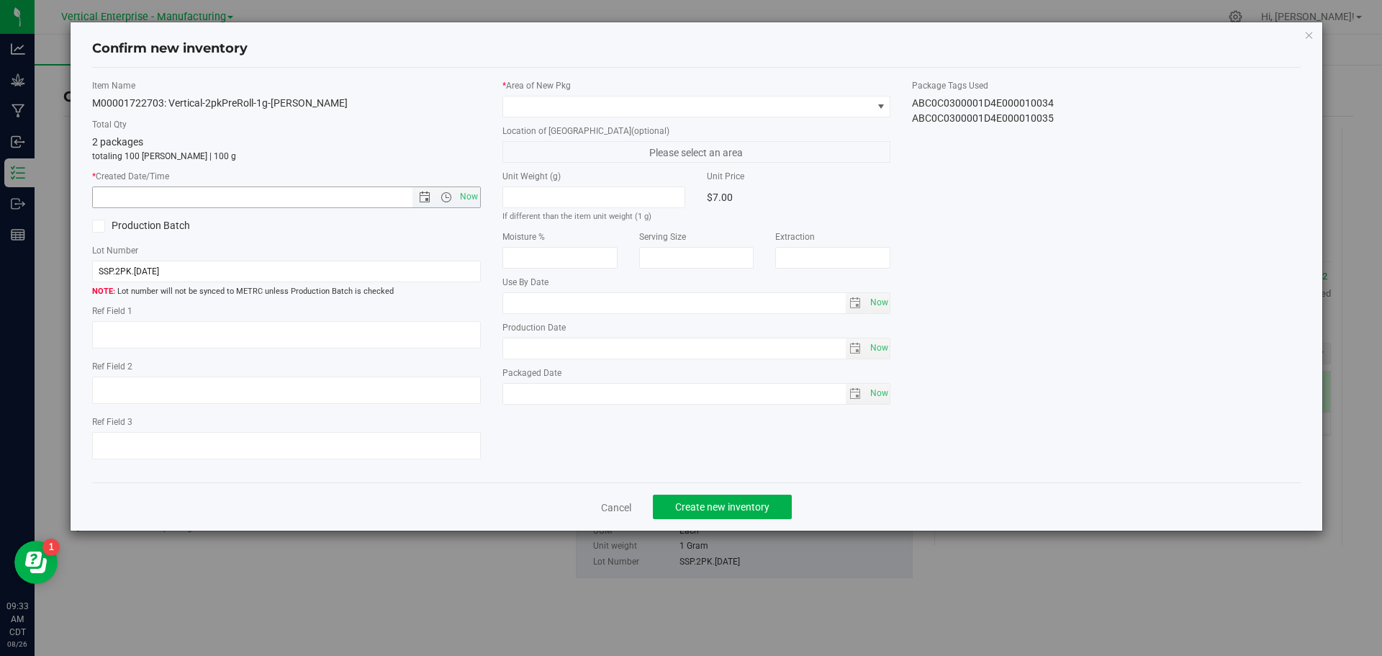
click at [462, 199] on span "Now" at bounding box center [468, 196] width 24 height 21
type input "[DATE] 9:33 AM"
click at [524, 107] on span at bounding box center [687, 106] width 369 height 20
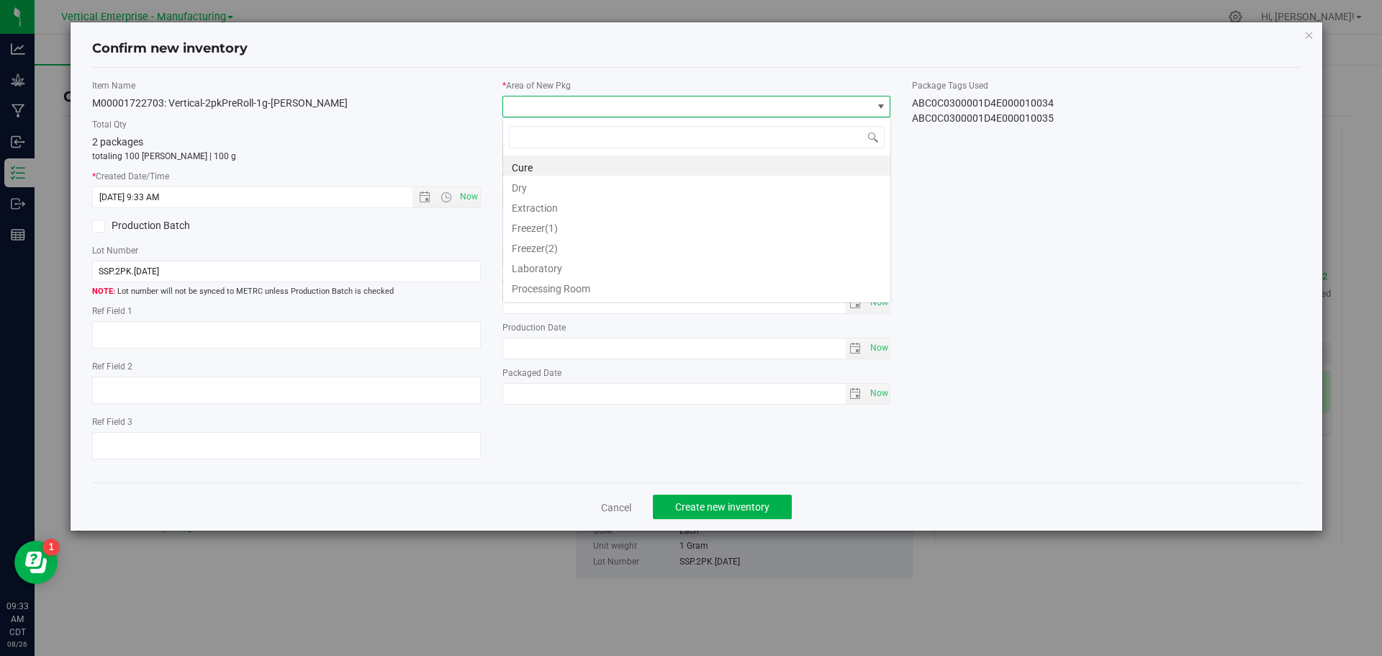
scroll to position [22, 389]
type input "va"
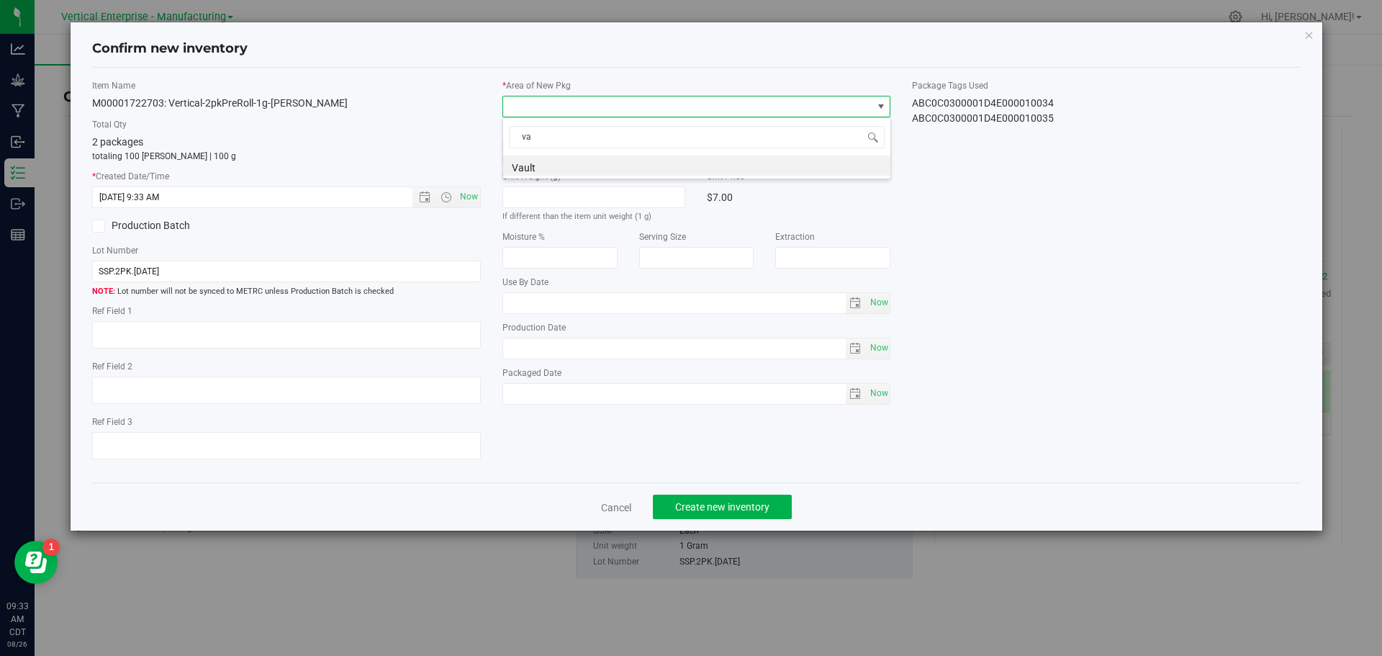
click at [531, 174] on li "Vault" at bounding box center [696, 166] width 387 height 20
click at [775, 506] on button "Create new inventory" at bounding box center [722, 507] width 139 height 24
